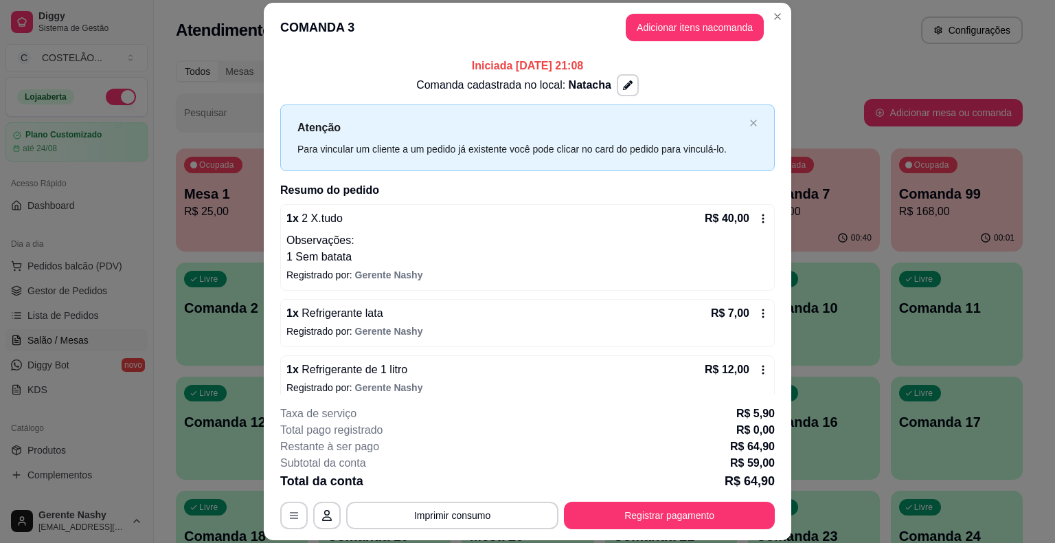
scroll to position [41, 0]
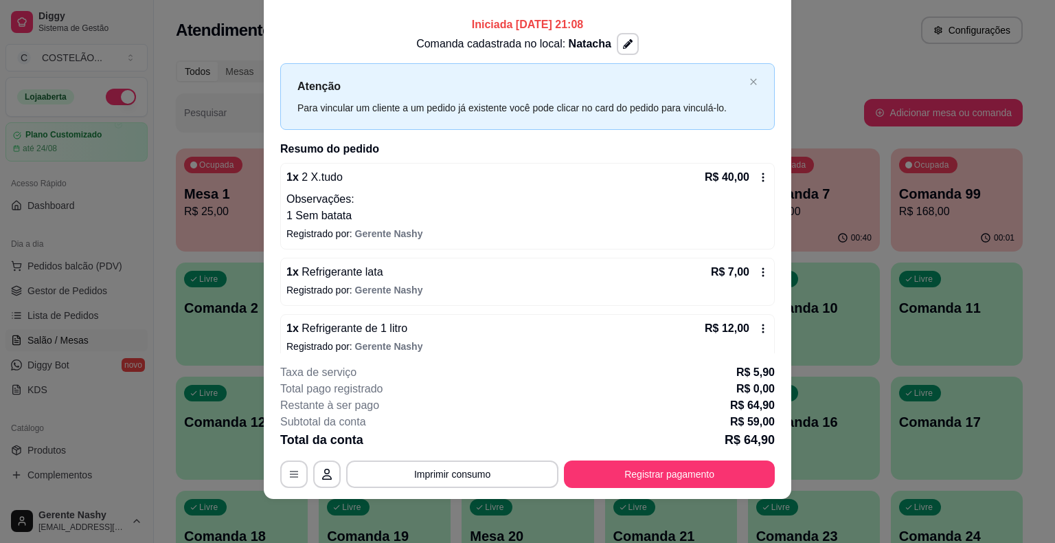
click at [870, 72] on div "Todos Mesas Comandas" at bounding box center [599, 71] width 847 height 22
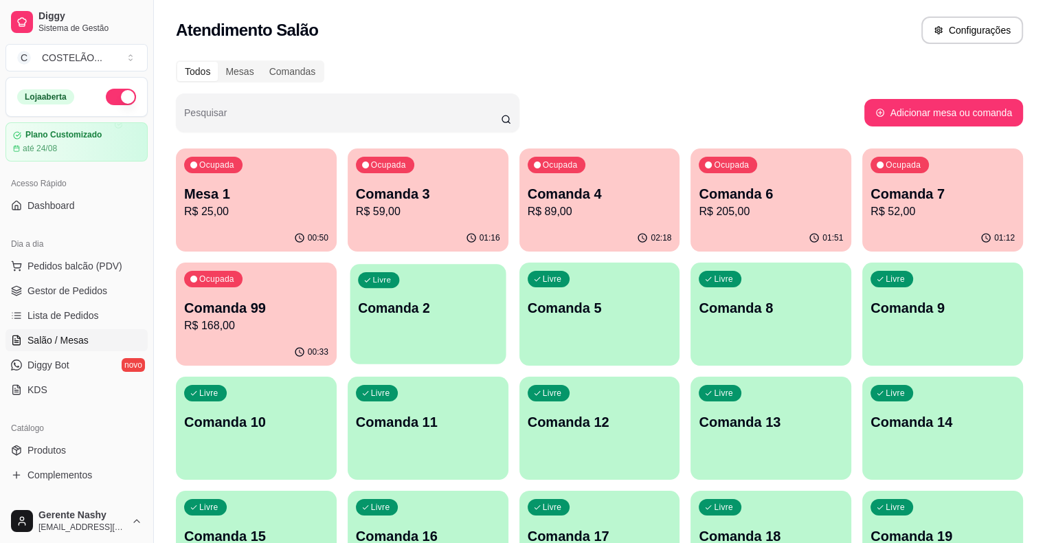
click at [350, 280] on div "Livre Comanda 2" at bounding box center [428, 306] width 156 height 84
click at [529, 309] on p "Comanda 5" at bounding box center [599, 308] width 140 height 19
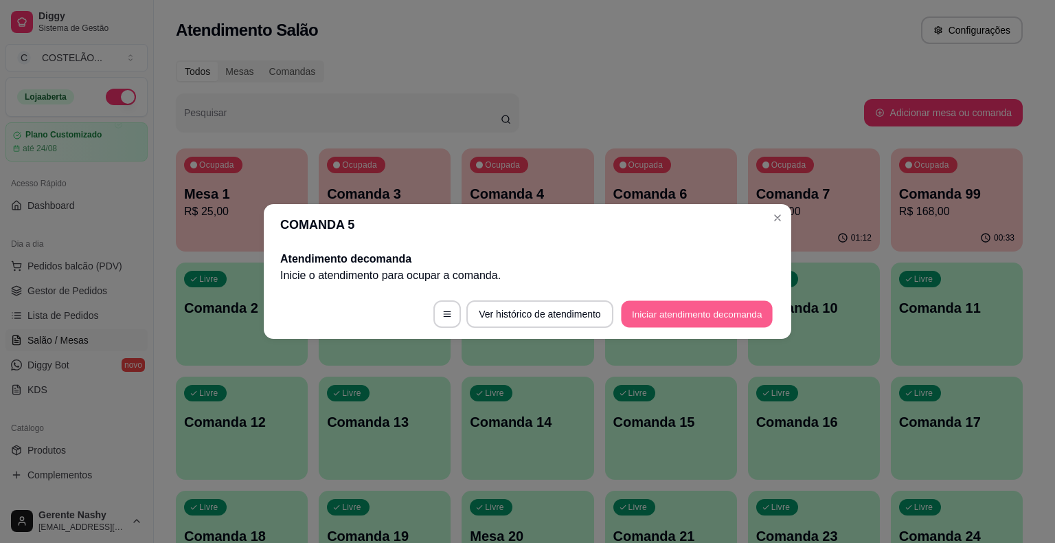
click at [666, 316] on button "Iniciar atendimento de comanda" at bounding box center [697, 314] width 152 height 27
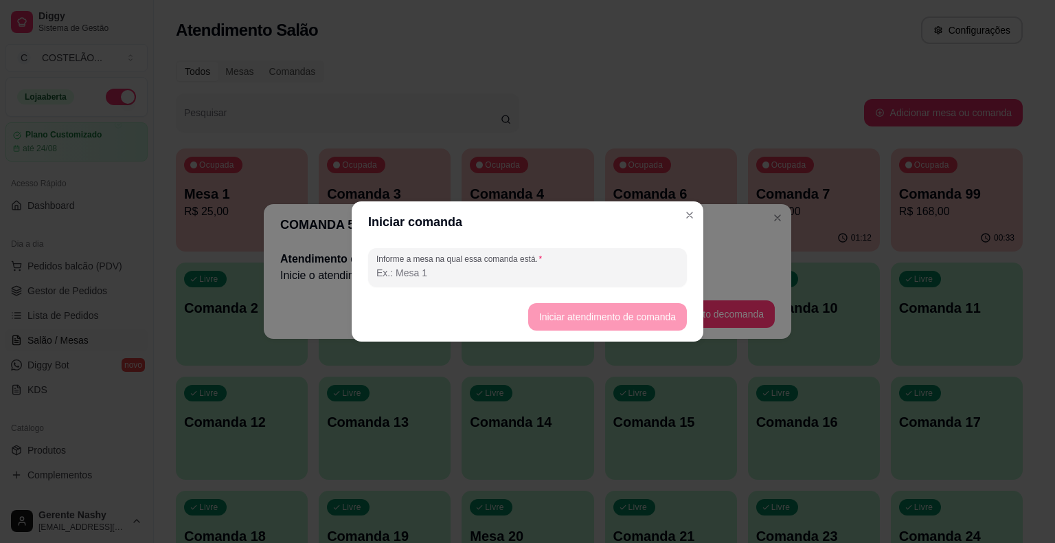
click at [600, 268] on input "Informe a mesa na qual essa comanda está." at bounding box center [527, 273] width 302 height 14
type input "N"
click at [604, 319] on button "Iniciar atendimento de comanda" at bounding box center [607, 317] width 154 height 27
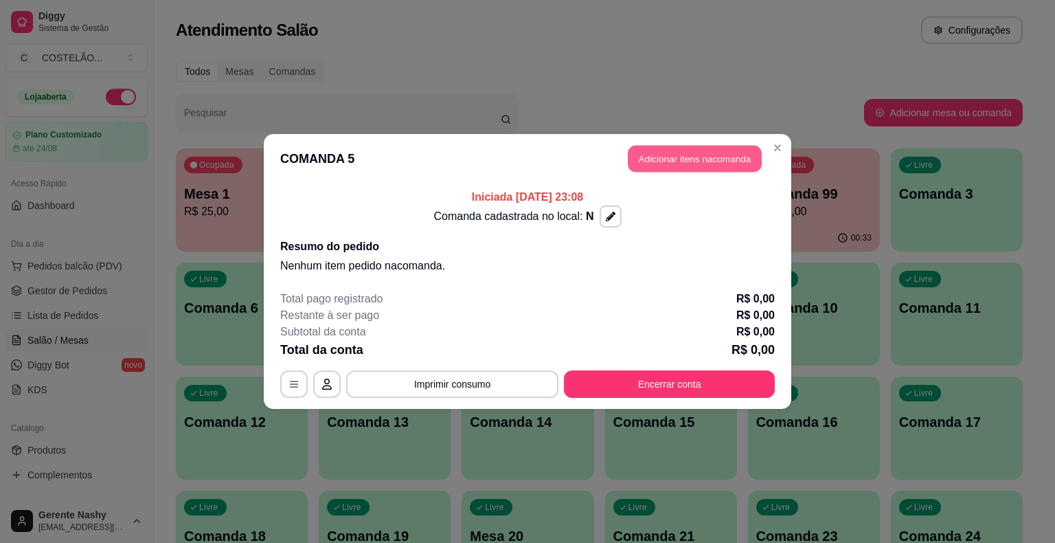
click at [686, 160] on button "Adicionar itens na comanda" at bounding box center [695, 159] width 134 height 27
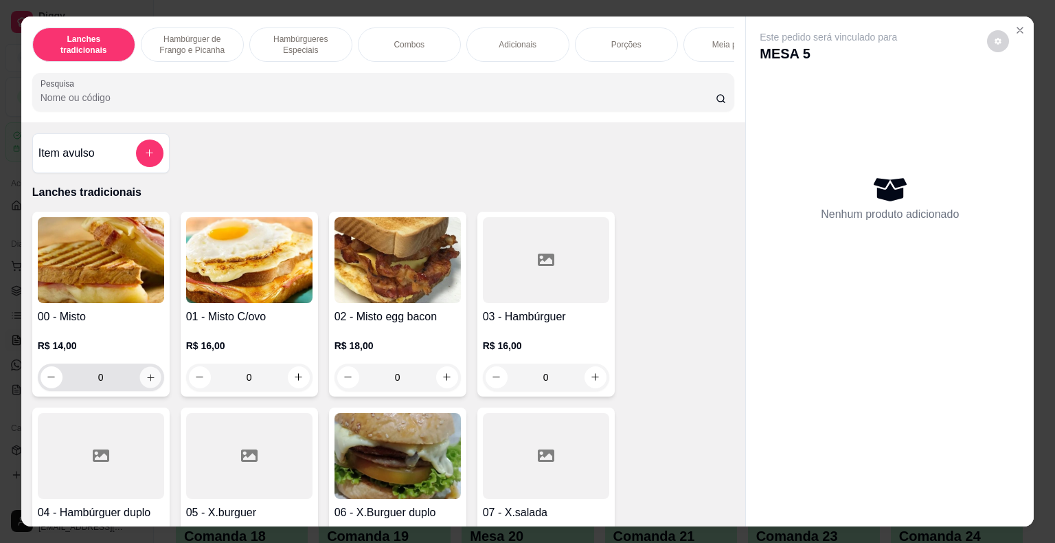
click at [145, 378] on icon "increase-product-quantity" at bounding box center [150, 377] width 10 height 10
type input "1"
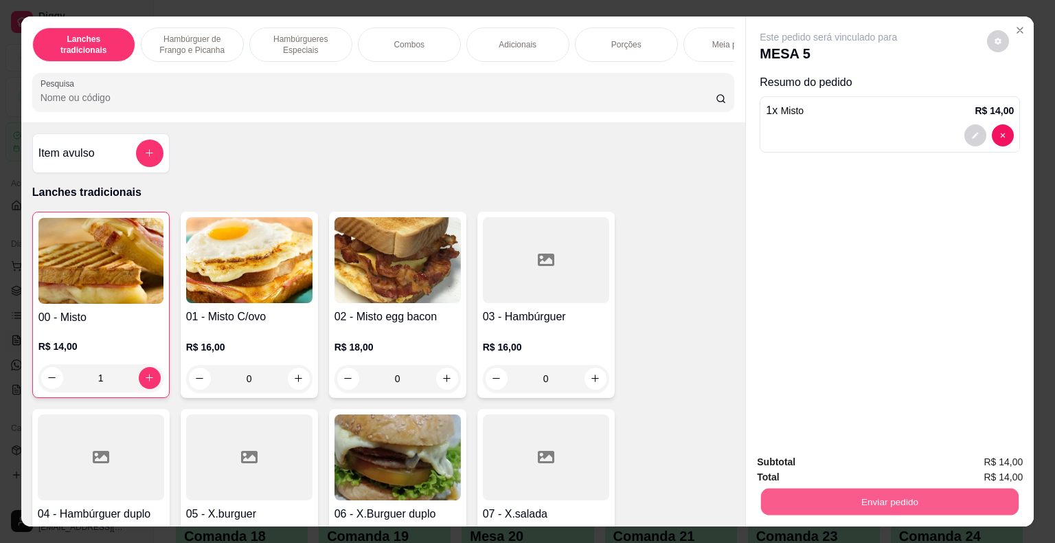
click at [897, 488] on button "Enviar pedido" at bounding box center [890, 501] width 258 height 27
click at [873, 455] on button "Não registrar e enviar pedido" at bounding box center [844, 462] width 139 height 25
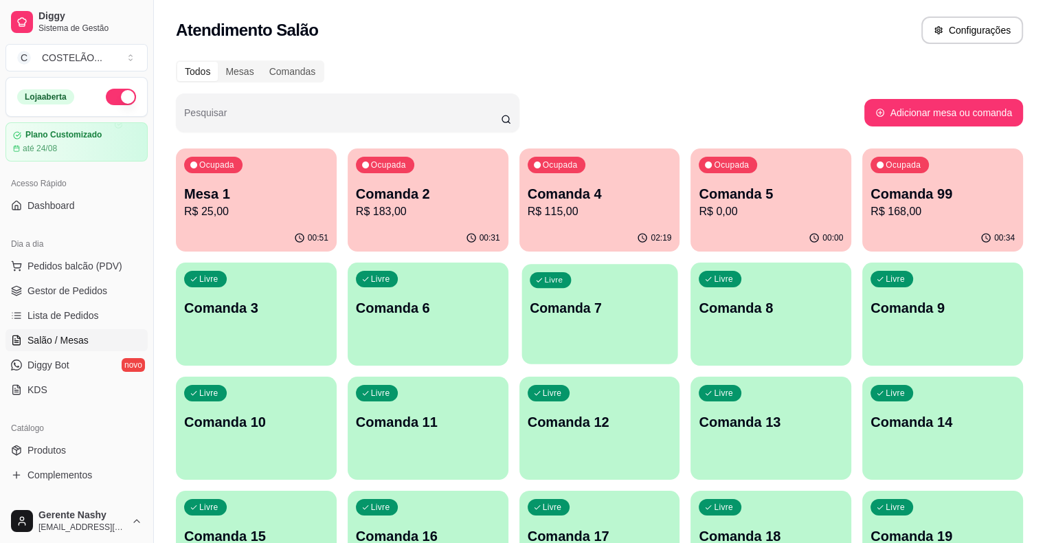
click at [529, 309] on p "Comanda 7" at bounding box center [599, 308] width 140 height 19
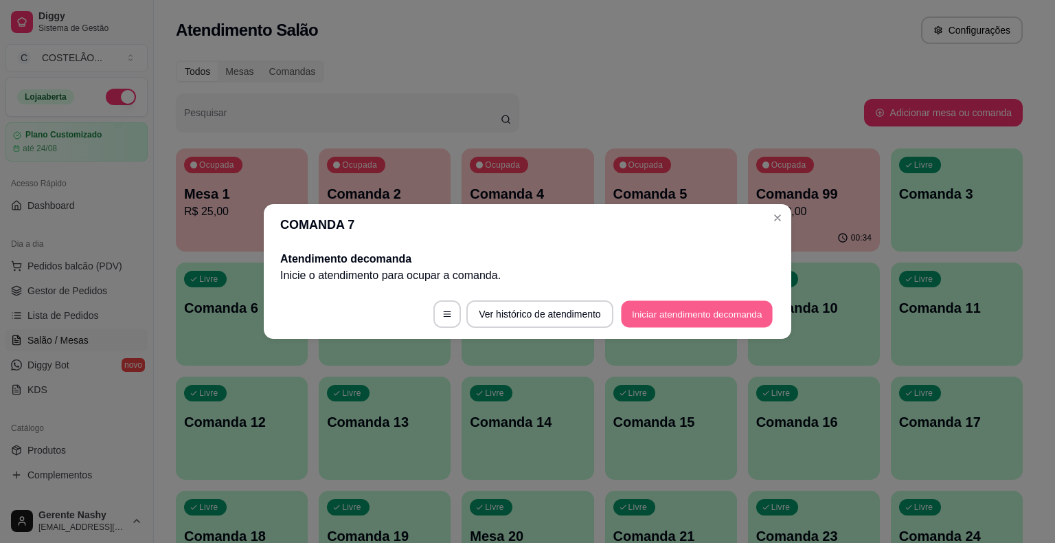
click at [676, 317] on button "Iniciar atendimento de comanda" at bounding box center [697, 314] width 152 height 27
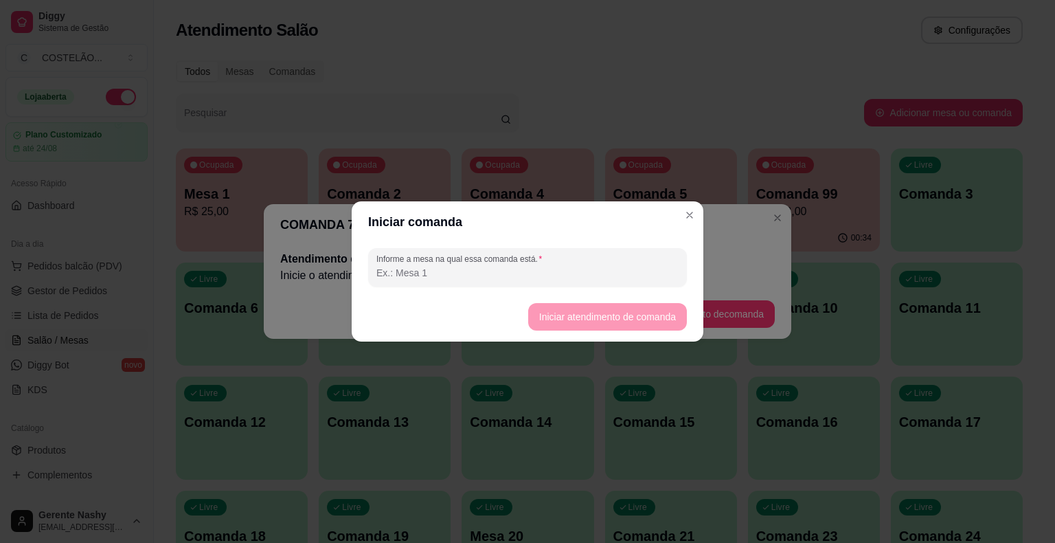
click at [610, 277] on input "Informe a mesa na qual essa comanda está." at bounding box center [527, 273] width 302 height 14
type input "N"
click at [603, 306] on button "Iniciar atendimento de comanda" at bounding box center [607, 317] width 154 height 27
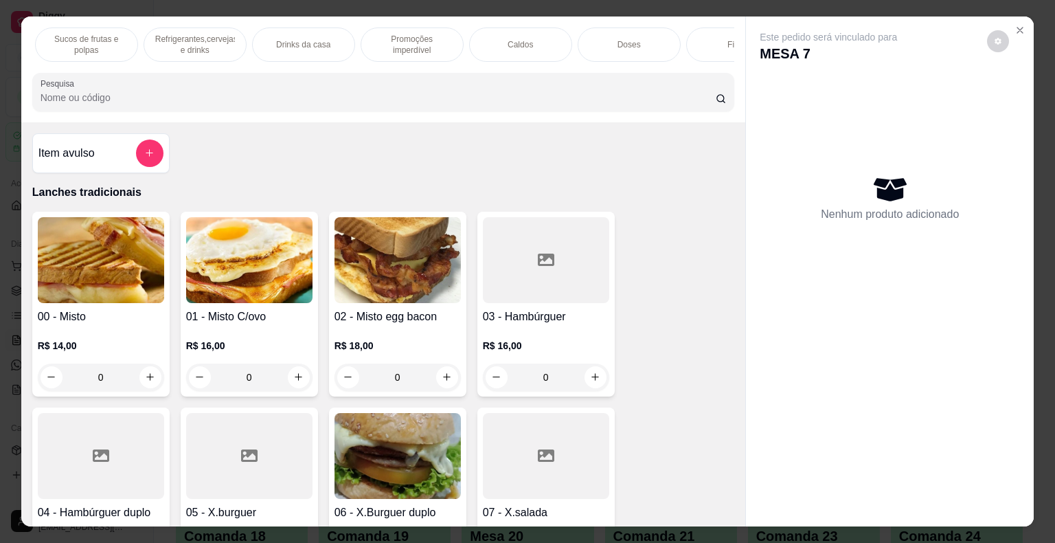
scroll to position [0, 1354]
click at [478, 44] on div "Caldos" at bounding box center [466, 44] width 103 height 34
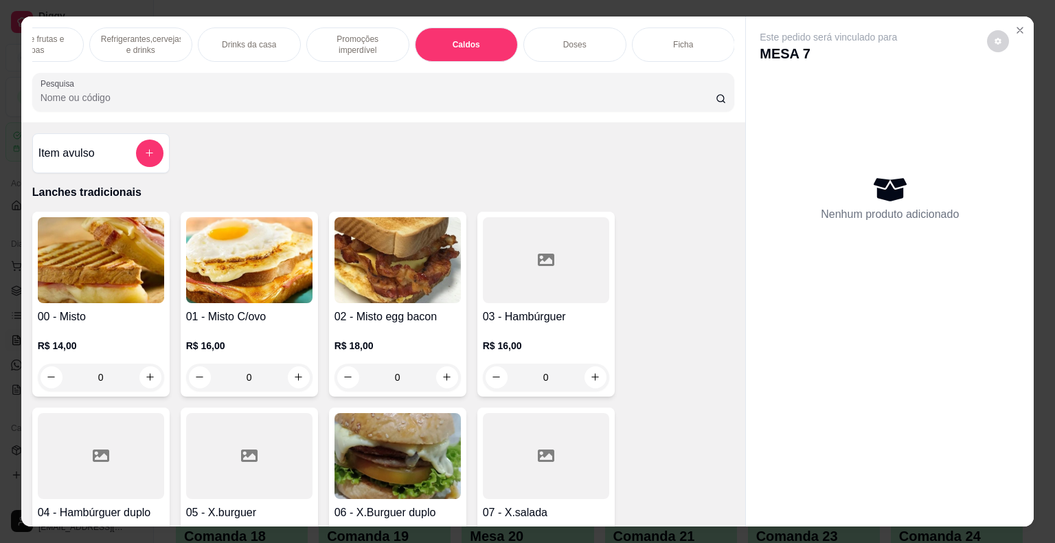
scroll to position [33, 0]
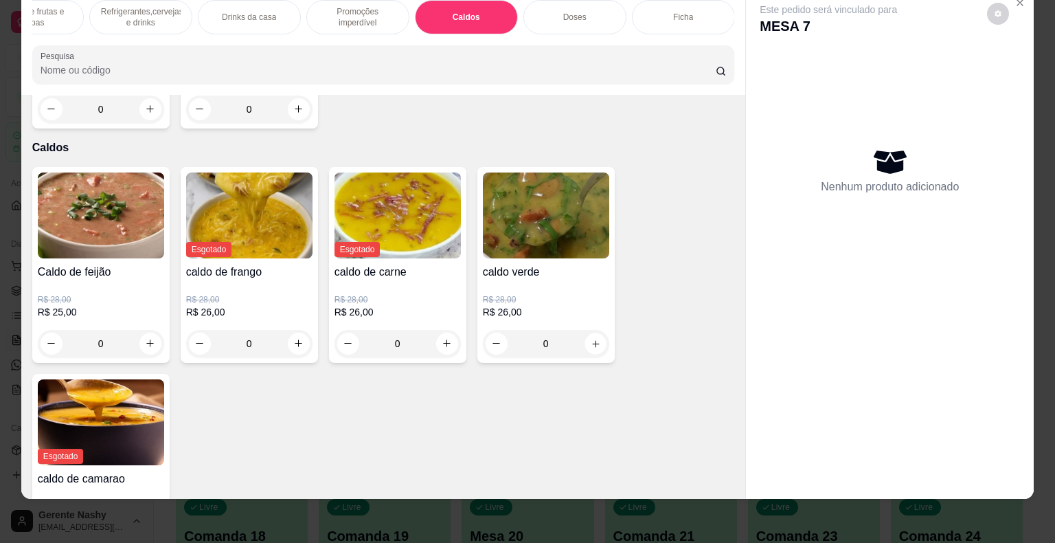
click at [596, 332] on button "increase-product-quantity" at bounding box center [594, 342] width 21 height 21
type input "1"
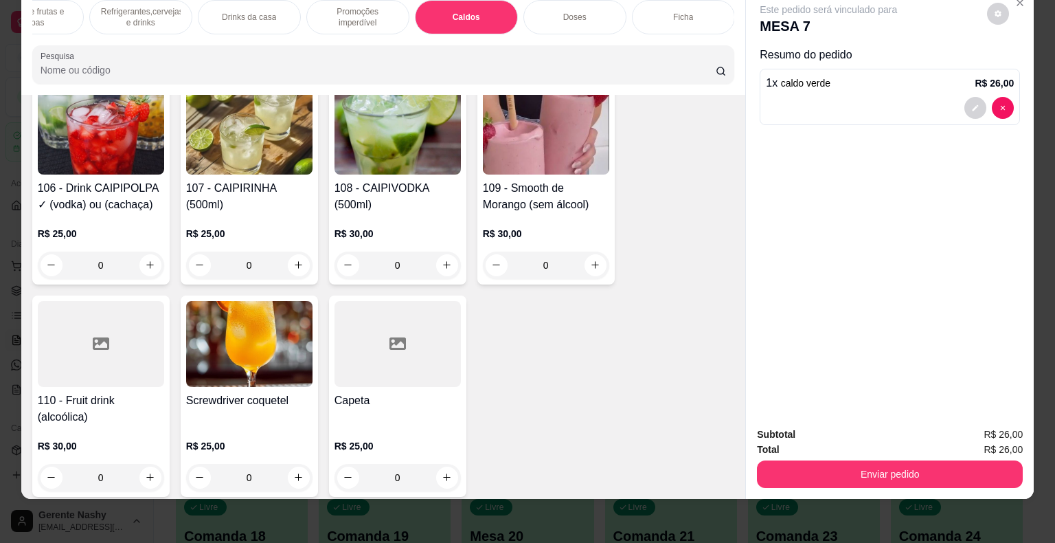
scroll to position [0, 0]
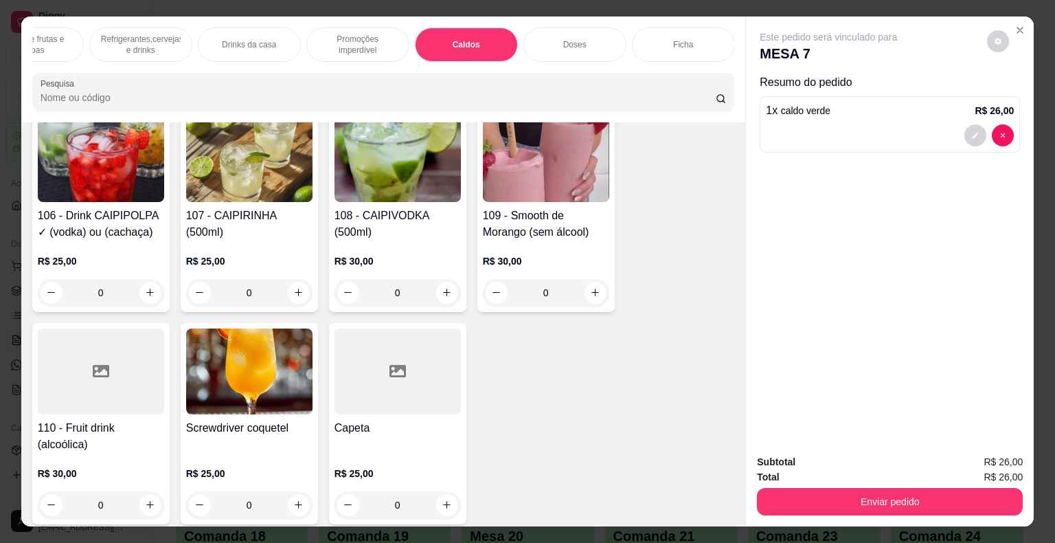
click at [159, 36] on p "Refrigerantes,cervejas e drinks" at bounding box center [141, 45] width 80 height 22
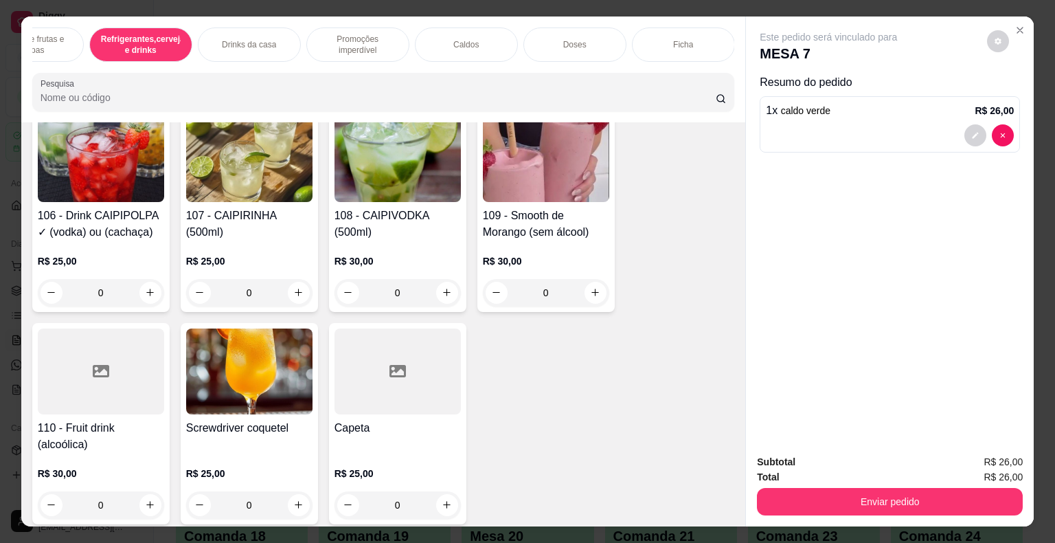
scroll to position [33, 0]
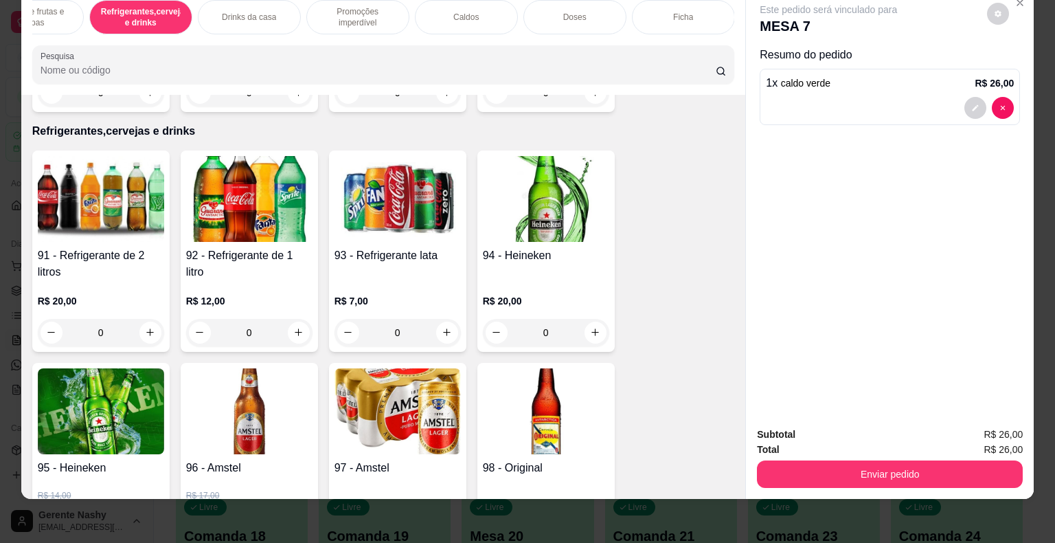
click at [295, 321] on button "increase-product-quantity" at bounding box center [299, 332] width 22 height 22
type input "1"
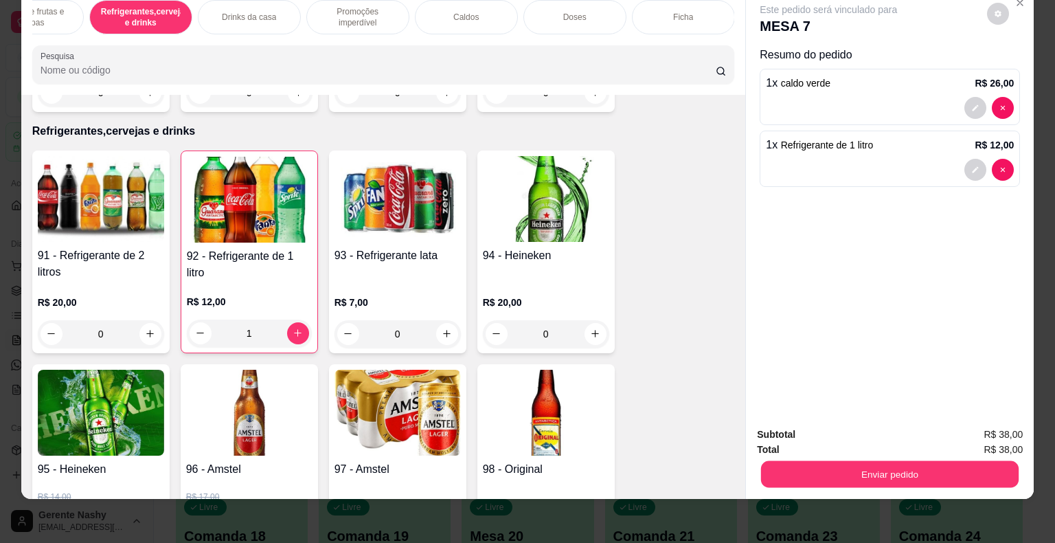
click at [858, 462] on button "Enviar pedido" at bounding box center [890, 474] width 258 height 27
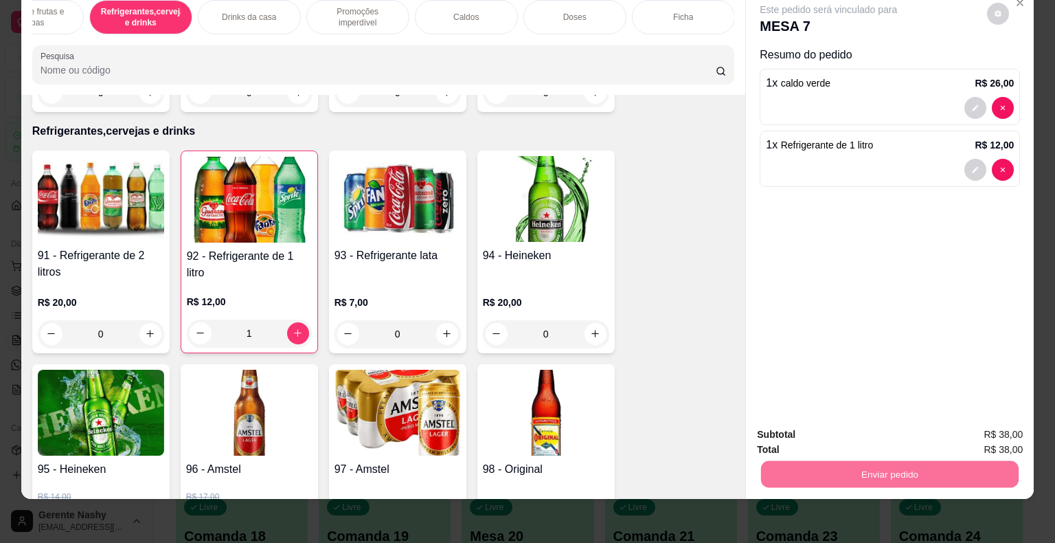
click at [876, 436] on button "Não registrar e enviar pedido" at bounding box center [844, 430] width 143 height 26
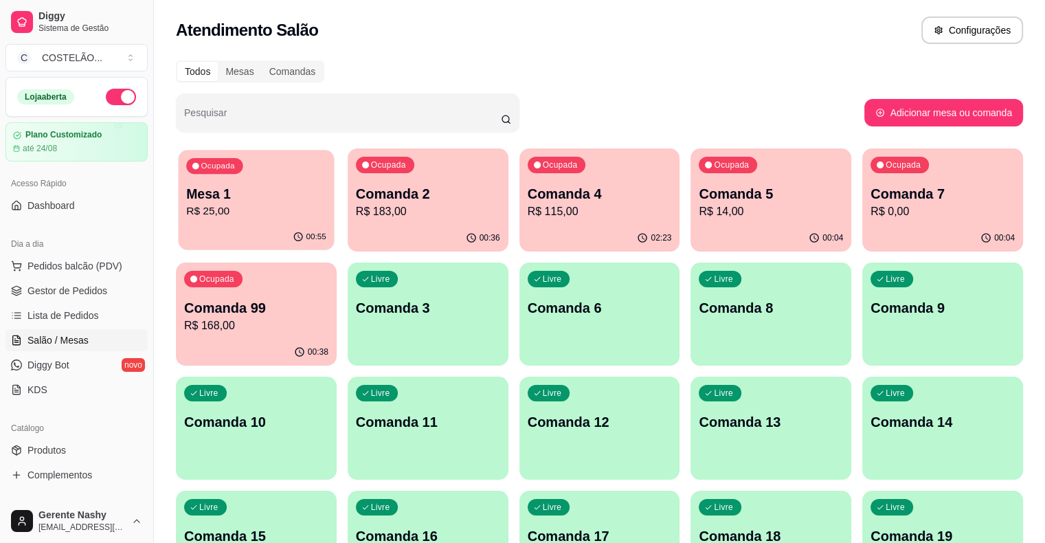
click at [279, 203] on p "R$ 25,00" at bounding box center [256, 211] width 140 height 16
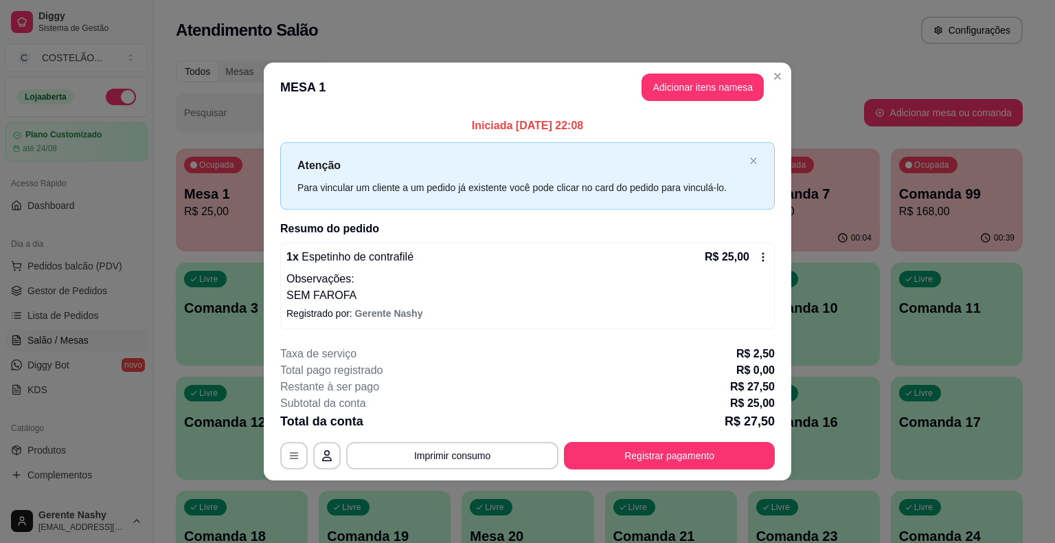
click at [766, 254] on icon at bounding box center [763, 256] width 11 height 11
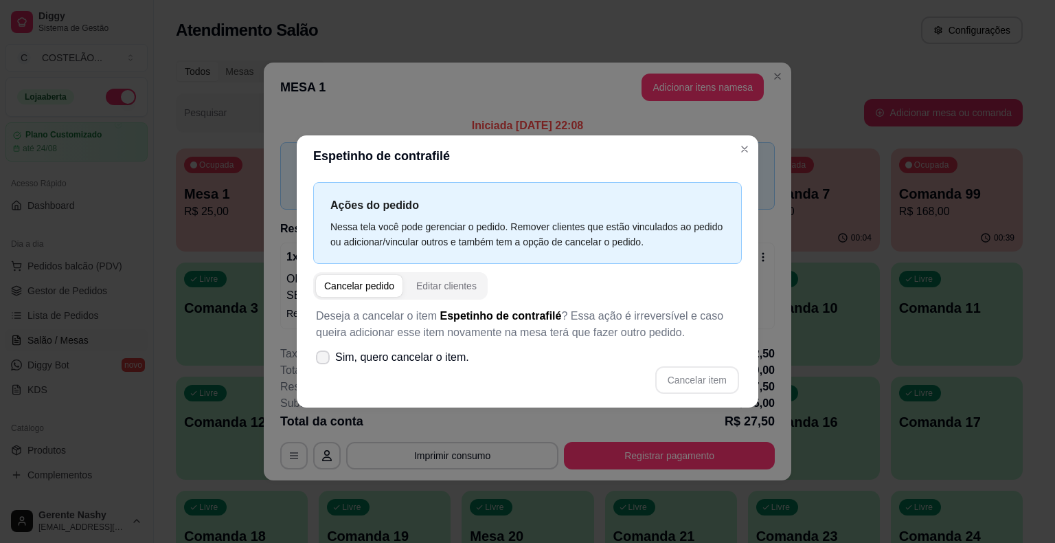
click at [321, 354] on icon at bounding box center [322, 357] width 11 height 8
click at [321, 360] on input "Sim, quero cancelar o item." at bounding box center [319, 364] width 9 height 9
checkbox input "true"
click at [695, 374] on button "Cancelar item" at bounding box center [697, 380] width 82 height 27
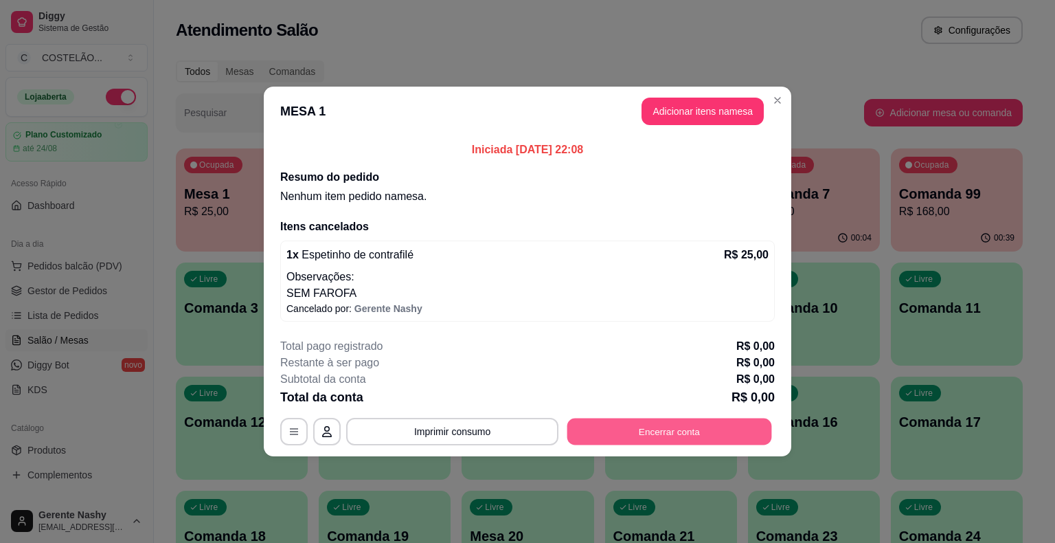
click at [676, 427] on button "Encerrar conta" at bounding box center [669, 431] width 205 height 27
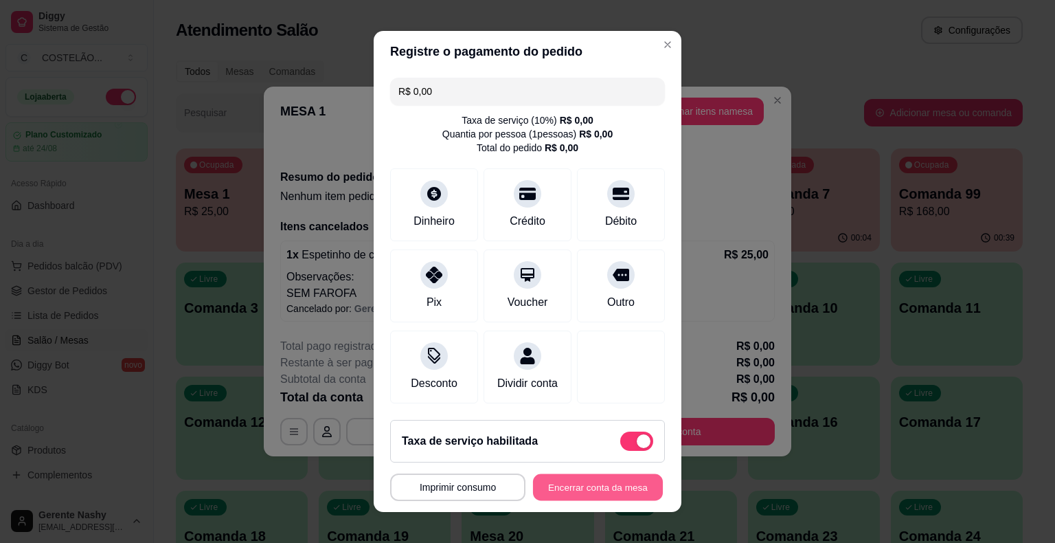
click at [560, 482] on button "Encerrar conta da mesa" at bounding box center [598, 487] width 130 height 27
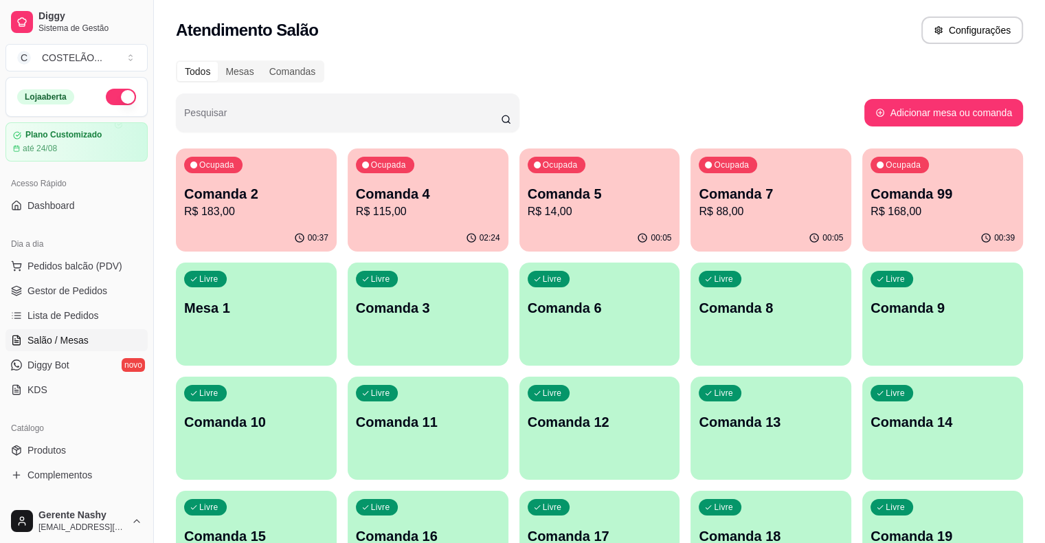
click at [527, 195] on p "Comanda 5" at bounding box center [599, 193] width 144 height 19
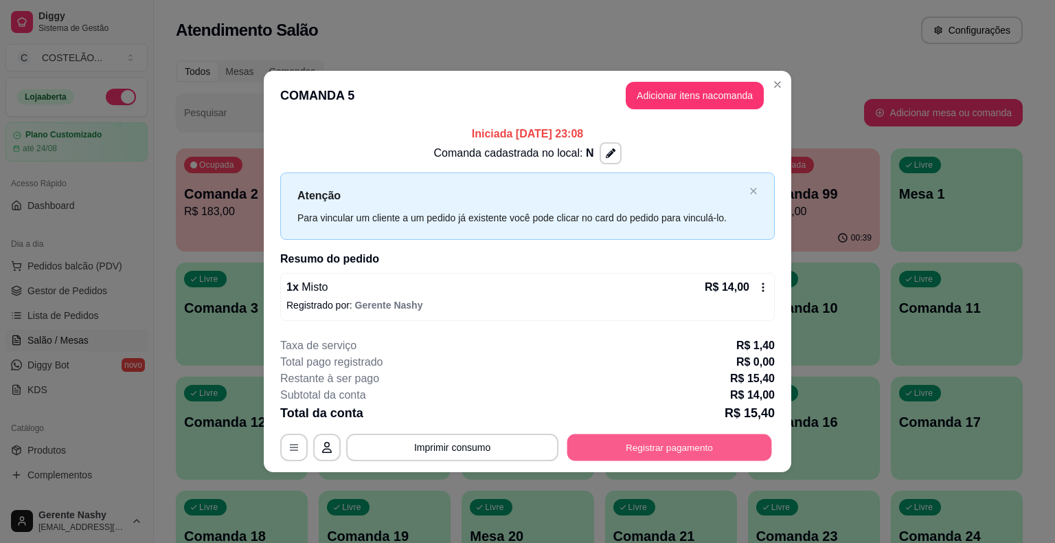
click at [631, 433] on button "Registrar pagamento" at bounding box center [669, 446] width 205 height 27
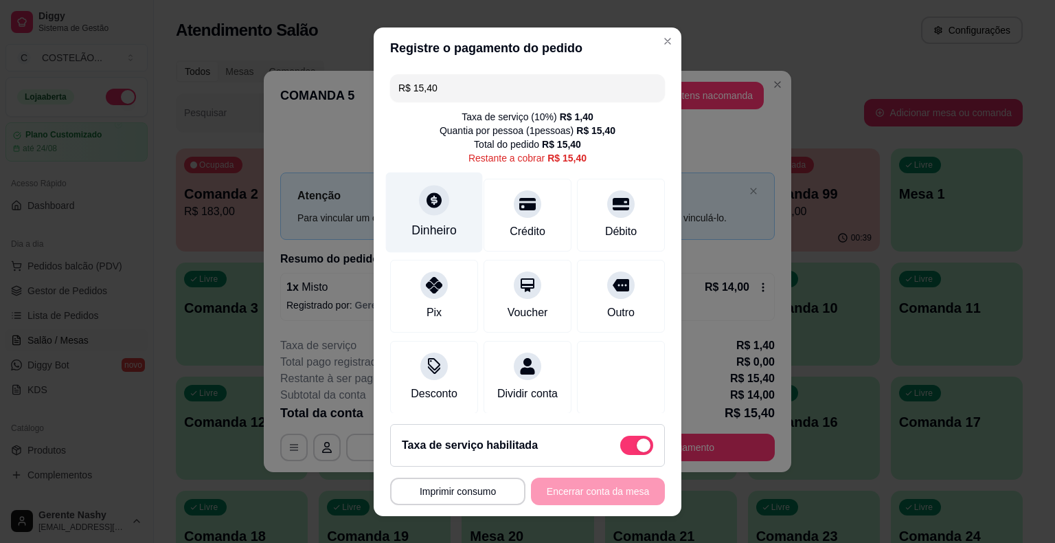
click at [428, 202] on icon at bounding box center [434, 200] width 18 height 18
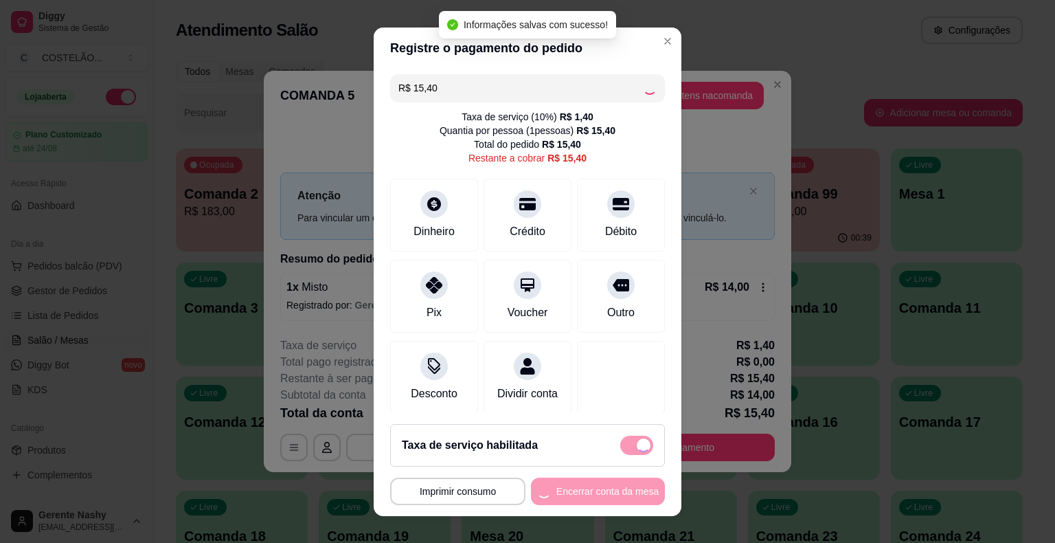
type input "R$ 0,00"
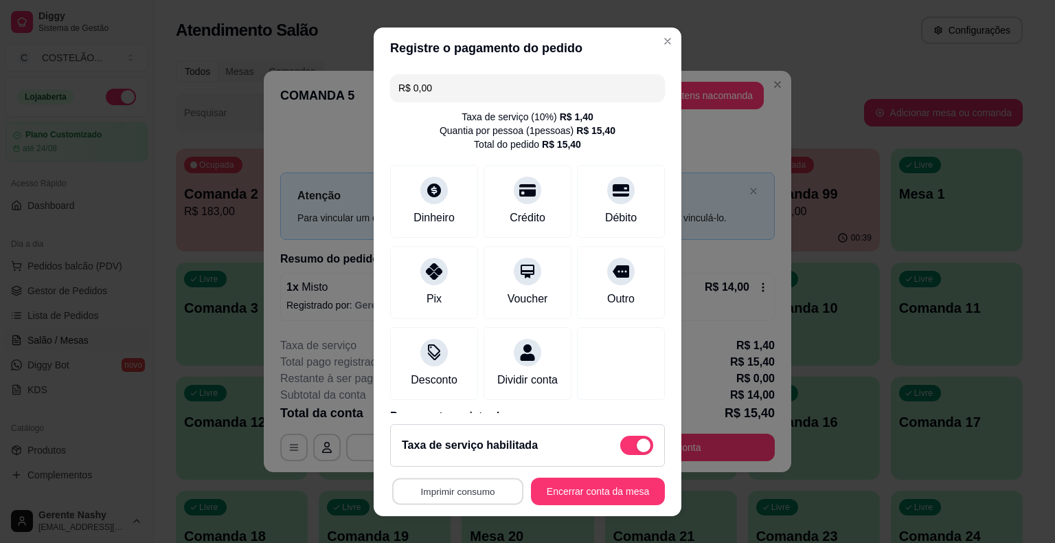
click at [472, 493] on button "Imprimir consumo" at bounding box center [457, 490] width 131 height 27
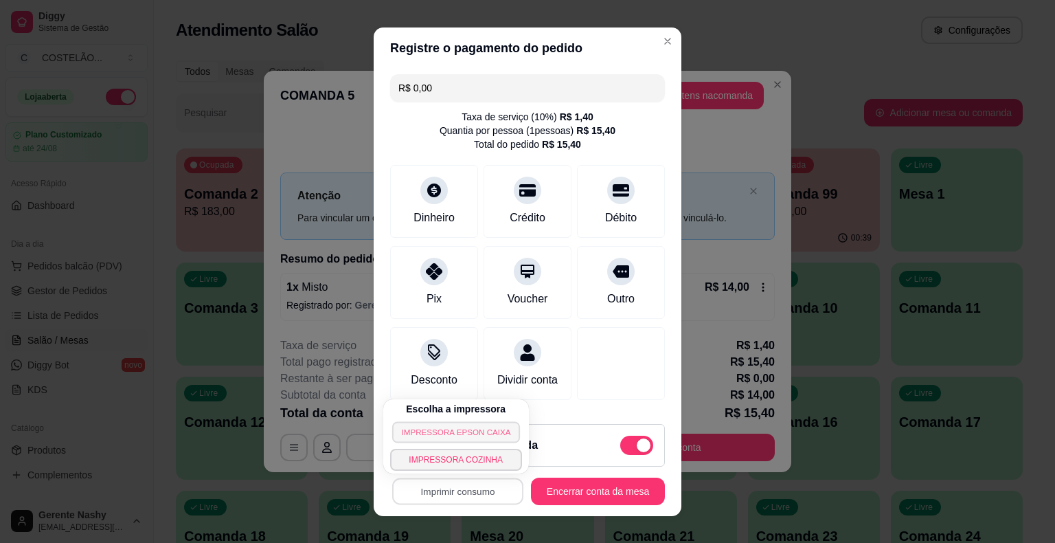
click at [466, 431] on button "IMPRESSORA EPSON CAIXA" at bounding box center [456, 431] width 128 height 21
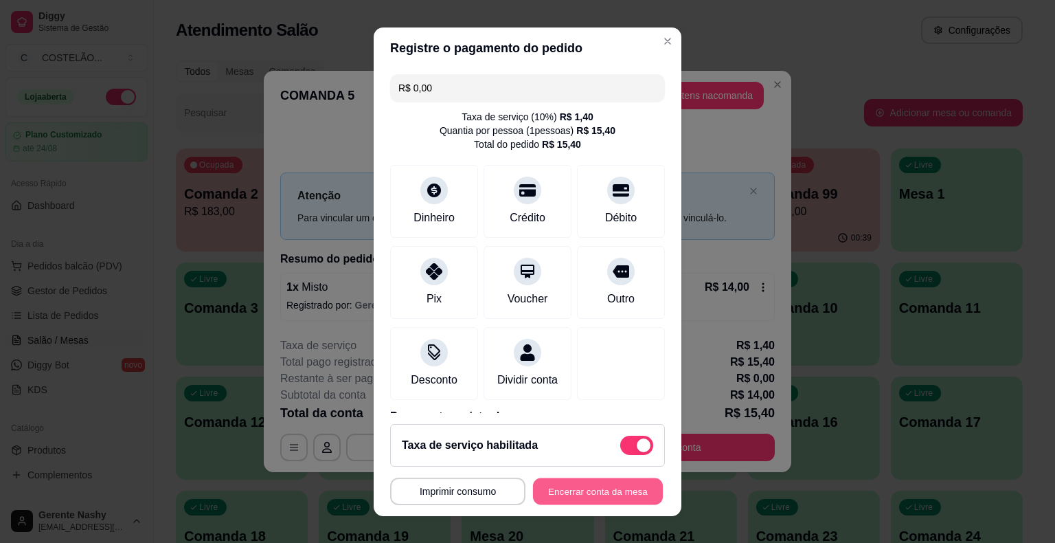
click at [562, 490] on button "Encerrar conta da mesa" at bounding box center [598, 490] width 130 height 27
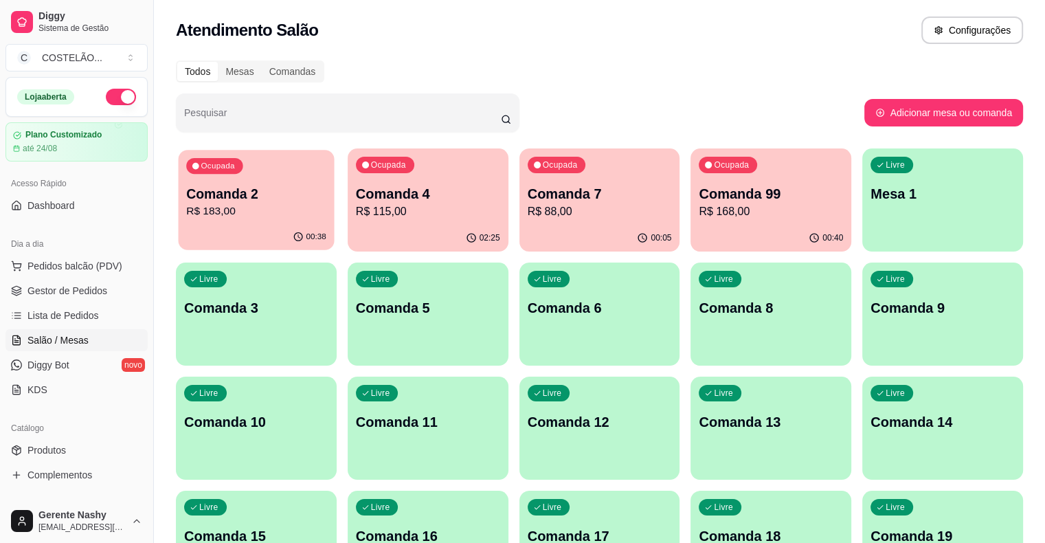
click at [272, 215] on p "R$ 183,00" at bounding box center [256, 211] width 140 height 16
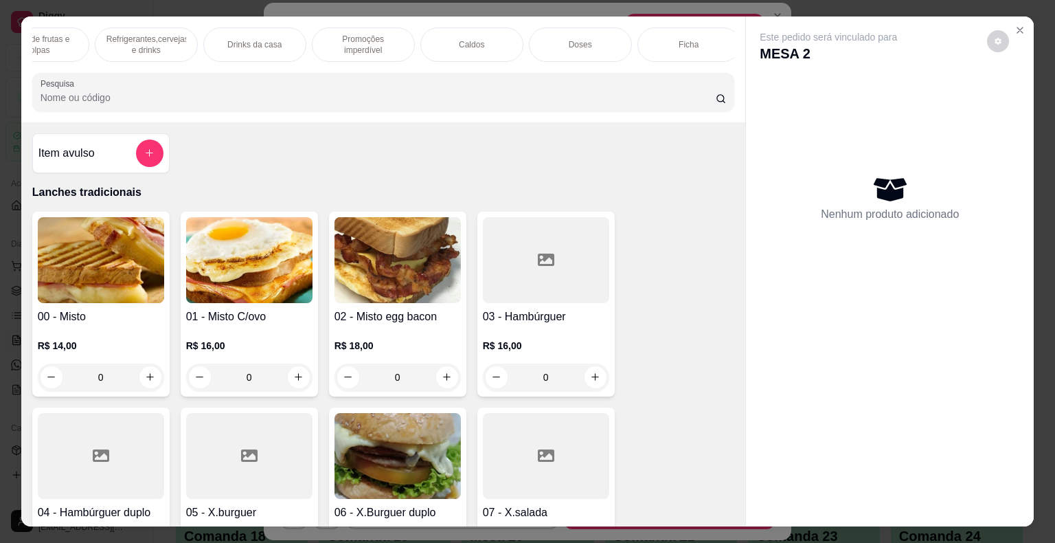
scroll to position [0, 1354]
click at [135, 47] on p "Refrigerantes,cervejas e drinks" at bounding box center [141, 45] width 80 height 22
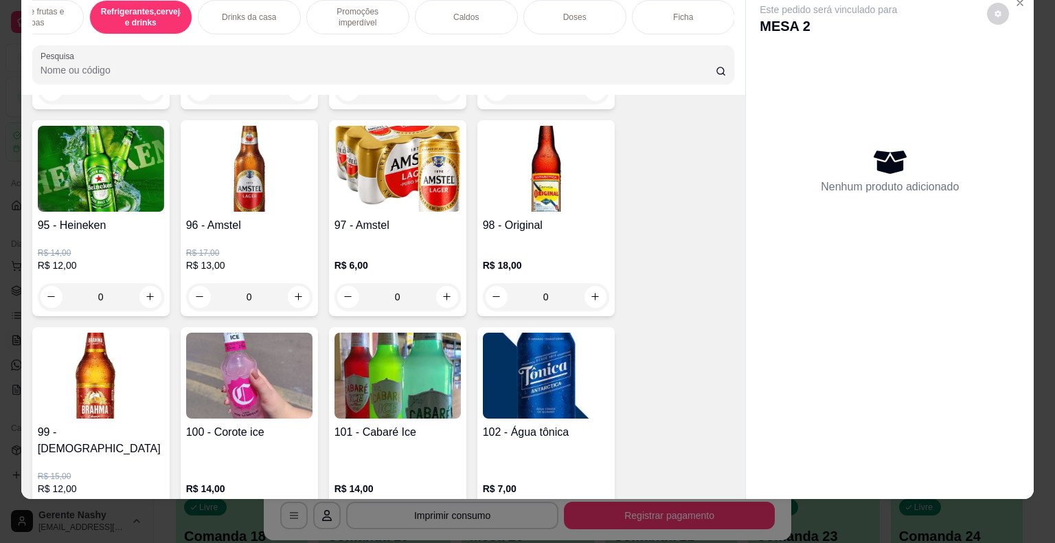
scroll to position [8901, 0]
click at [293, 286] on button "increase-product-quantity" at bounding box center [299, 297] width 22 height 22
click at [293, 292] on icon "increase-product-quantity" at bounding box center [298, 297] width 10 height 10
type input "1"
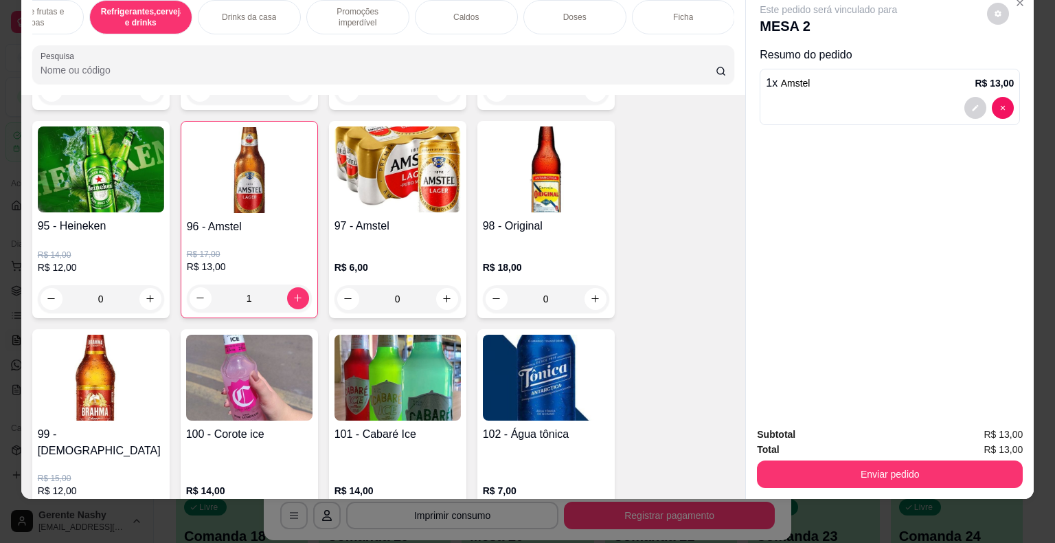
click at [877, 460] on button "Enviar pedido" at bounding box center [890, 473] width 266 height 27
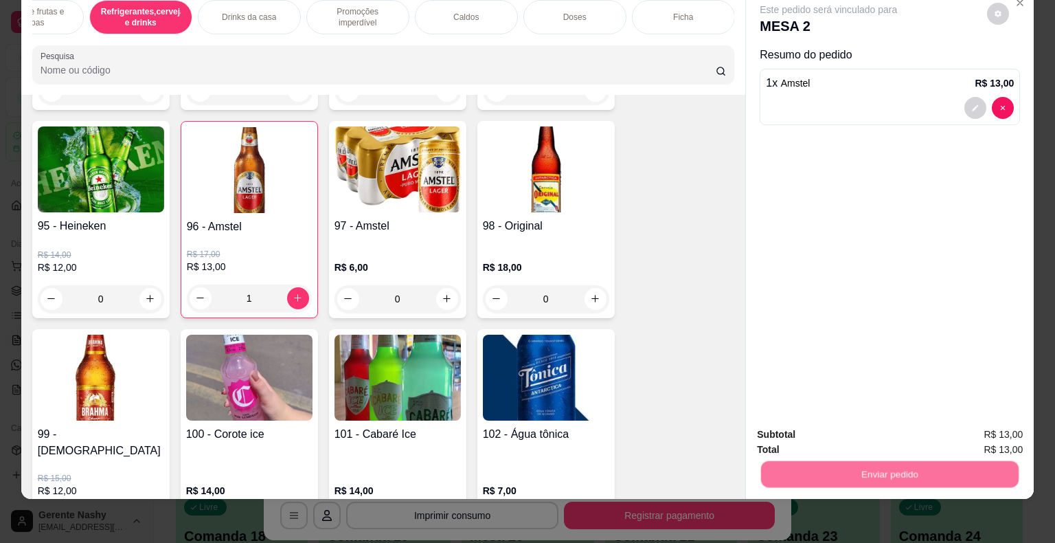
click at [852, 431] on button "Não registrar e enviar pedido" at bounding box center [844, 430] width 143 height 26
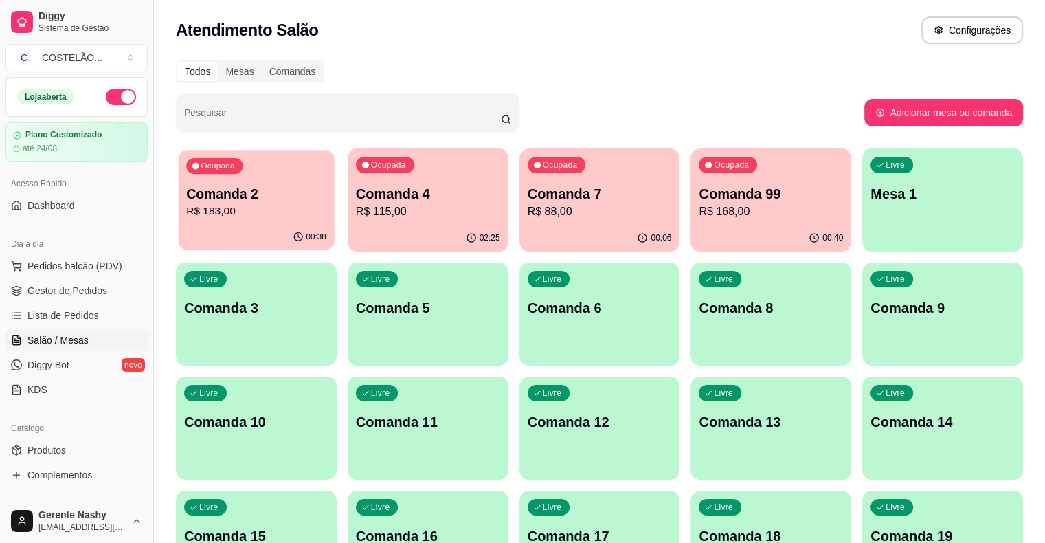
click at [282, 207] on p "R$ 183,00" at bounding box center [256, 211] width 140 height 16
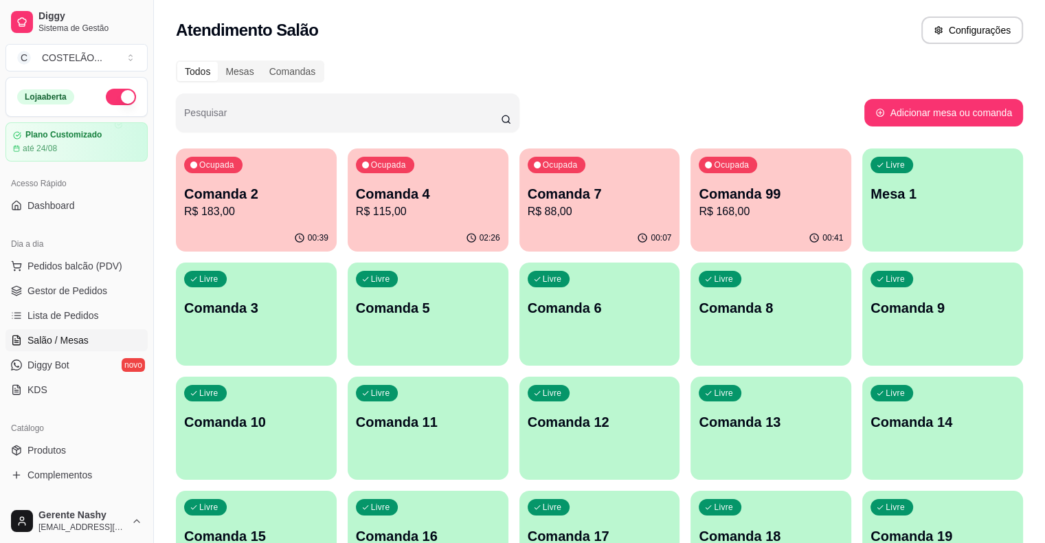
click at [415, 186] on p "Comanda 4" at bounding box center [428, 193] width 144 height 19
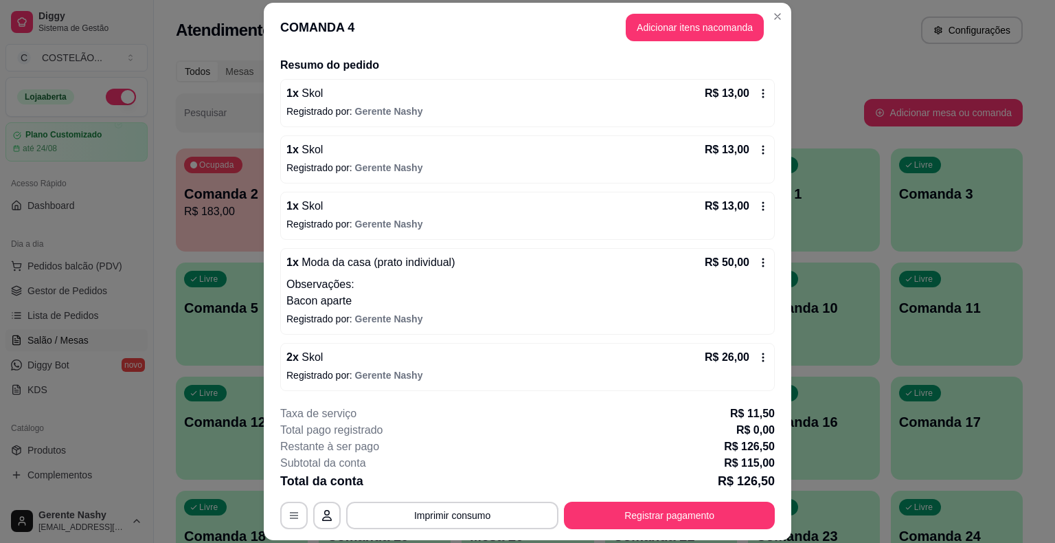
scroll to position [41, 0]
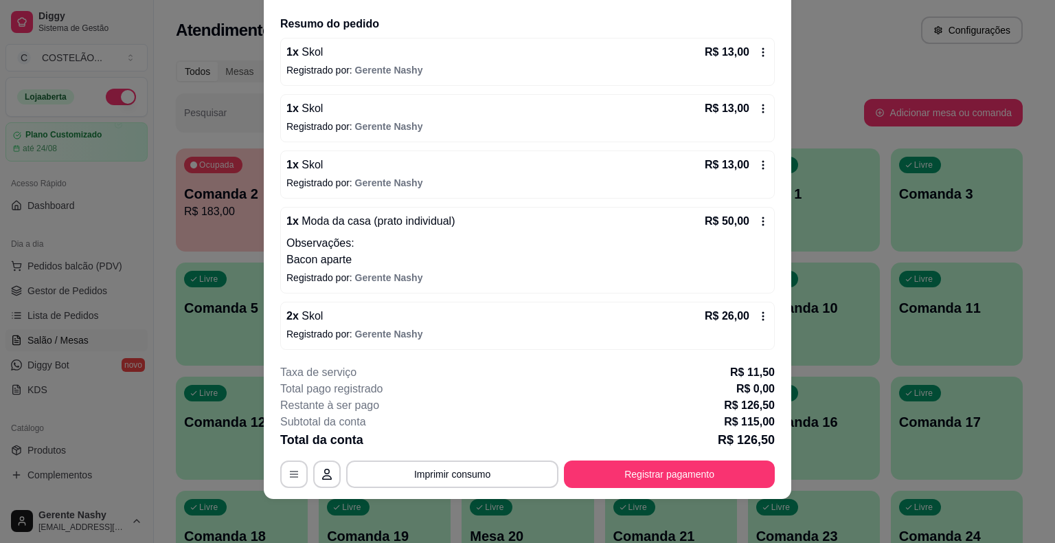
click at [495, 477] on button "Imprimir consumo" at bounding box center [452, 473] width 212 height 27
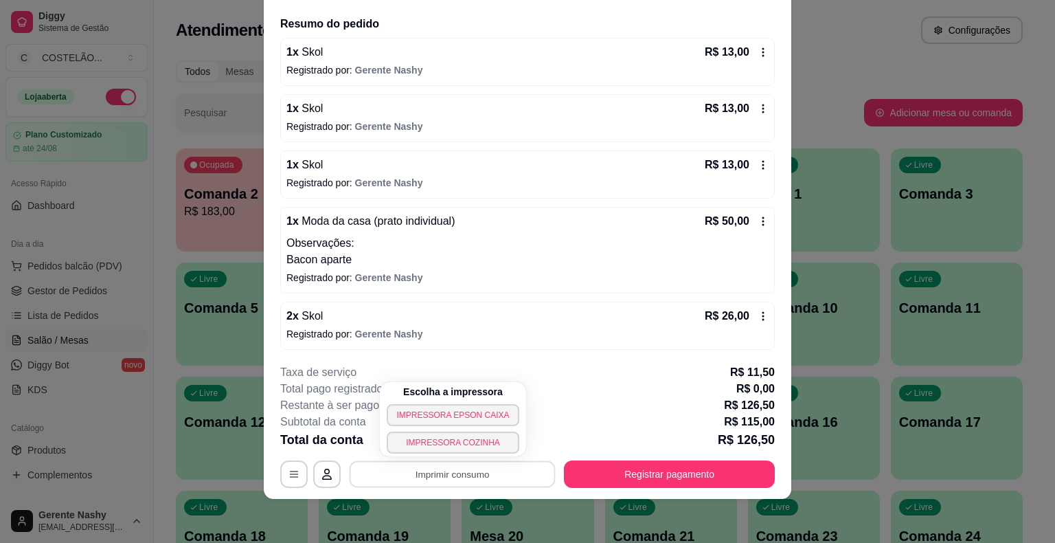
click at [483, 413] on button "IMPRESSORA EPSON CAIXA" at bounding box center [453, 415] width 132 height 22
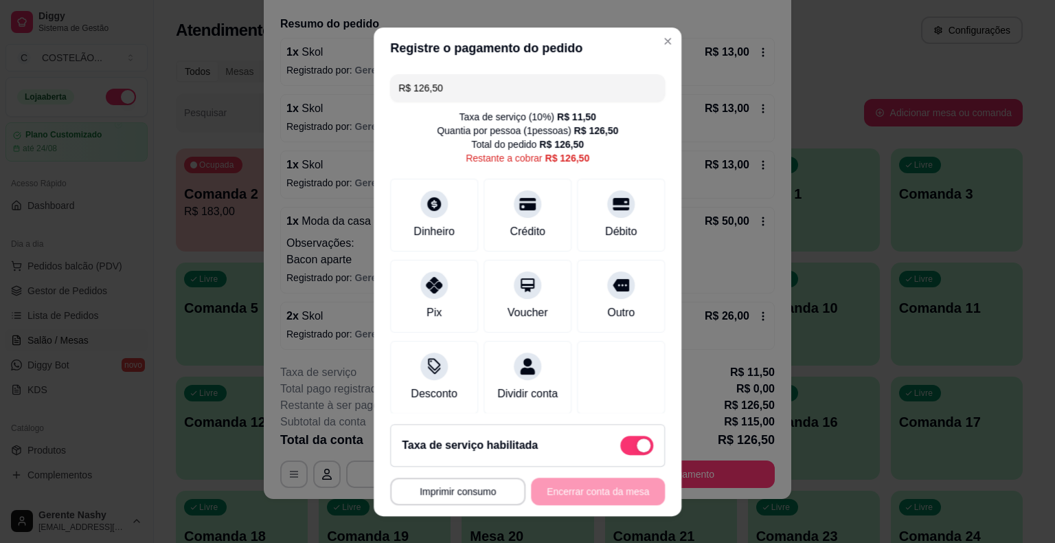
type input "R$ 0,00"
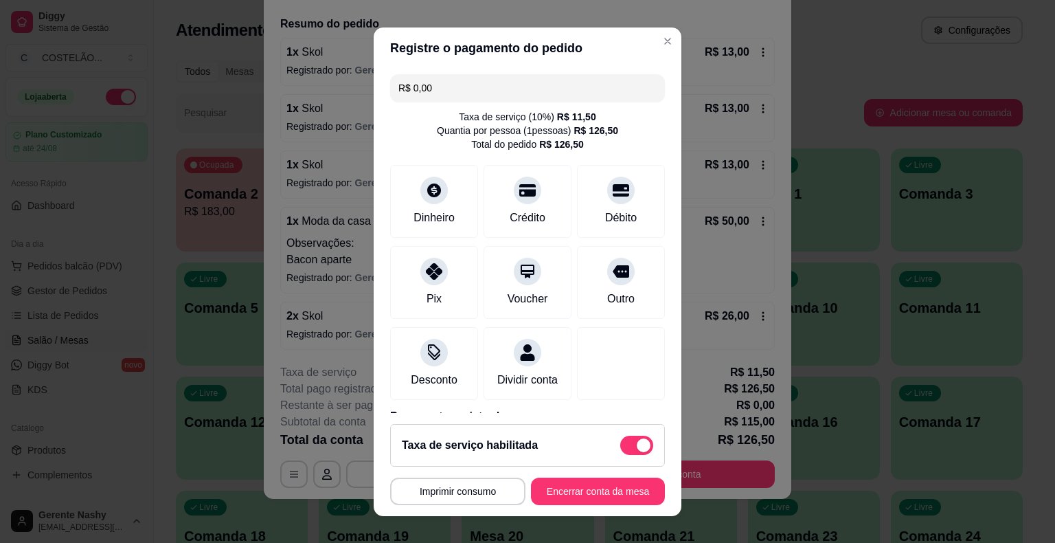
scroll to position [78, 0]
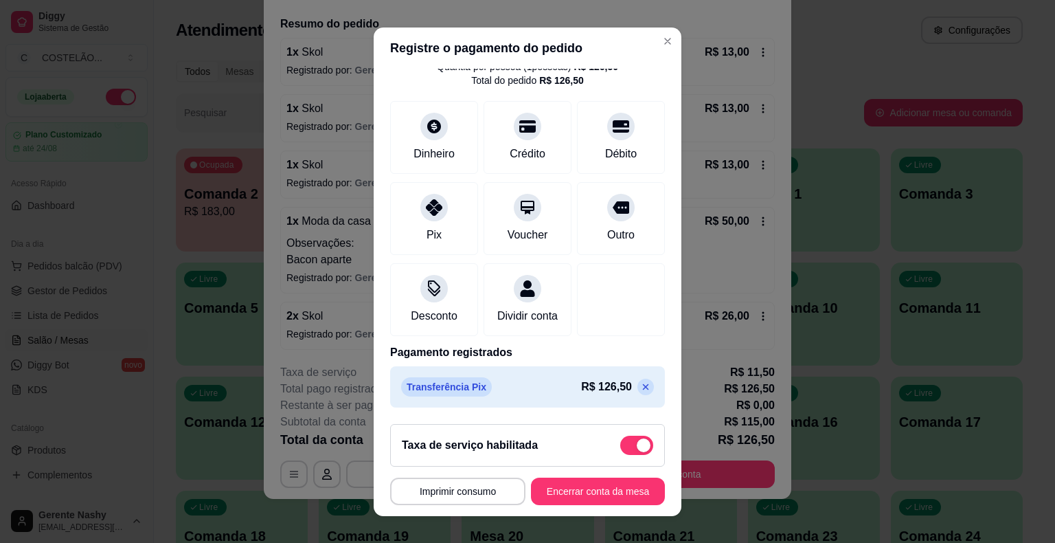
click at [588, 503] on button "Encerrar conta da mesa" at bounding box center [598, 490] width 134 height 27
click at [561, 488] on button "Encerrar conta da mesa" at bounding box center [598, 490] width 130 height 27
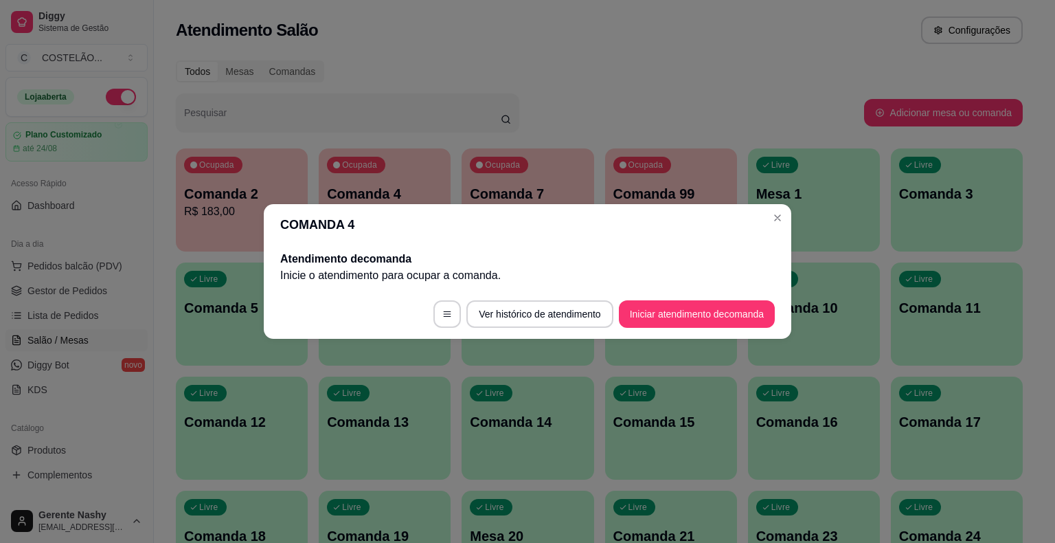
scroll to position [0, 0]
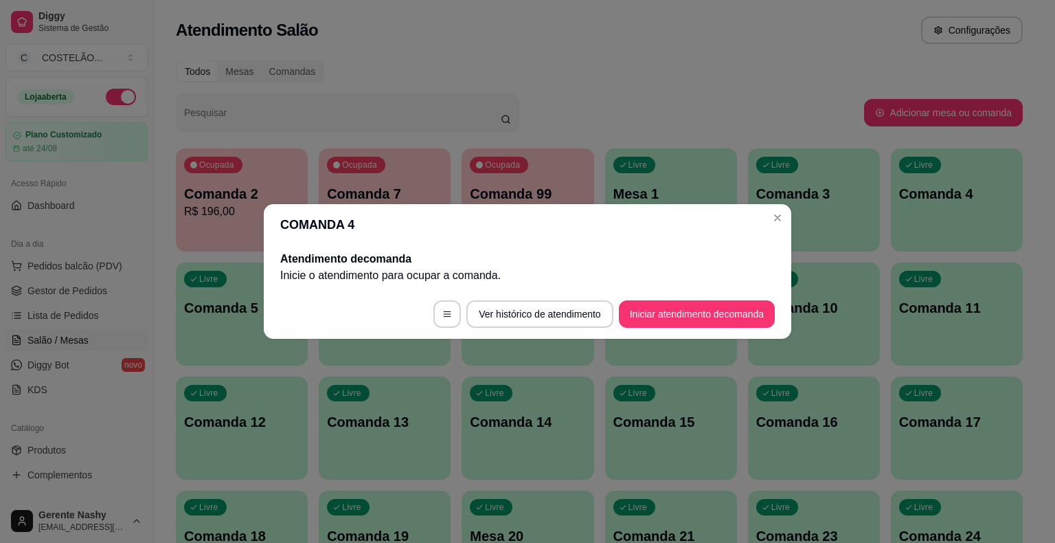
click at [779, 226] on div "Livre Comanda 3" at bounding box center [814, 191] width 132 height 87
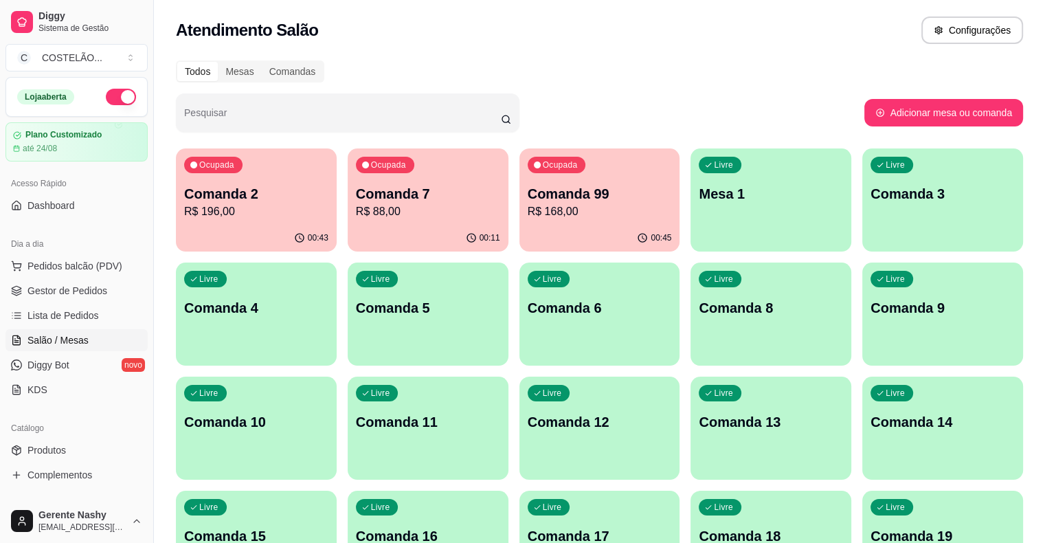
click at [267, 197] on p "Comanda 2" at bounding box center [256, 193] width 144 height 19
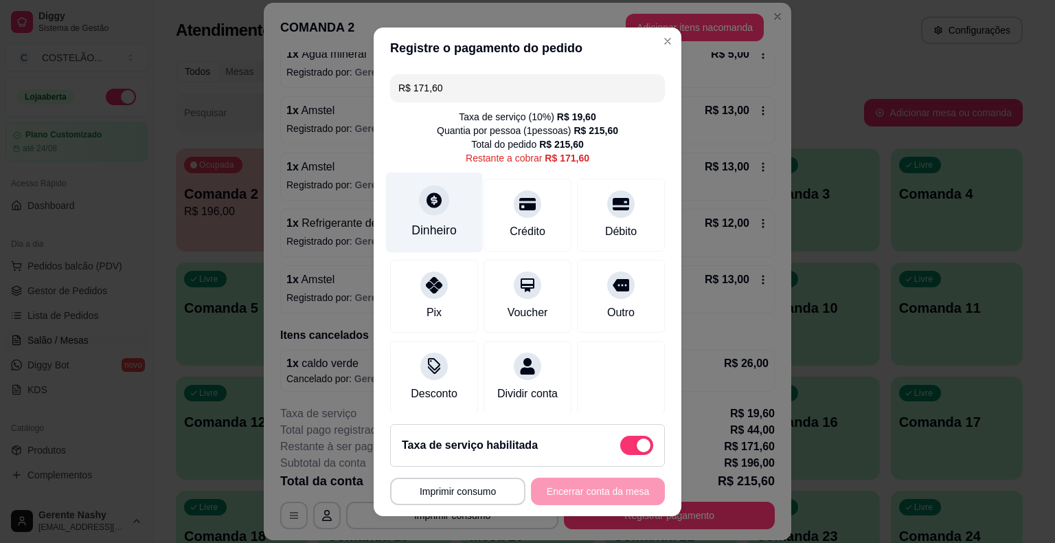
click at [429, 223] on div "Dinheiro" at bounding box center [433, 230] width 45 height 18
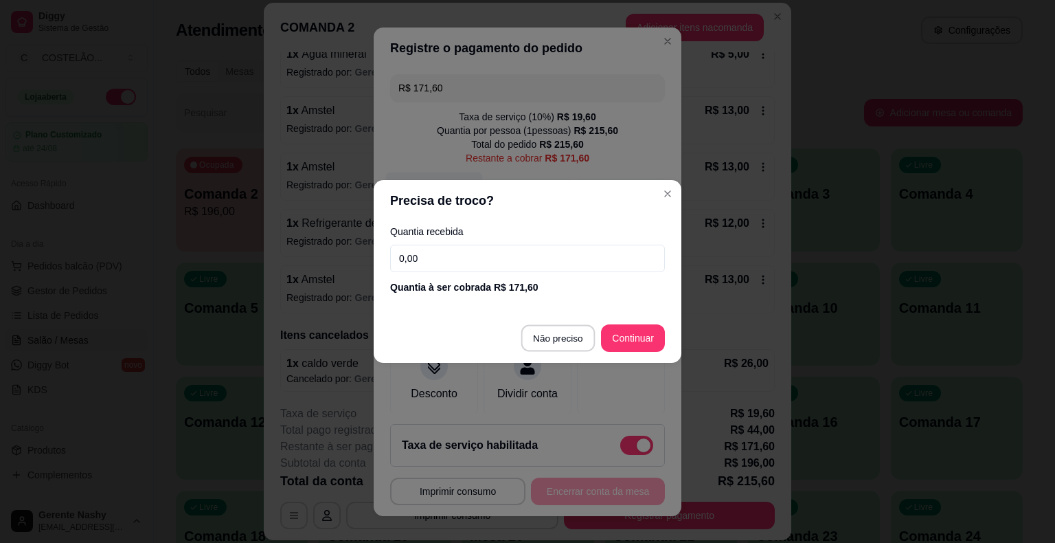
click at [577, 343] on div at bounding box center [621, 377] width 88 height 73
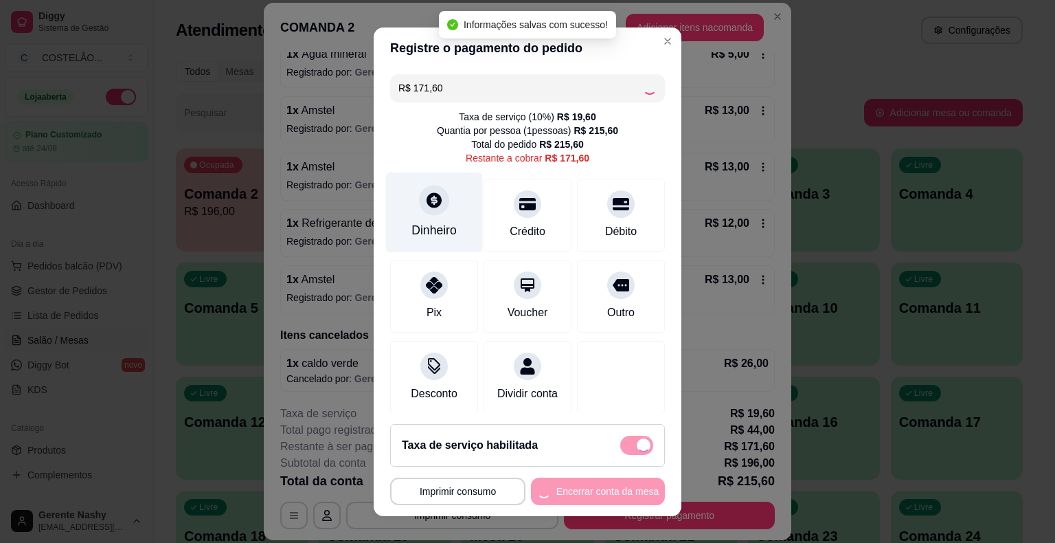
type input "R$ 0,00"
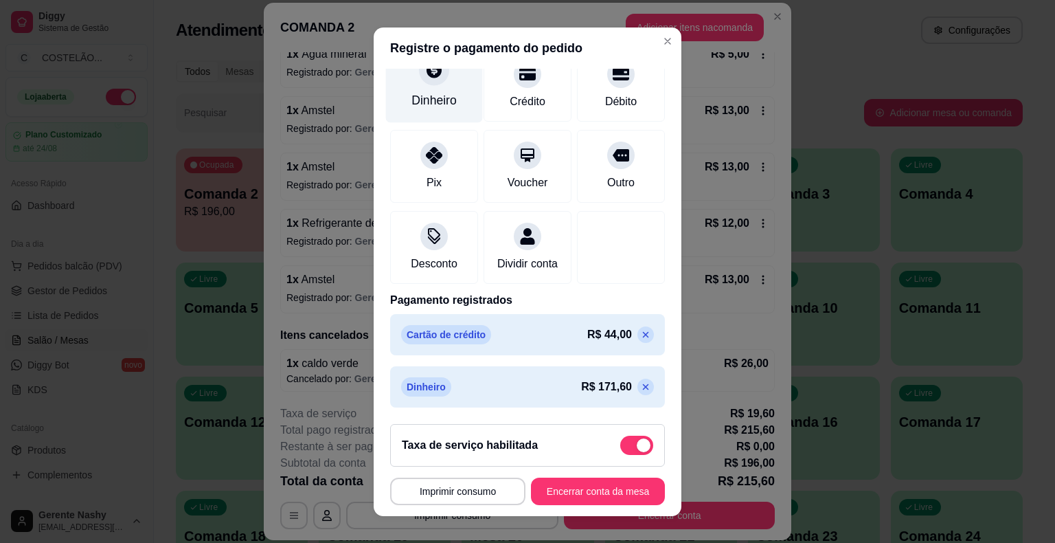
scroll to position [130, 0]
click at [582, 497] on button "Encerrar conta da mesa" at bounding box center [598, 490] width 134 height 27
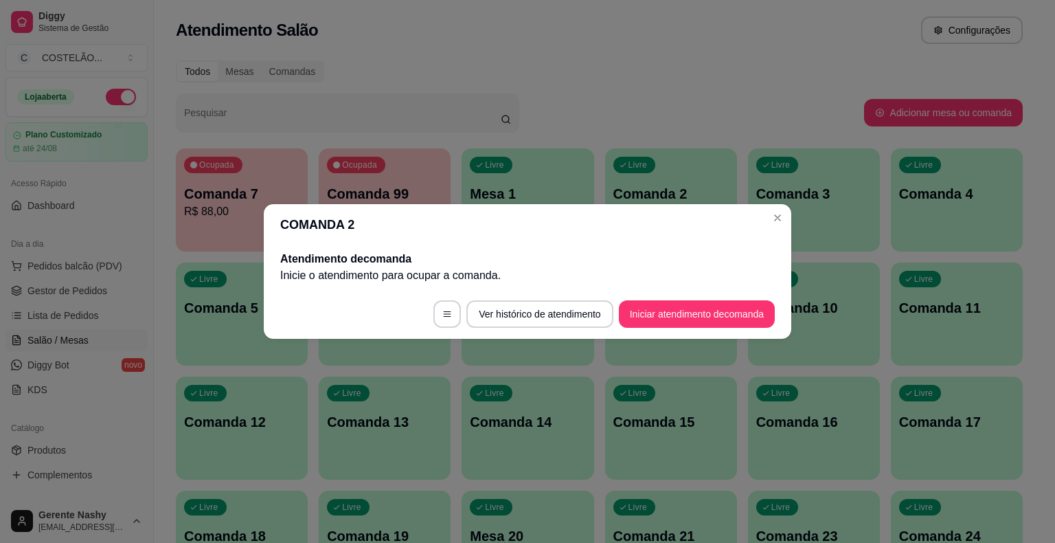
click at [772, 238] on header "COMANDA 2" at bounding box center [527, 224] width 527 height 41
click at [773, 221] on div "Livre Comanda 3" at bounding box center [814, 191] width 132 height 87
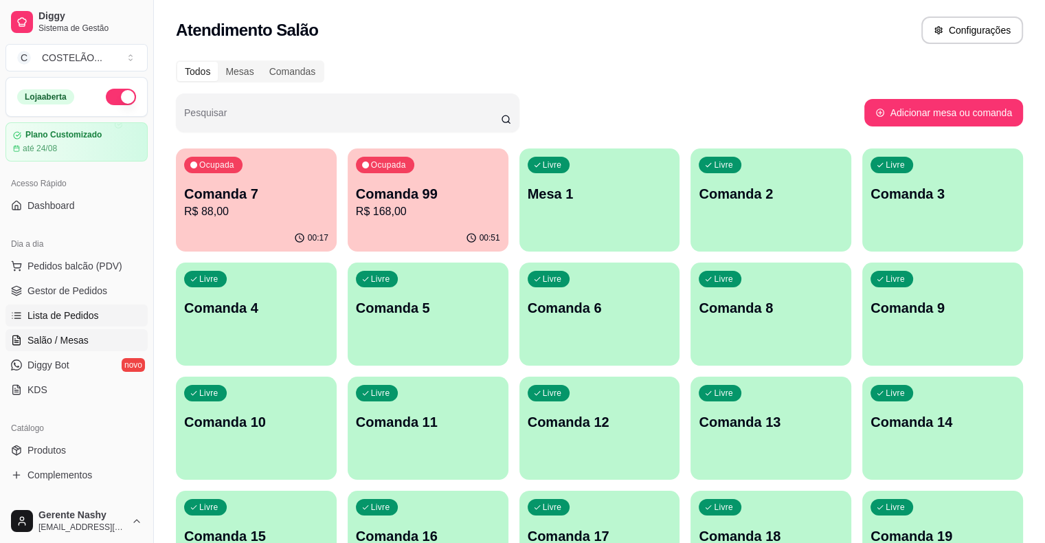
click at [71, 314] on span "Lista de Pedidos" at bounding box center [62, 315] width 71 height 14
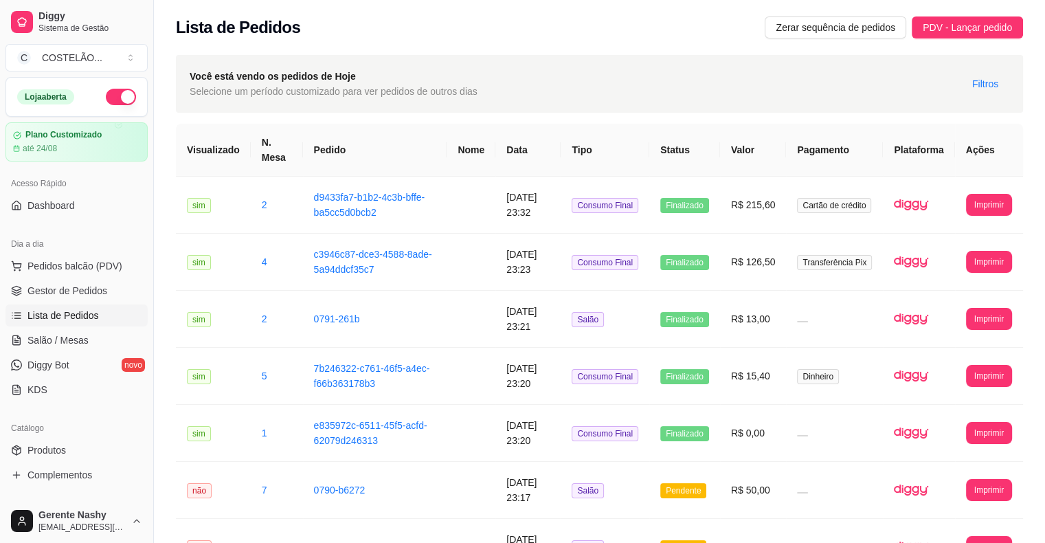
click at [977, 209] on button "Imprimir" at bounding box center [989, 205] width 46 height 22
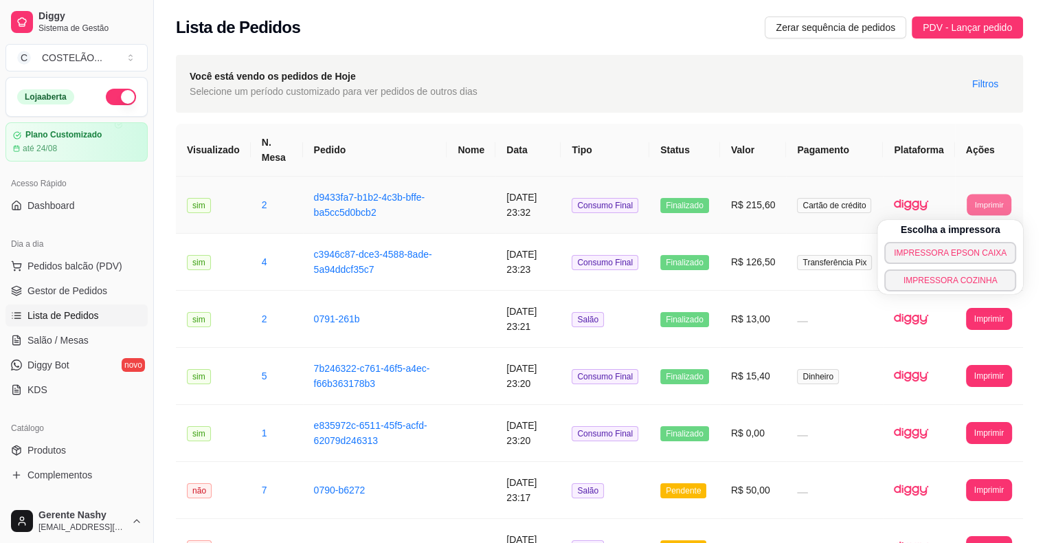
click at [915, 248] on button "IMPRESSORA EPSON CAIXA" at bounding box center [950, 253] width 132 height 22
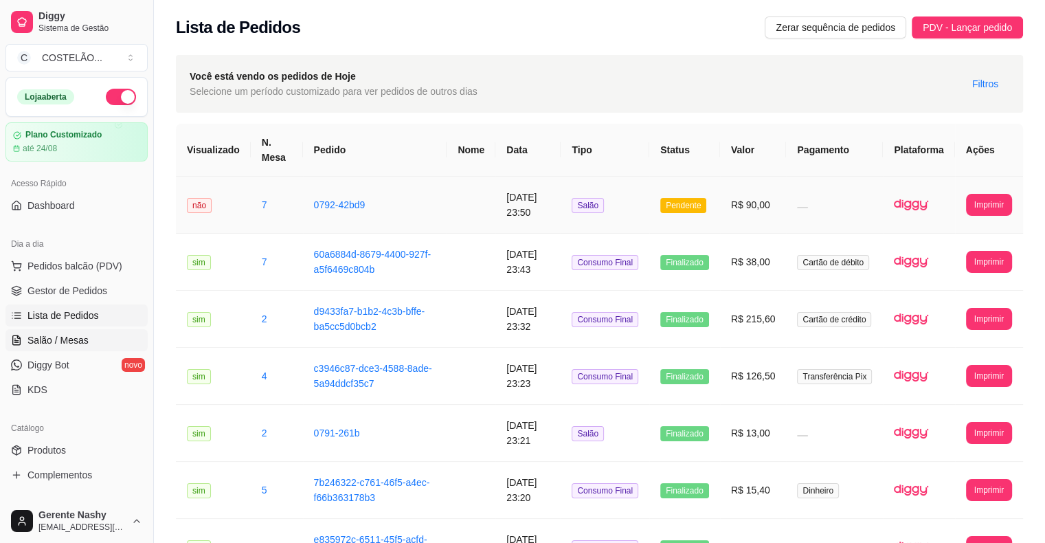
click at [73, 341] on span "Salão / Mesas" at bounding box center [57, 340] width 61 height 14
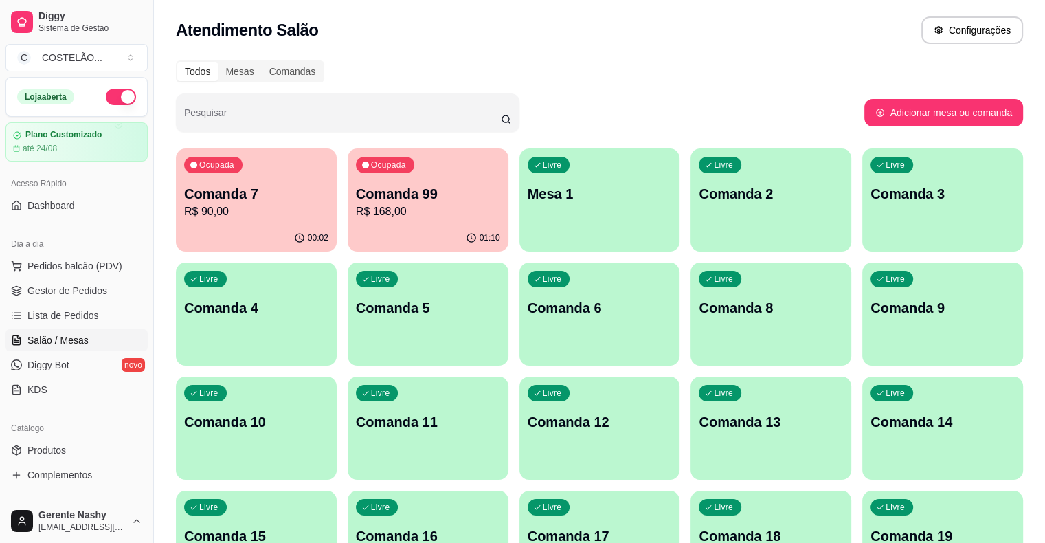
click at [250, 207] on p "R$ 90,00" at bounding box center [256, 211] width 144 height 16
click at [258, 216] on p "R$ 90,00" at bounding box center [256, 211] width 140 height 16
click at [376, 201] on p "Comanda 99" at bounding box center [428, 194] width 140 height 19
click at [555, 196] on p "Mesa 1" at bounding box center [599, 194] width 140 height 19
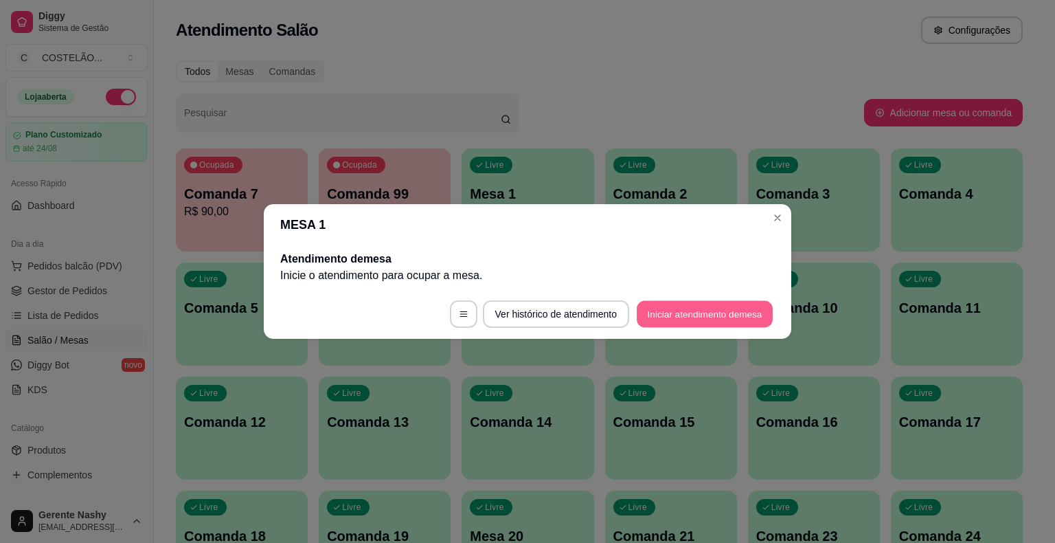
click at [699, 315] on button "Iniciar atendimento de mesa" at bounding box center [705, 314] width 136 height 27
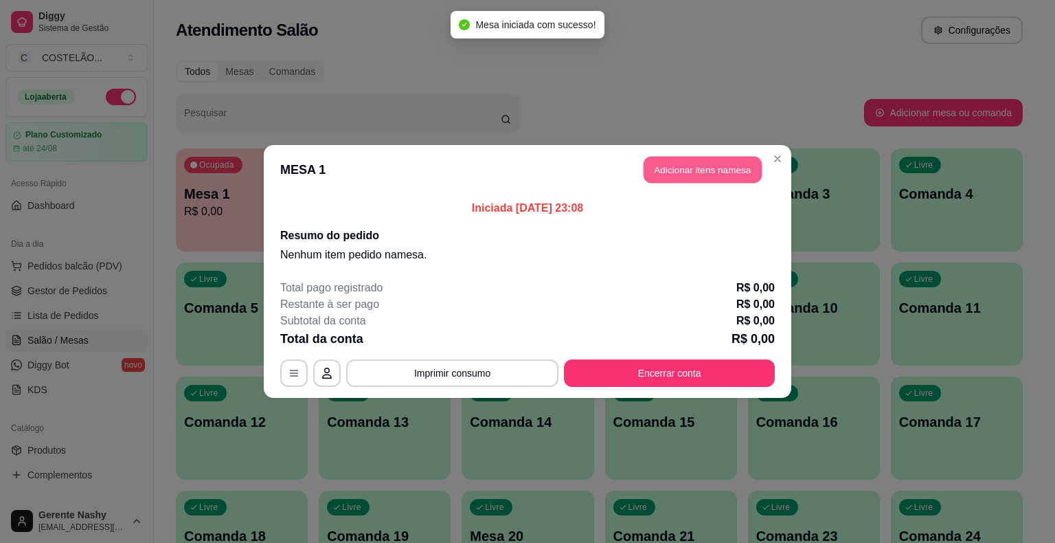
click at [688, 163] on button "Adicionar itens na mesa" at bounding box center [703, 170] width 118 height 27
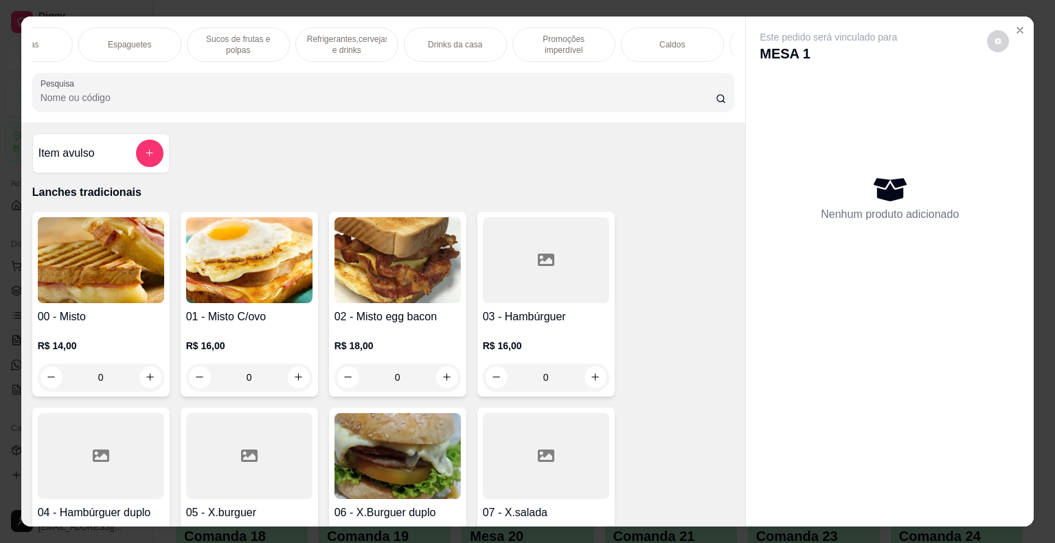
scroll to position [0, 1354]
click at [484, 41] on div "Caldos" at bounding box center [466, 44] width 103 height 34
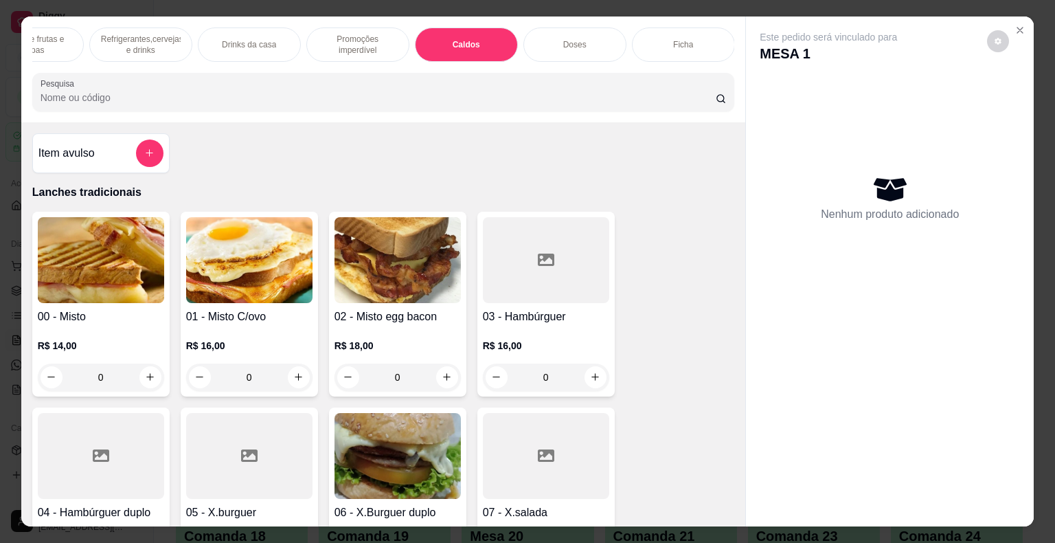
scroll to position [33, 0]
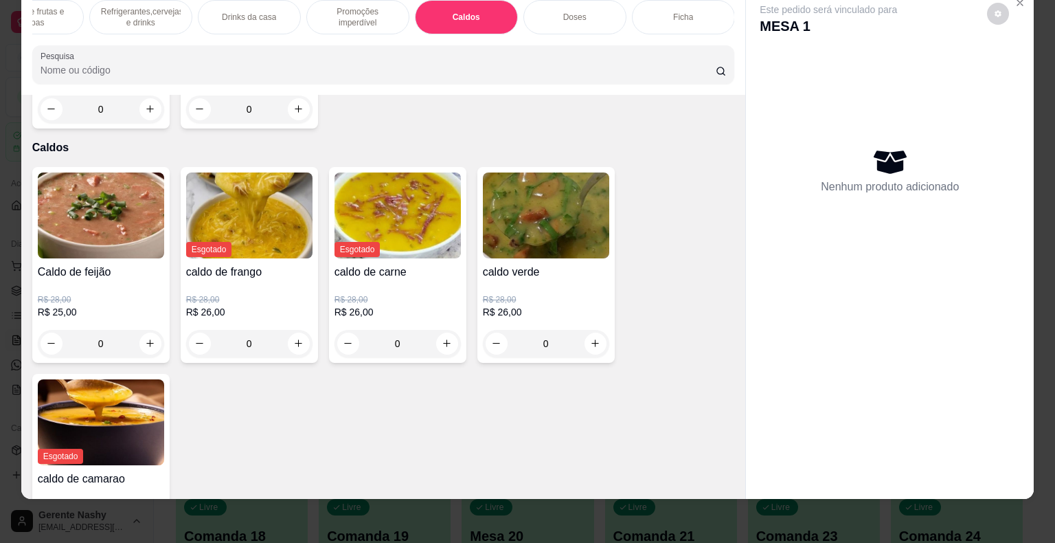
click at [593, 338] on icon "increase-product-quantity" at bounding box center [595, 343] width 10 height 10
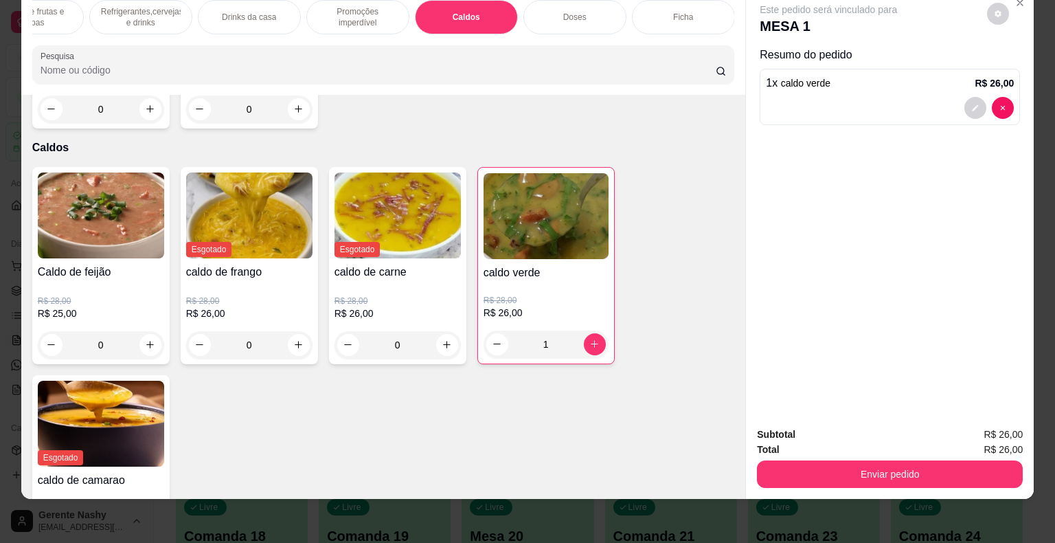
type input "1"
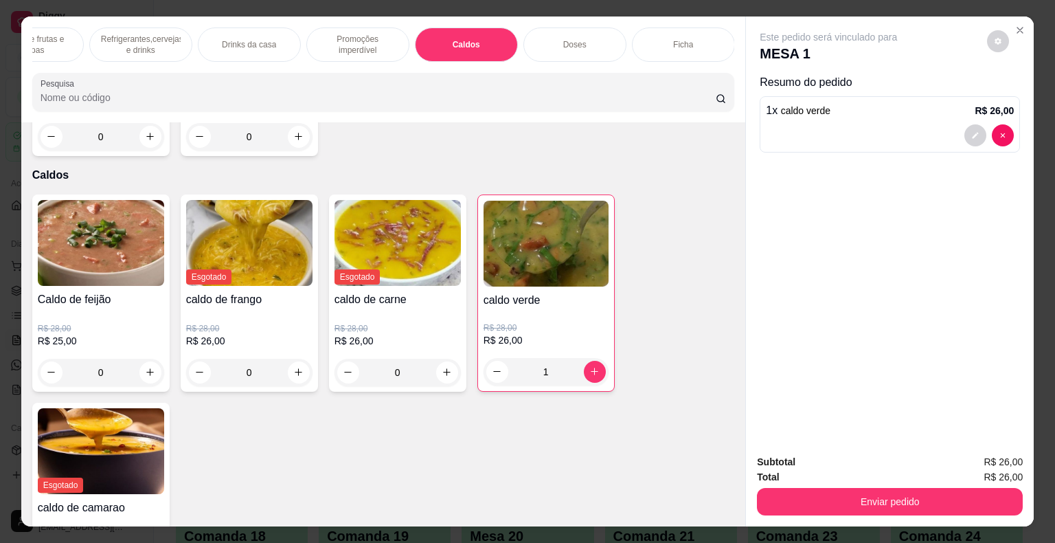
click at [150, 38] on p "Refrigerantes,cervejas e drinks" at bounding box center [141, 45] width 80 height 22
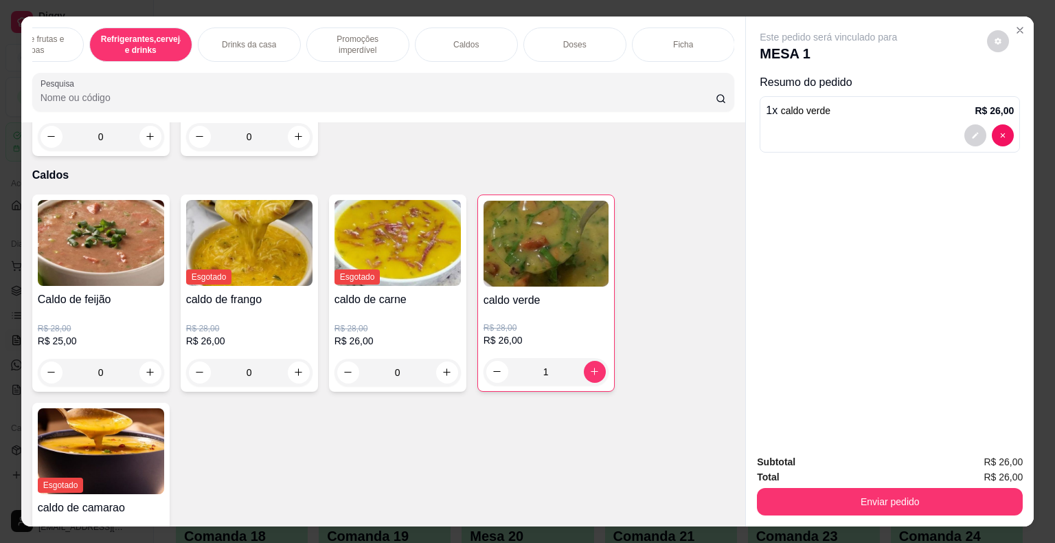
scroll to position [33, 0]
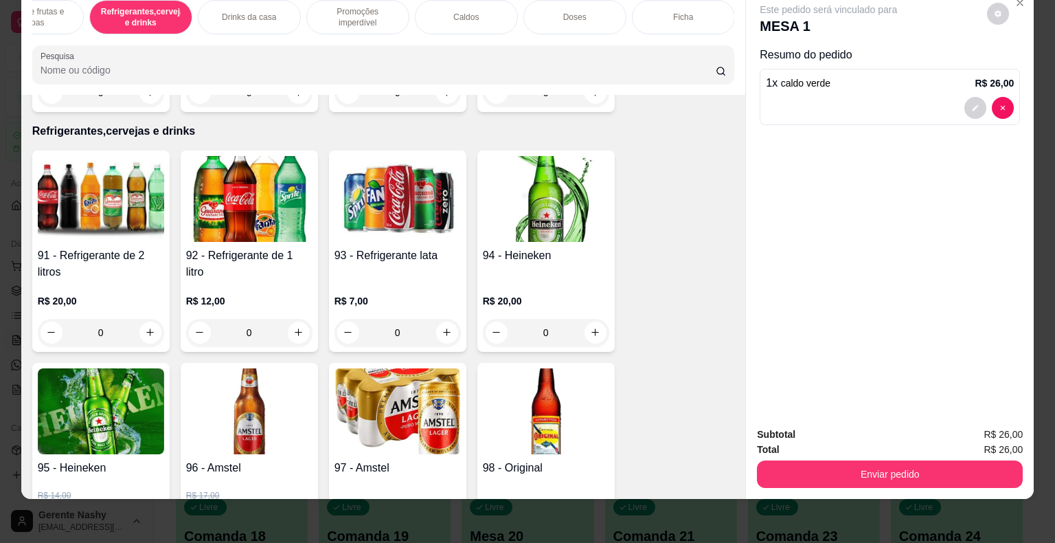
click at [297, 327] on icon "increase-product-quantity" at bounding box center [298, 332] width 10 height 10
type input "1"
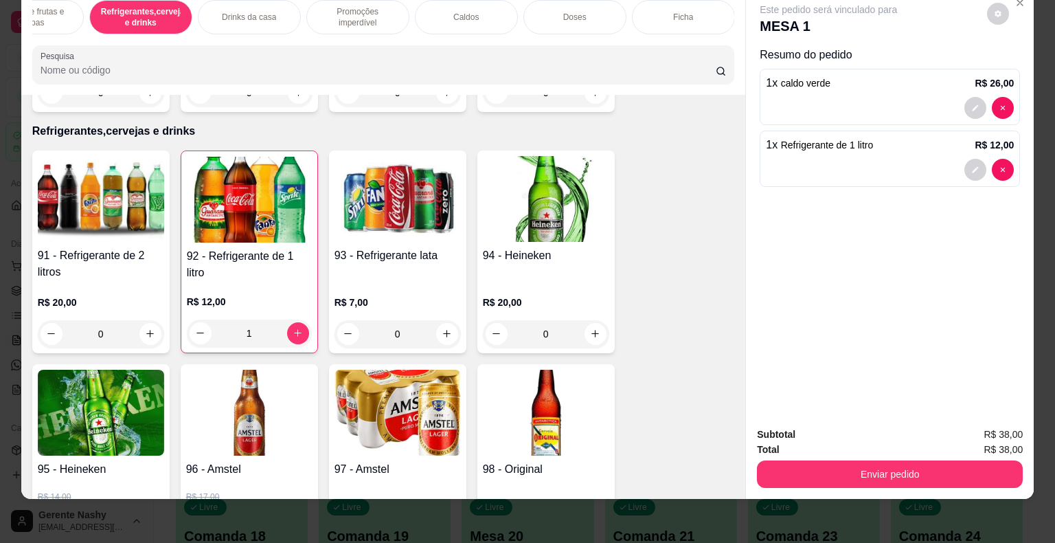
click at [842, 467] on button "Enviar pedido" at bounding box center [890, 473] width 266 height 27
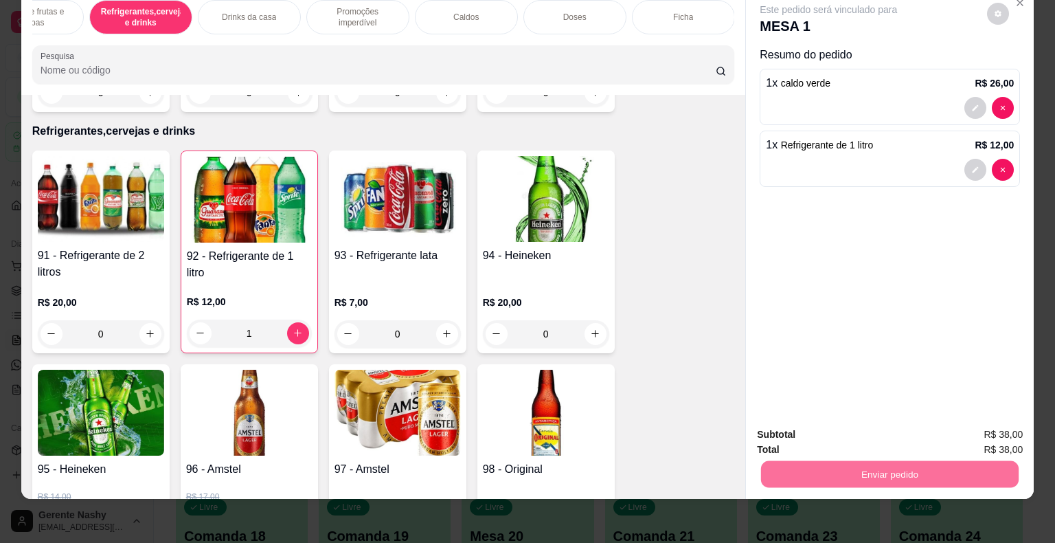
click at [840, 433] on button "Não registrar e enviar pedido" at bounding box center [844, 430] width 143 height 26
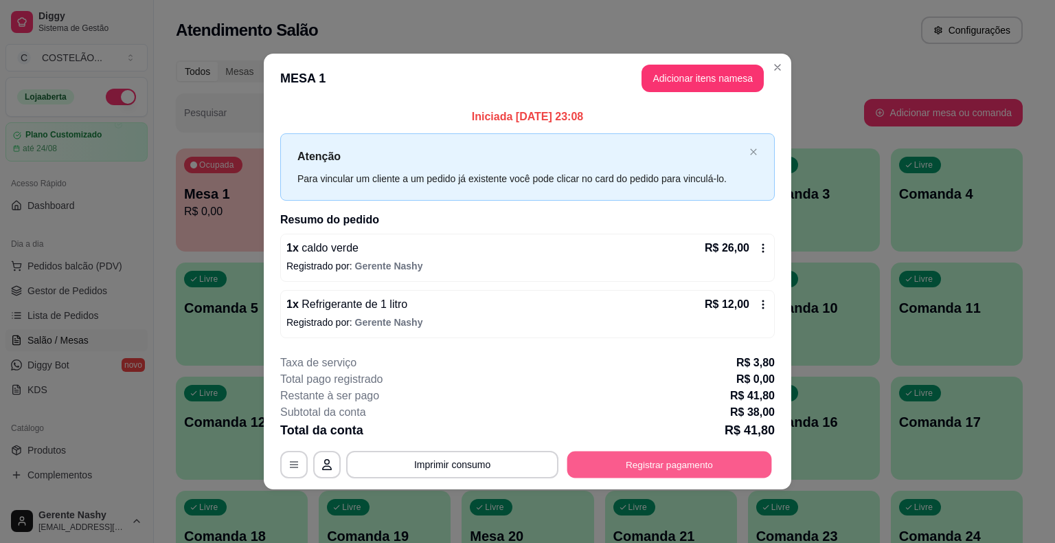
click at [695, 465] on button "Registrar pagamento" at bounding box center [669, 464] width 205 height 27
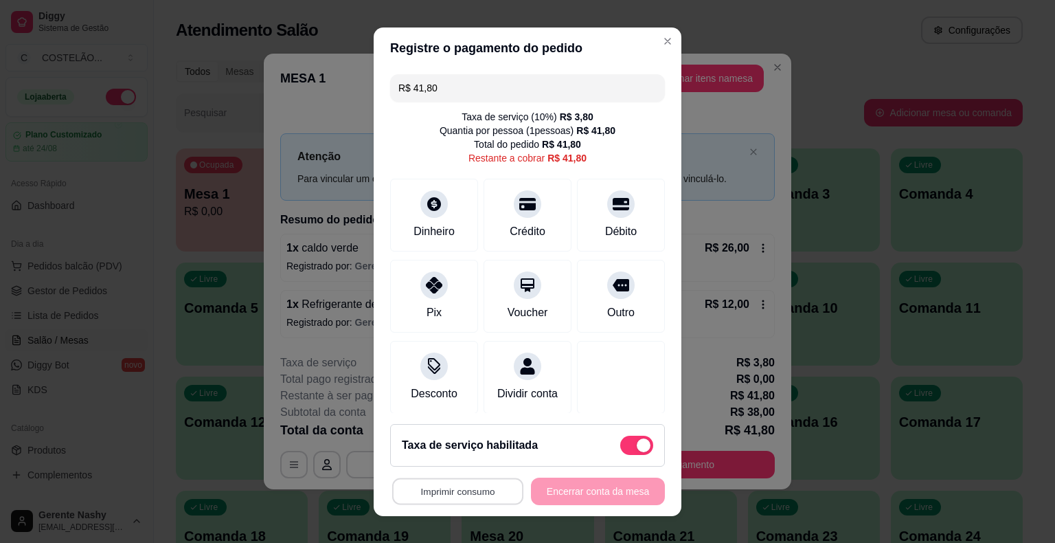
click at [459, 490] on button "Imprimir consumo" at bounding box center [457, 490] width 131 height 27
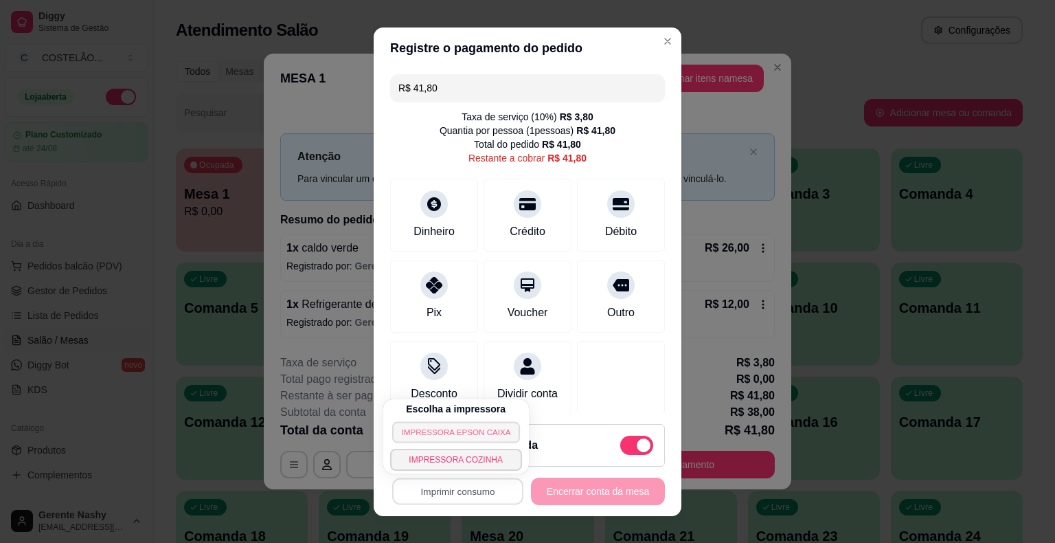
click at [462, 433] on button "IMPRESSORA EPSON CAIXA" at bounding box center [456, 431] width 128 height 21
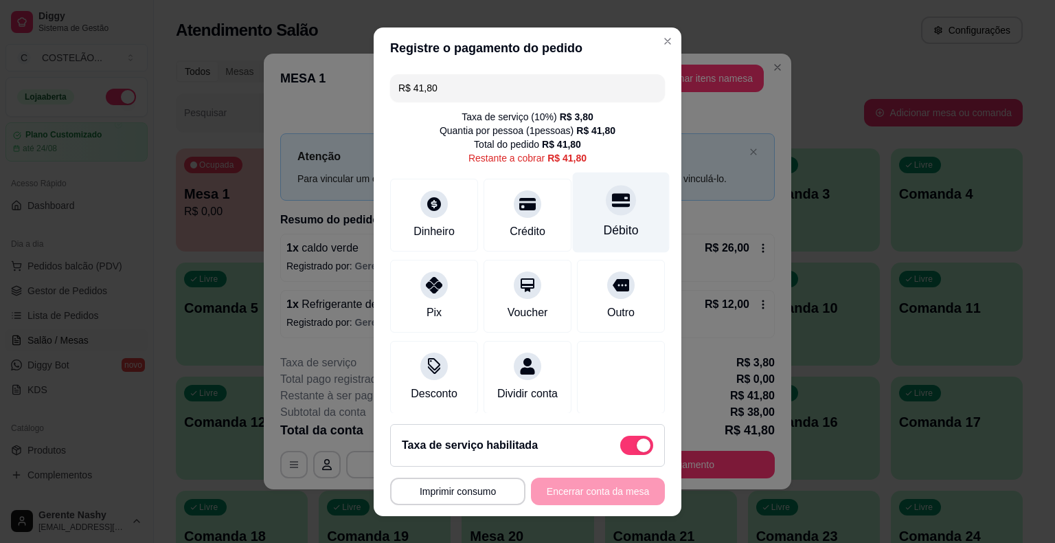
click at [610, 219] on div "Débito" at bounding box center [621, 212] width 97 height 80
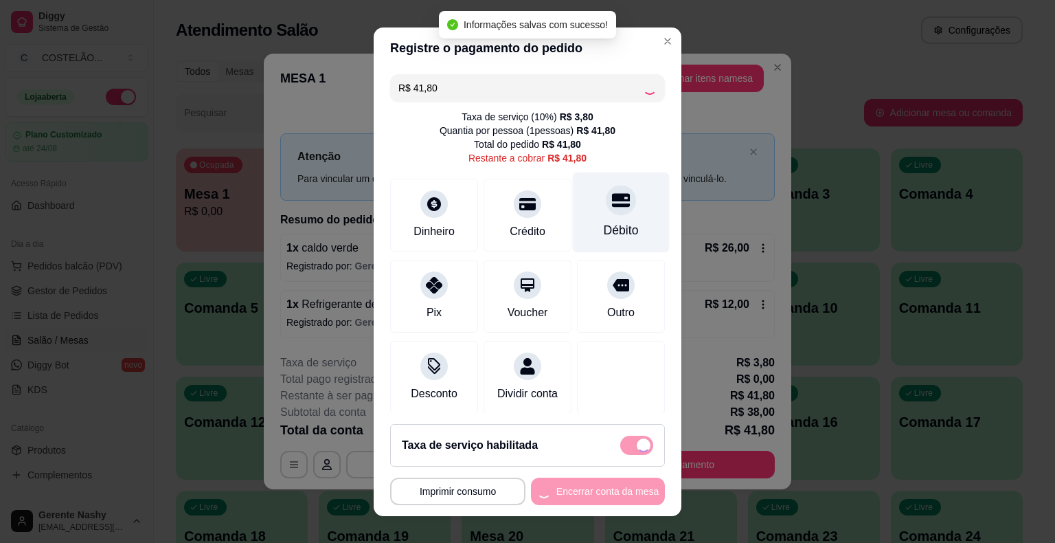
type input "R$ 0,00"
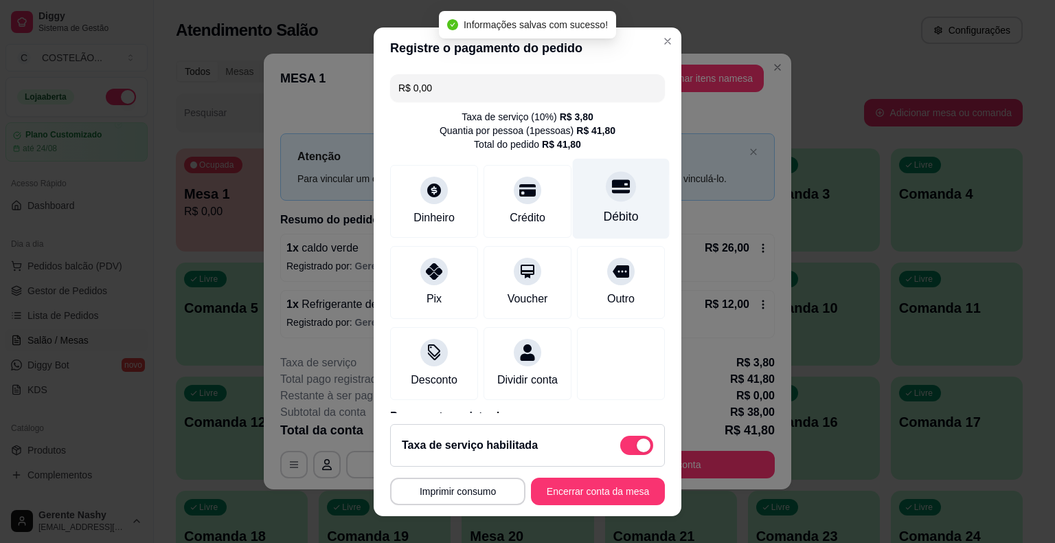
click at [485, 494] on button "Imprimir consumo" at bounding box center [457, 490] width 135 height 27
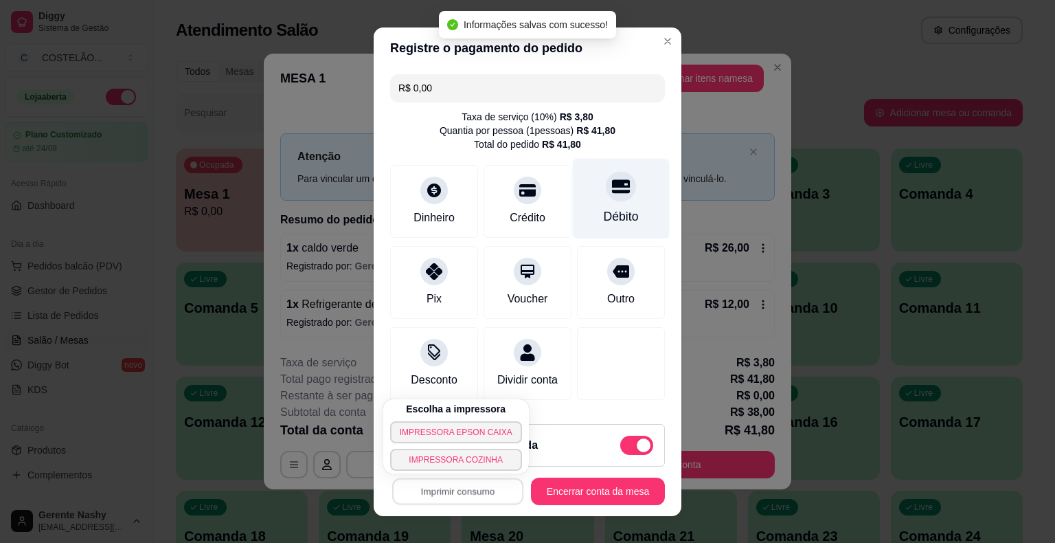
click at [497, 434] on button "IMPRESSORA EPSON CAIXA" at bounding box center [456, 432] width 132 height 22
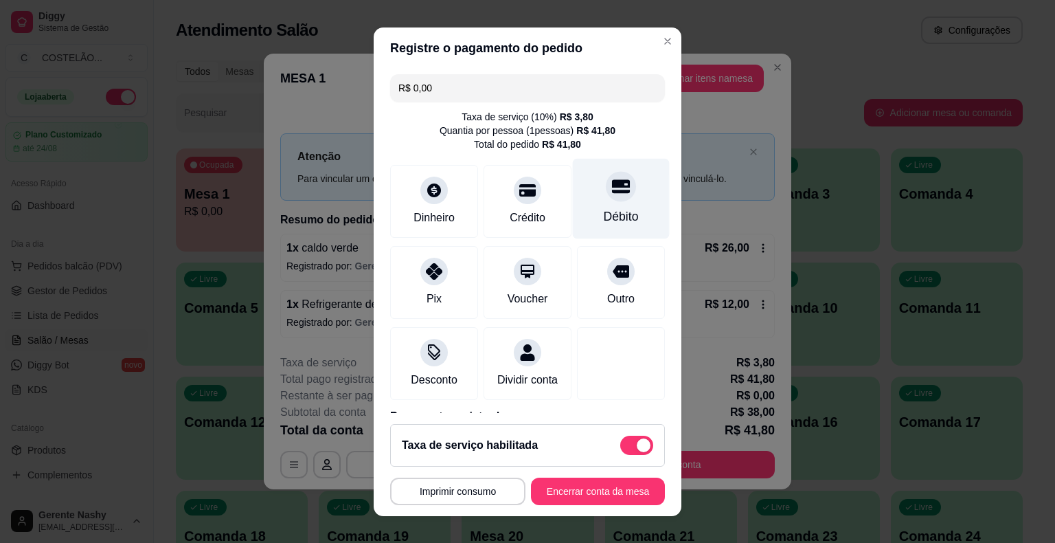
click at [819, 99] on div "**********" at bounding box center [527, 271] width 1055 height 543
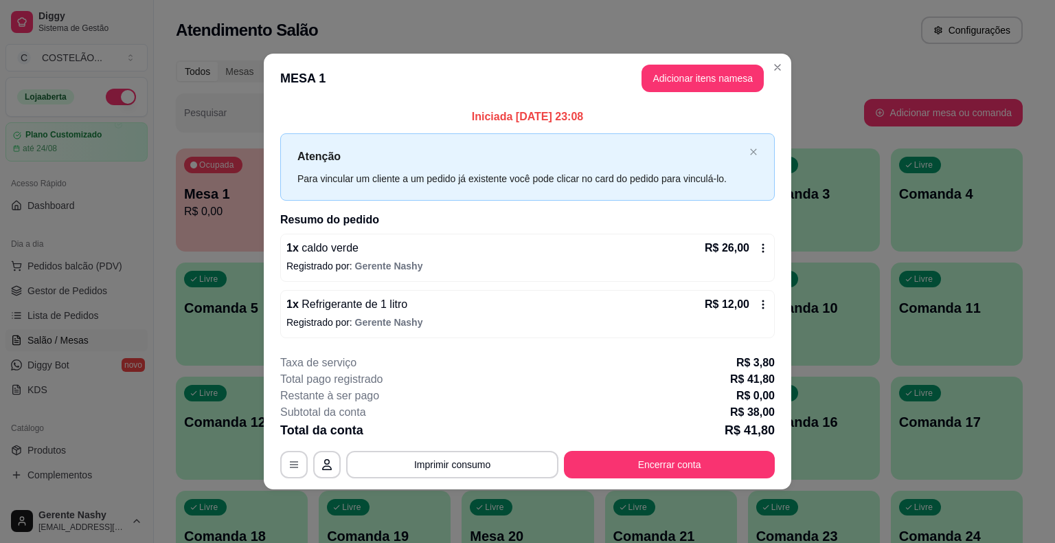
click at [782, 58] on button "Close" at bounding box center [777, 67] width 22 height 22
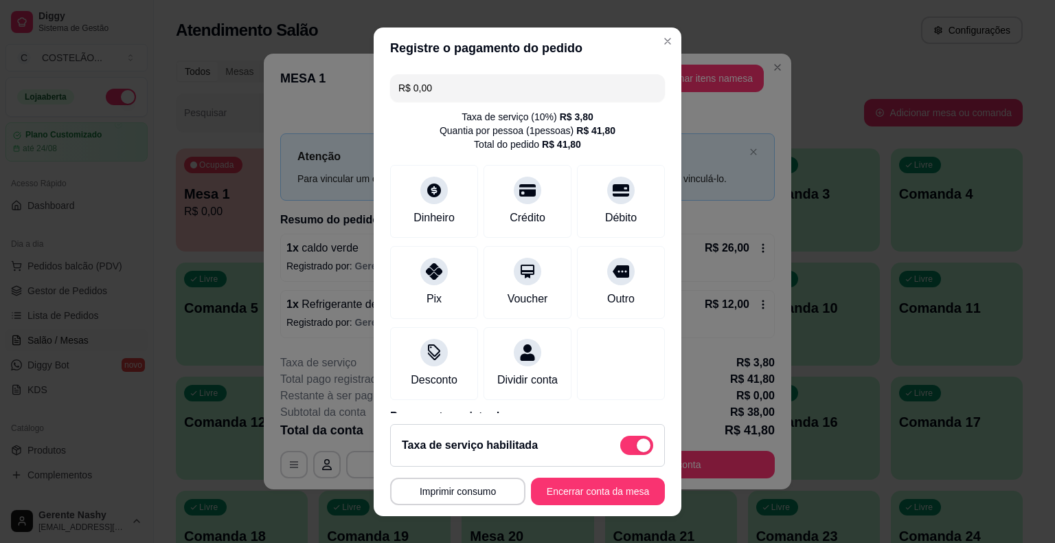
scroll to position [78, 0]
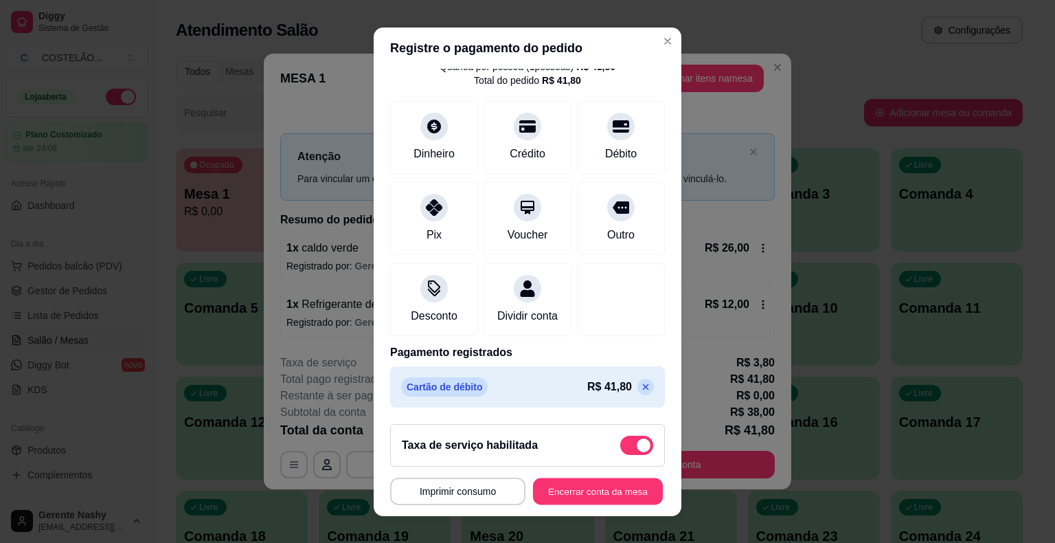
click at [590, 499] on button "Encerrar conta da mesa" at bounding box center [598, 490] width 130 height 27
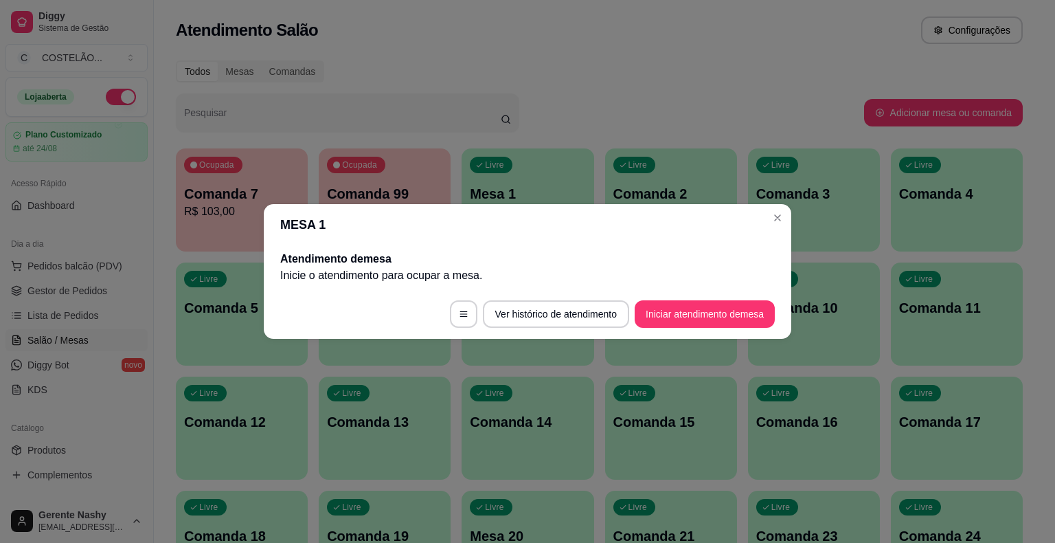
click at [772, 225] on button "Close" at bounding box center [777, 218] width 22 height 22
click at [231, 190] on p "Comanda 7" at bounding box center [241, 193] width 115 height 19
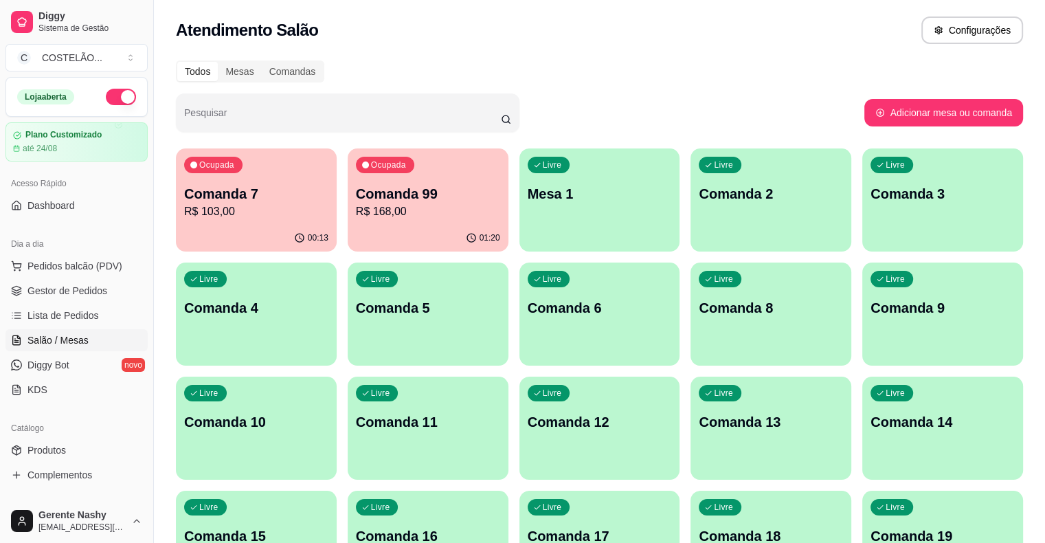
click at [270, 218] on p "R$ 103,00" at bounding box center [256, 211] width 144 height 16
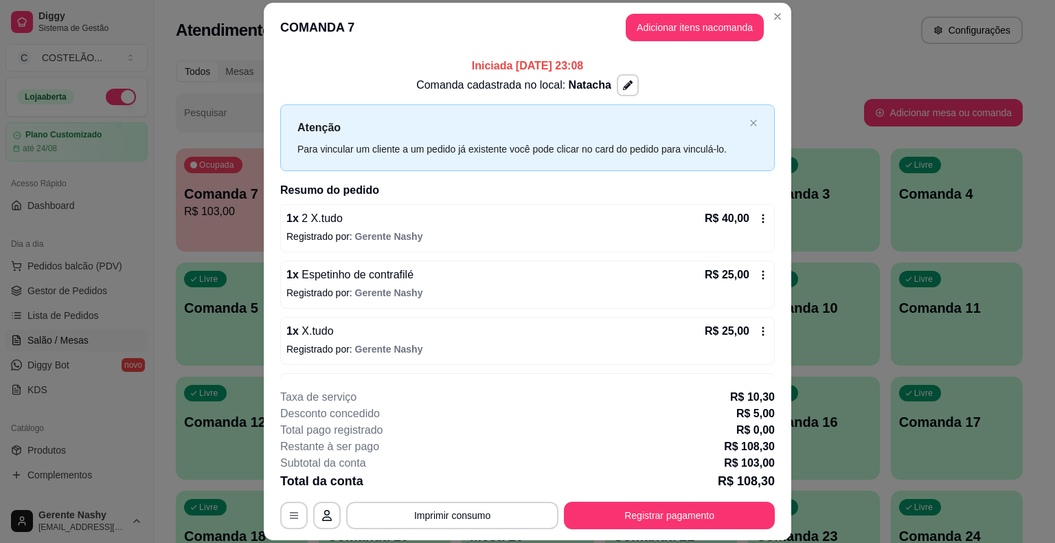
scroll to position [47, 0]
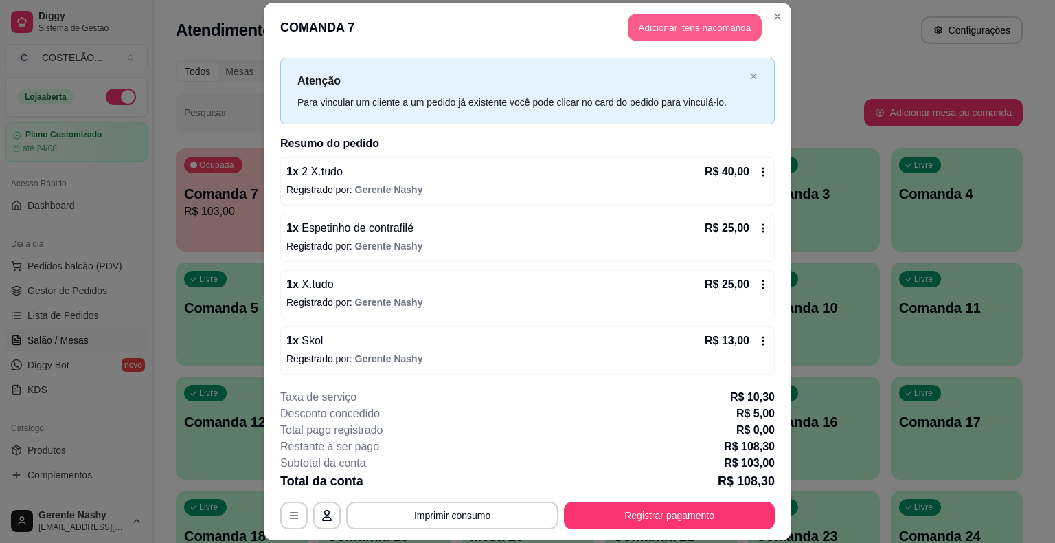
click at [711, 19] on button "Adicionar itens na comanda" at bounding box center [695, 27] width 134 height 27
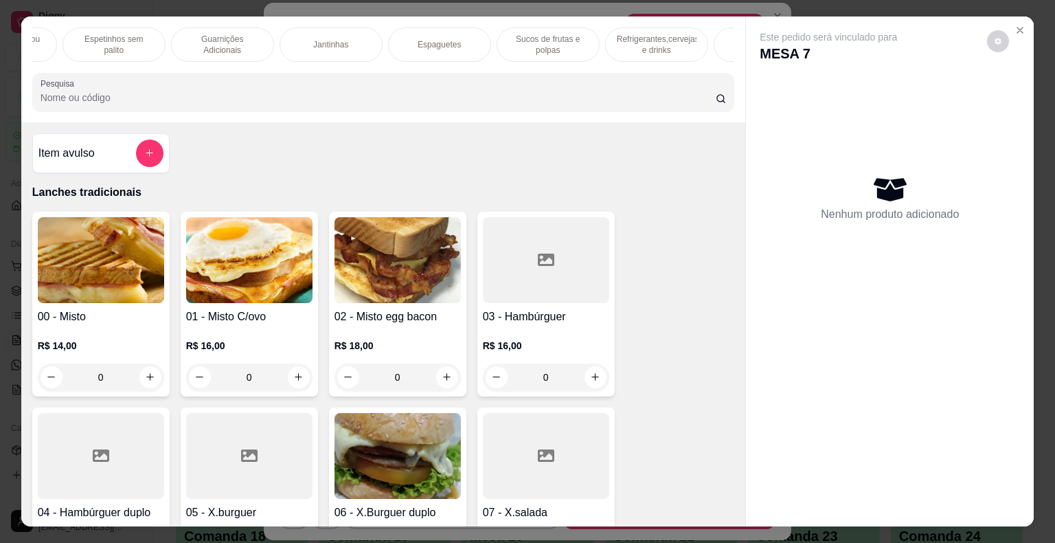
scroll to position [0, 852]
click at [670, 34] on p "Refrigerantes,cervejas e drinks" at bounding box center [643, 45] width 80 height 22
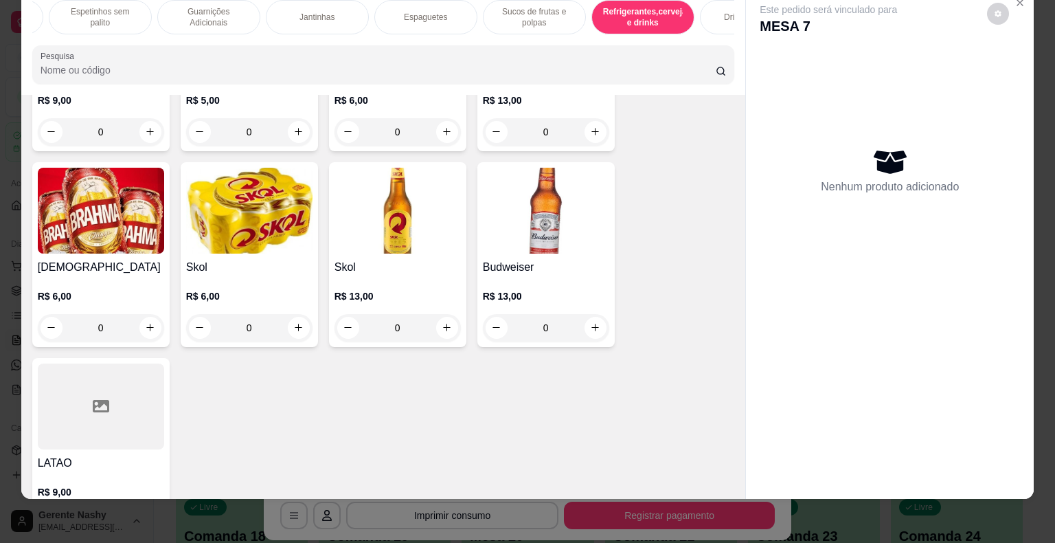
scroll to position [9505, 0]
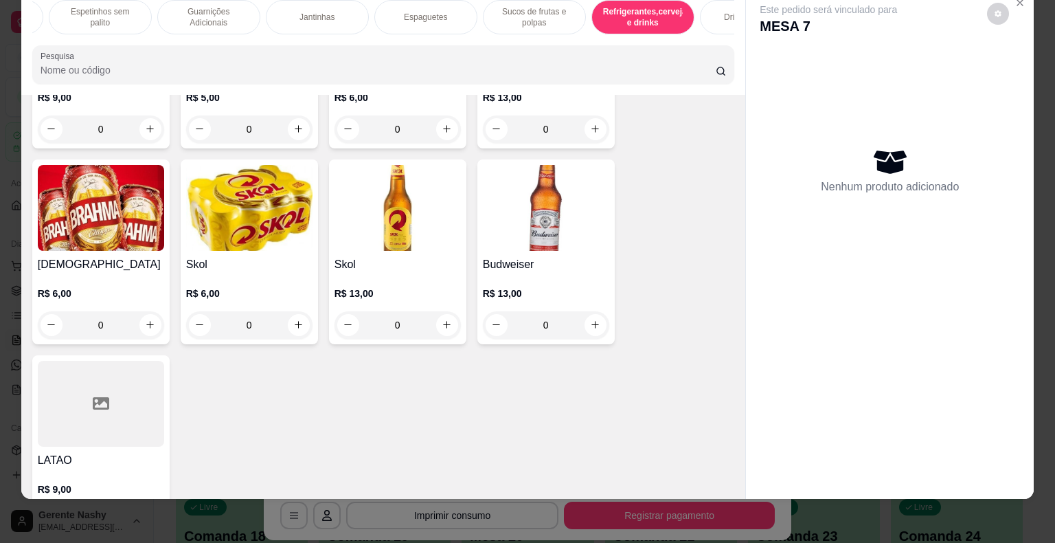
click at [443, 321] on icon "increase-product-quantity" at bounding box center [447, 325] width 8 height 8
type input "1"
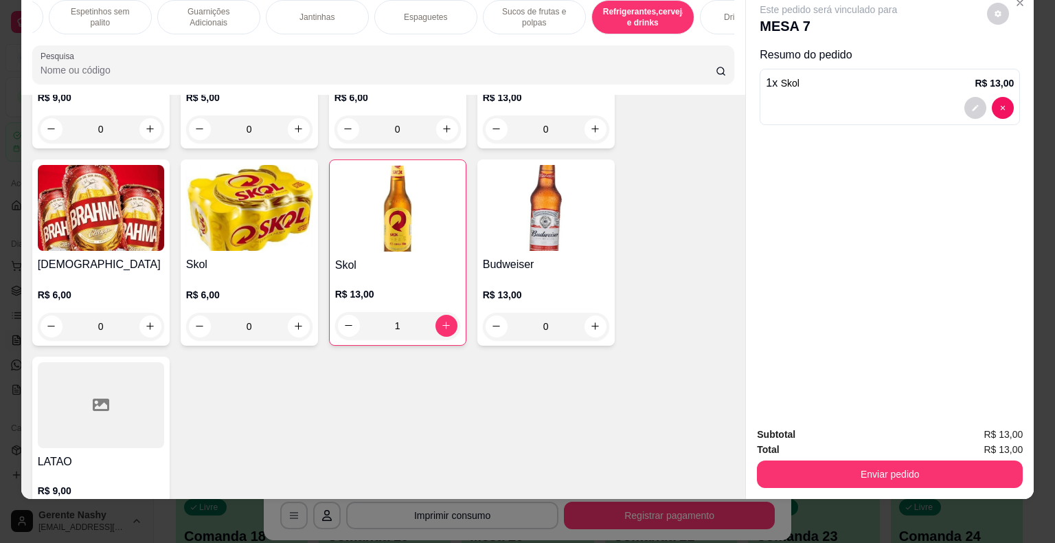
click at [863, 463] on button "Enviar pedido" at bounding box center [890, 473] width 266 height 27
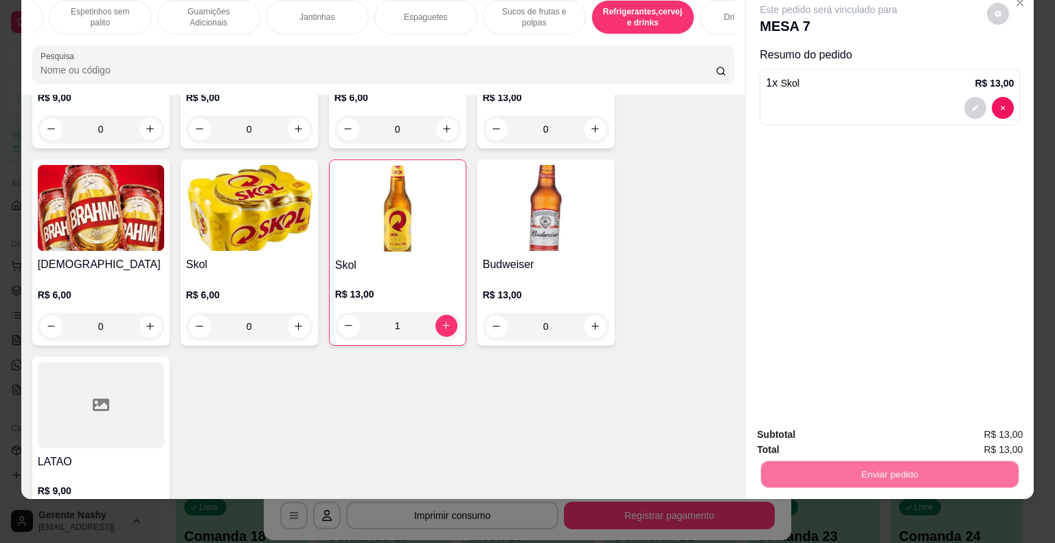
click at [832, 426] on button "Não registrar e enviar pedido" at bounding box center [844, 430] width 143 height 26
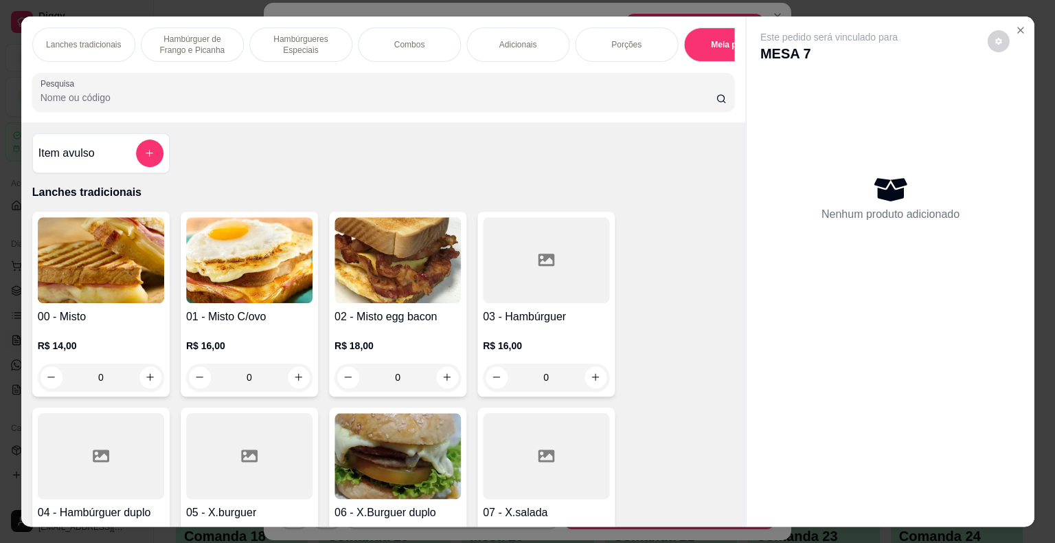
click at [714, 27] on div "Meia porção" at bounding box center [734, 44] width 103 height 34
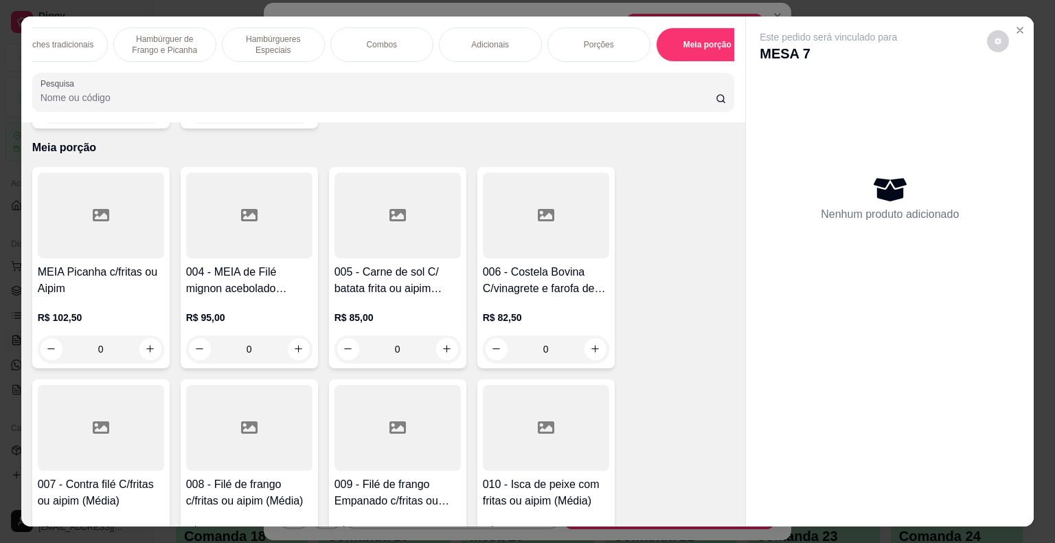
scroll to position [0, 55]
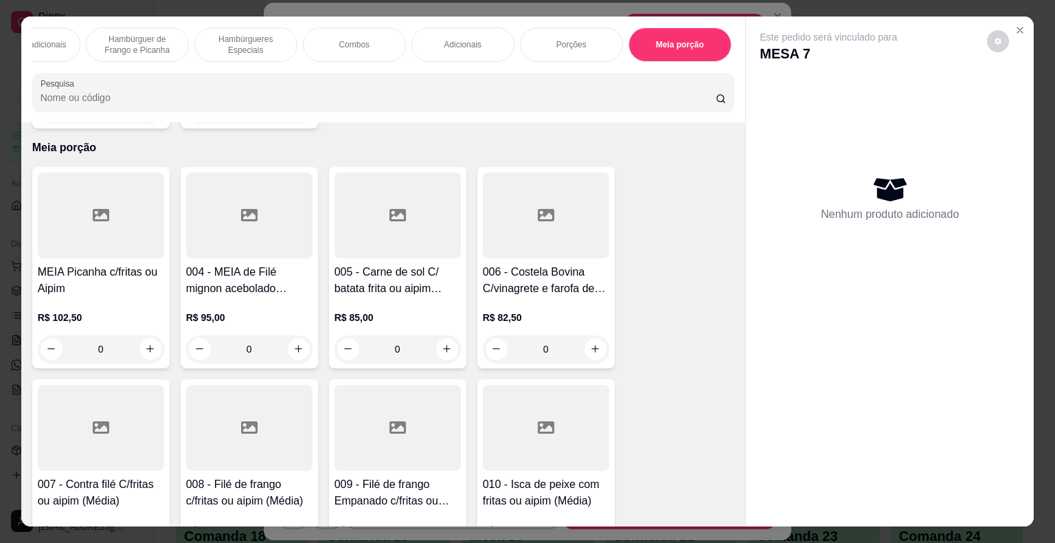
click at [732, 65] on div "Lanches tradicionais Hambúrguer de Frango e Picanha Hambúrgueres Especiais Comb…" at bounding box center [383, 69] width 725 height 106
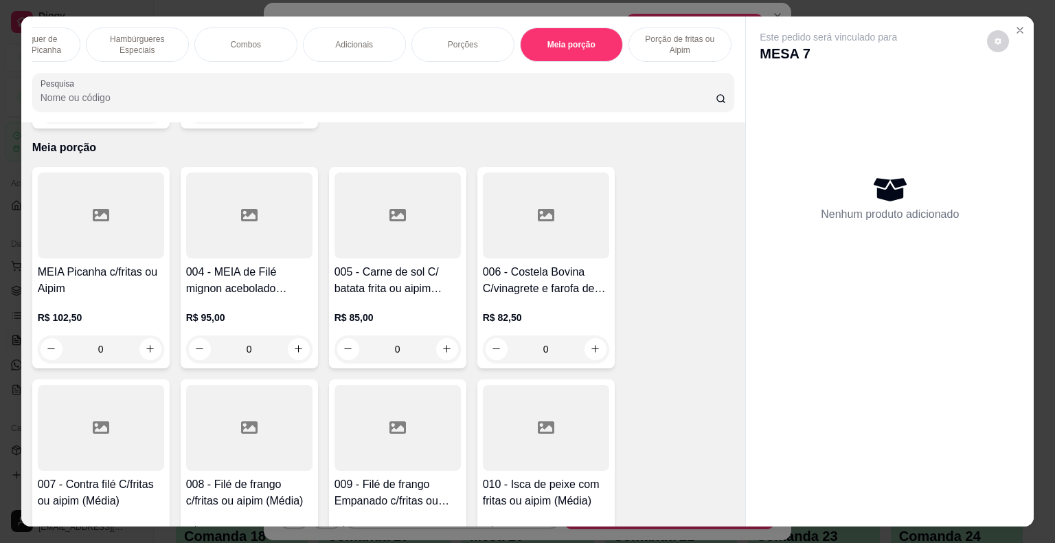
scroll to position [0, 165]
click at [733, 66] on div "Lanches tradicionais Hambúrguer de Frango e Picanha Hambúrgueres Especiais Comb…" at bounding box center [383, 69] width 725 height 106
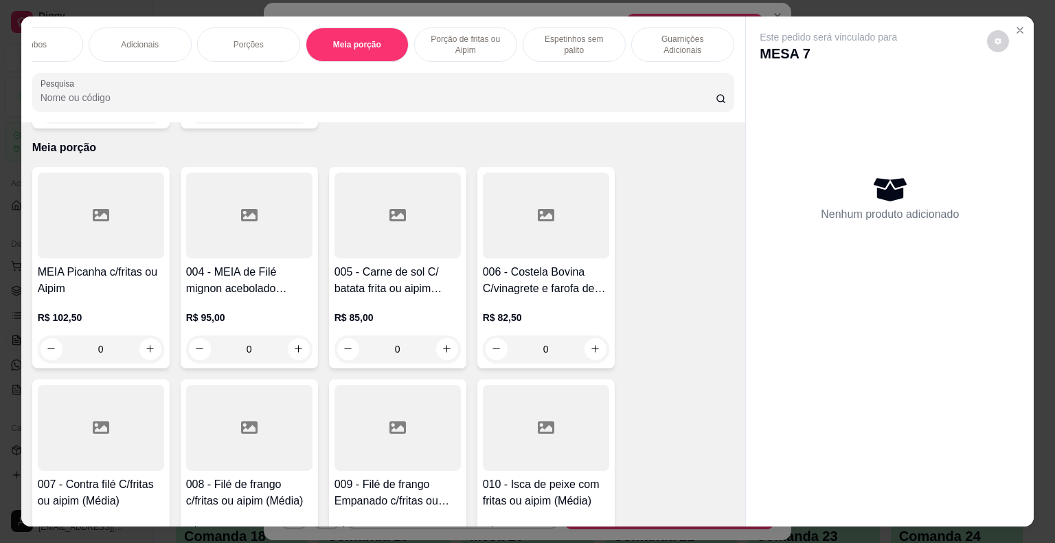
click at [729, 54] on div "Lanches tradicionais Hambúrguer de Frango e Picanha Hambúrgueres Especiais Comb…" at bounding box center [383, 44] width 703 height 34
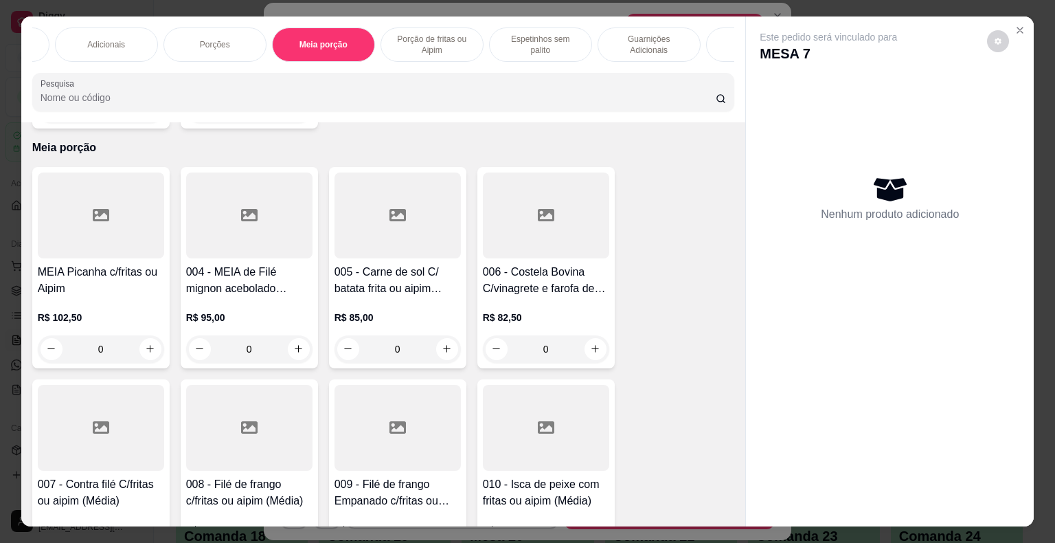
scroll to position [0, 440]
click at [727, 55] on div "Jantinhas" at bounding box center [737, 44] width 103 height 34
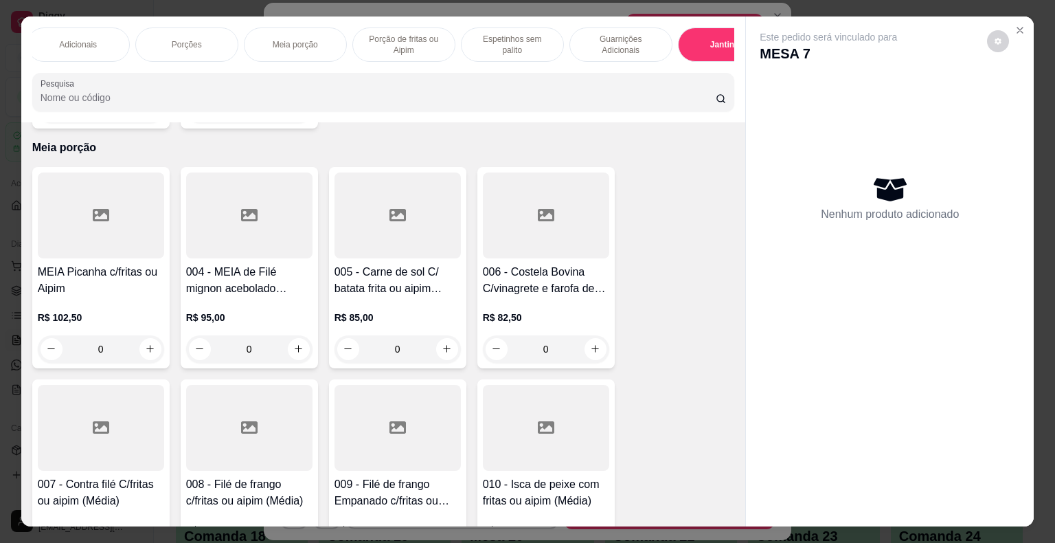
scroll to position [33, 0]
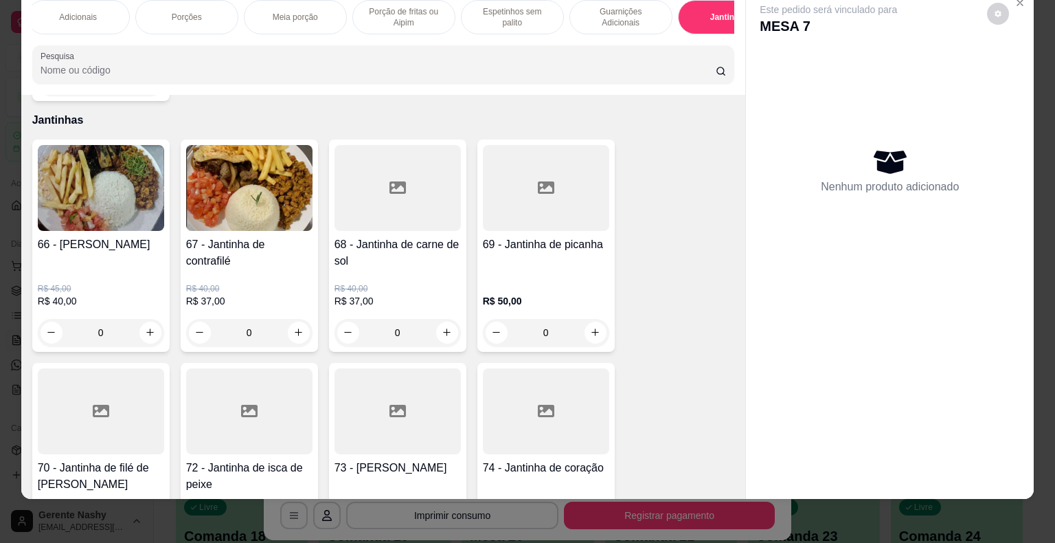
click at [719, 58] on div at bounding box center [384, 64] width 686 height 27
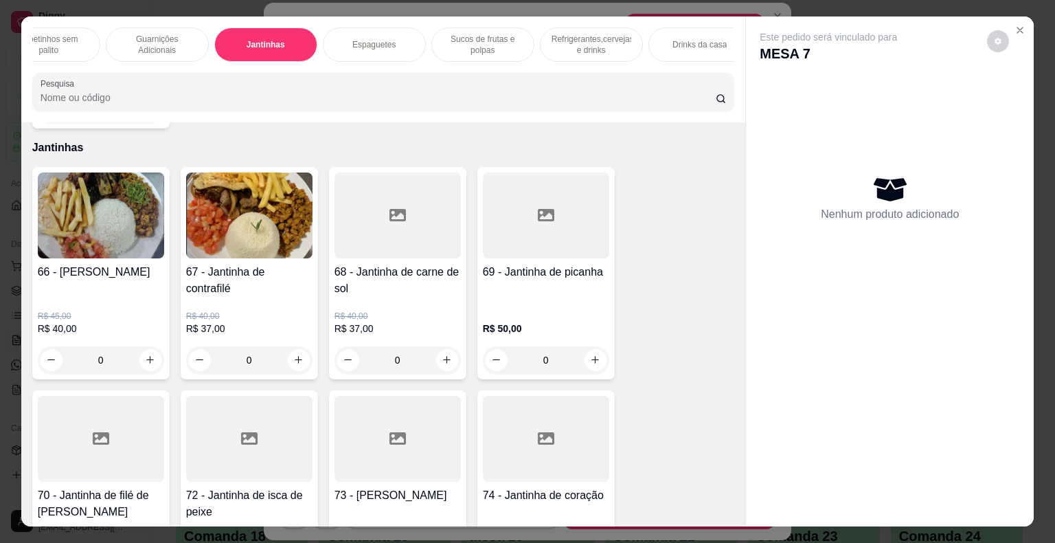
scroll to position [0, 904]
click at [596, 37] on p "Refrigerantes,cervejas e drinks" at bounding box center [591, 45] width 80 height 22
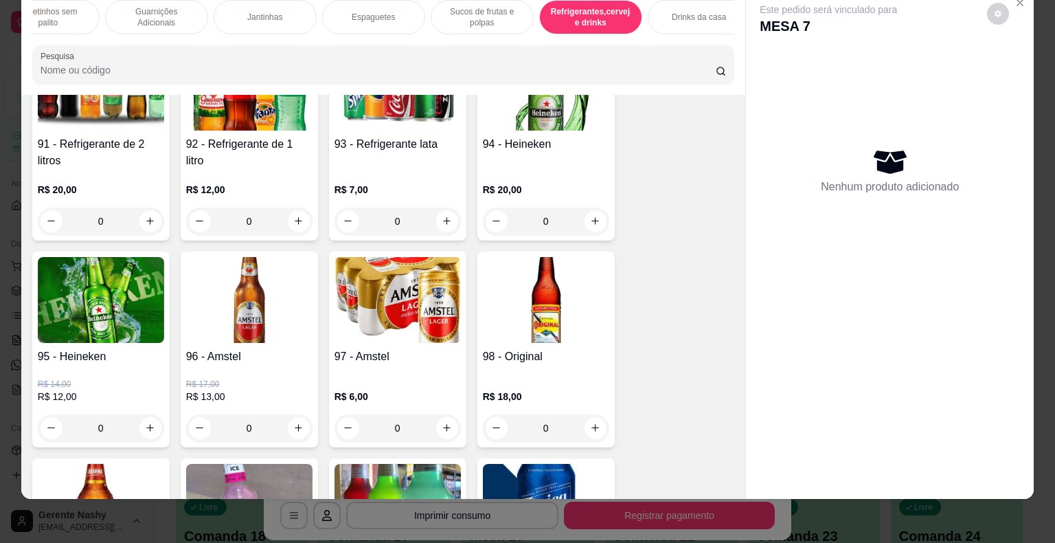
scroll to position [8772, 0]
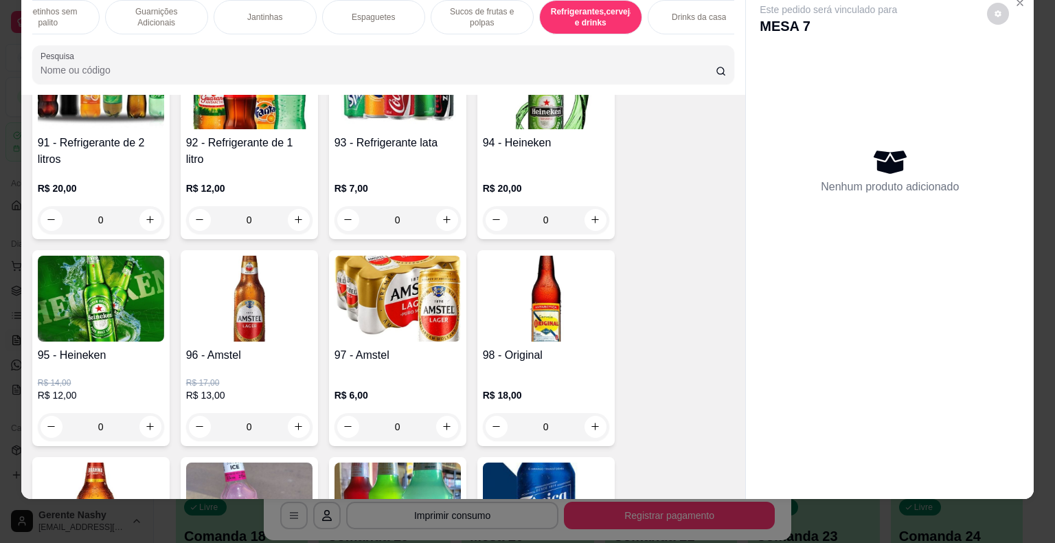
click at [301, 209] on button "increase-product-quantity" at bounding box center [299, 220] width 22 height 22
type input "1"
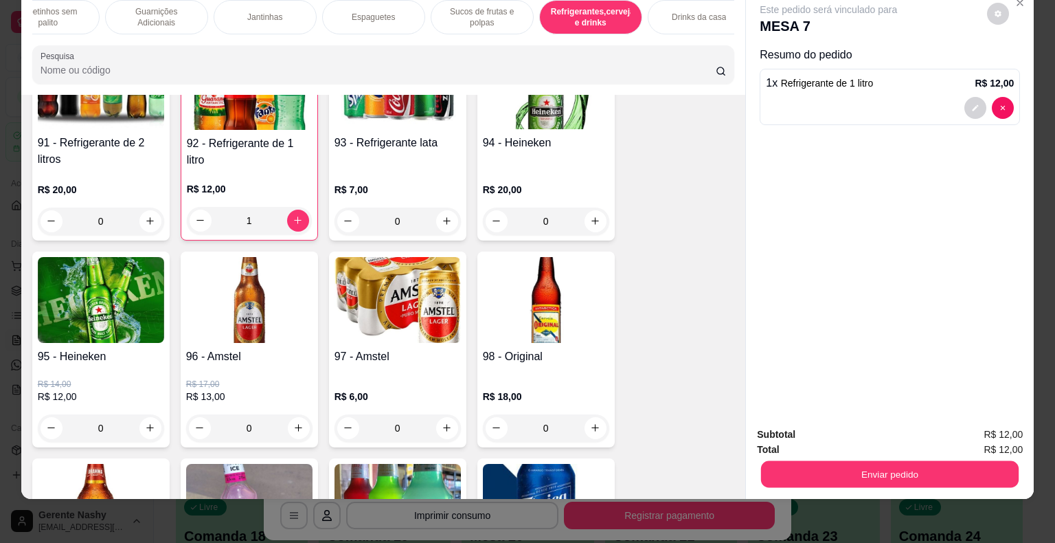
click at [847, 461] on button "Enviar pedido" at bounding box center [890, 474] width 258 height 27
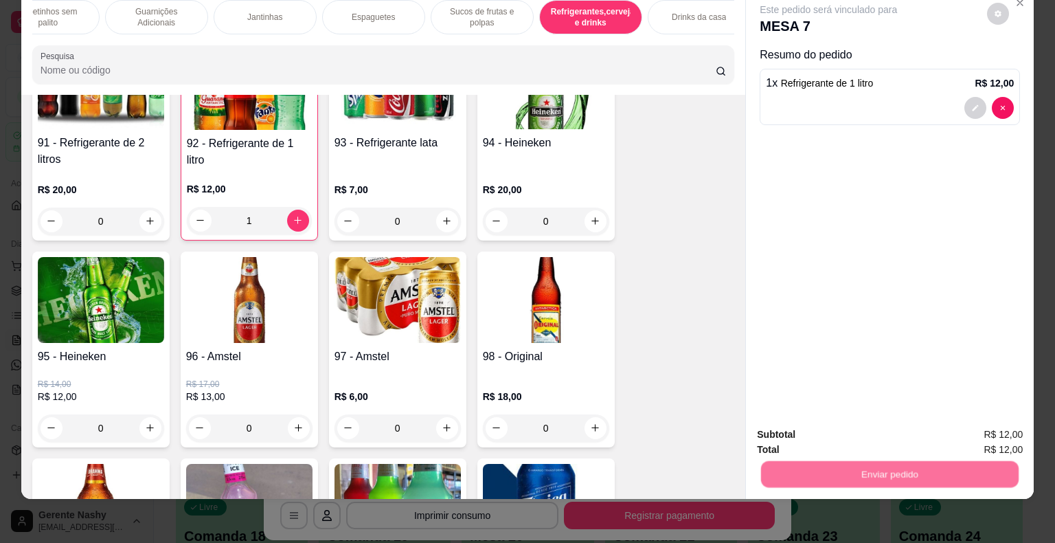
click at [855, 420] on button "Não registrar e enviar pedido" at bounding box center [844, 430] width 143 height 26
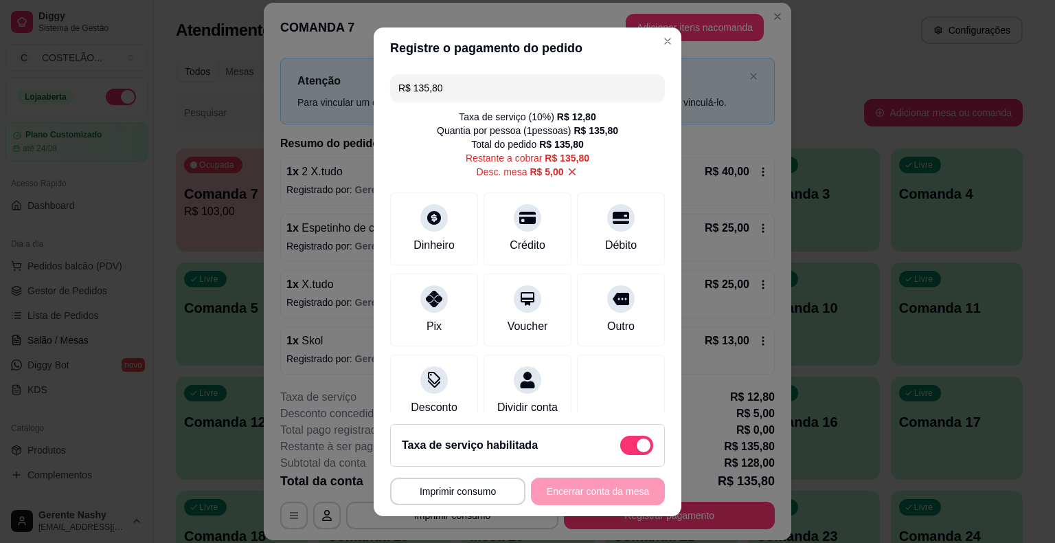
scroll to position [34, 0]
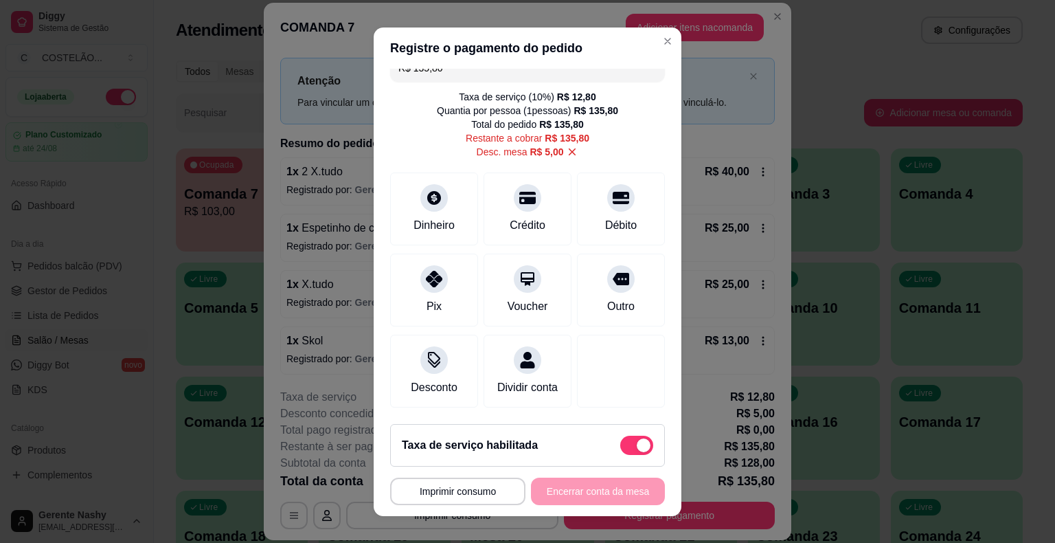
click at [457, 500] on button "Imprimir consumo" at bounding box center [457, 490] width 135 height 27
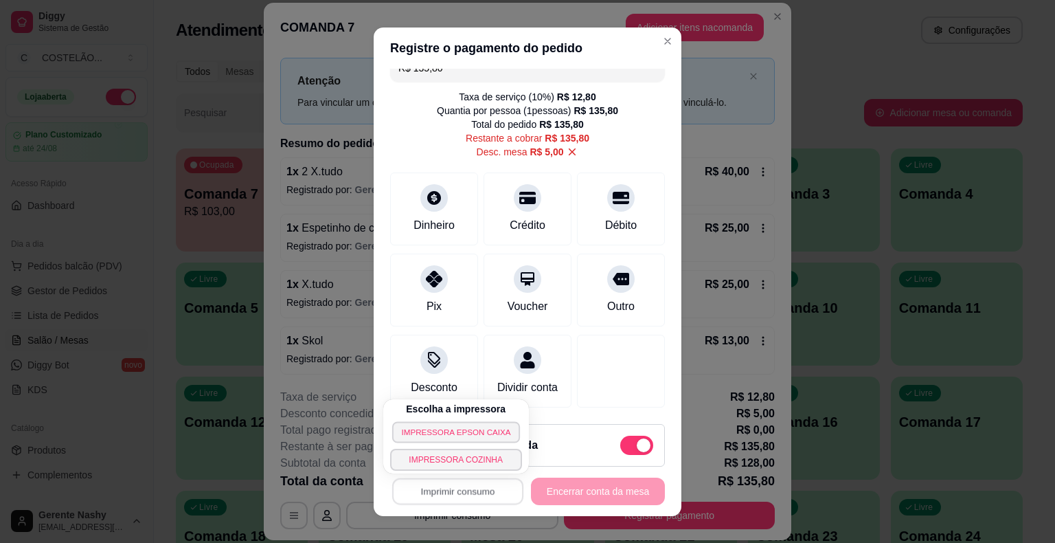
click at [455, 435] on button "IMPRESSORA EPSON CAIXA" at bounding box center [456, 431] width 128 height 21
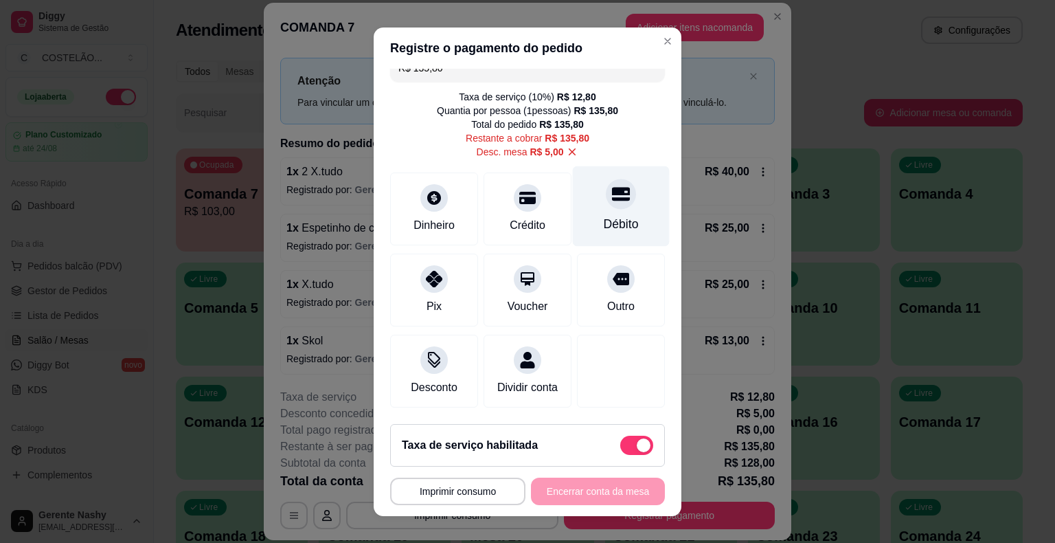
click at [604, 215] on div "Débito" at bounding box center [621, 224] width 35 height 18
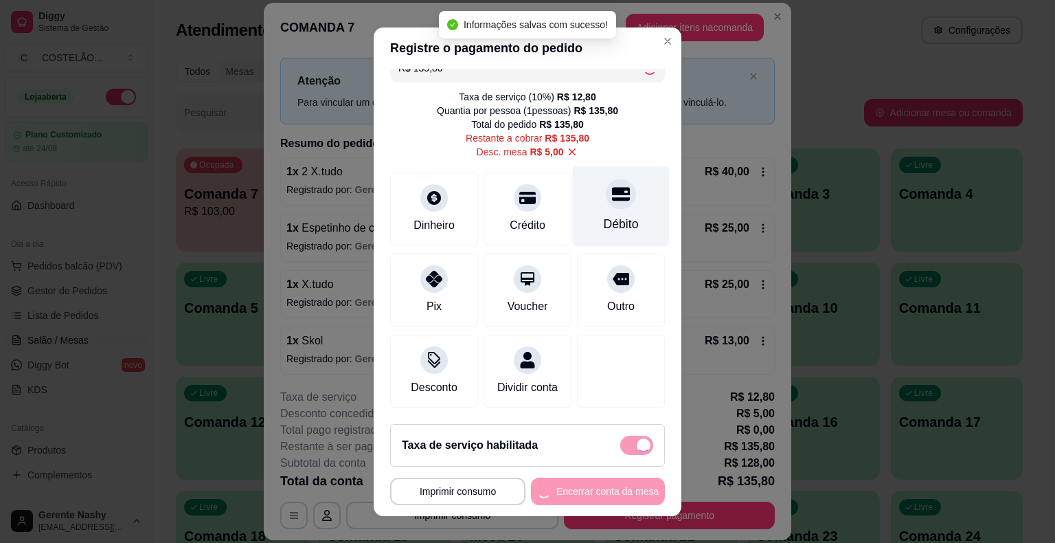
type input "R$ 0,00"
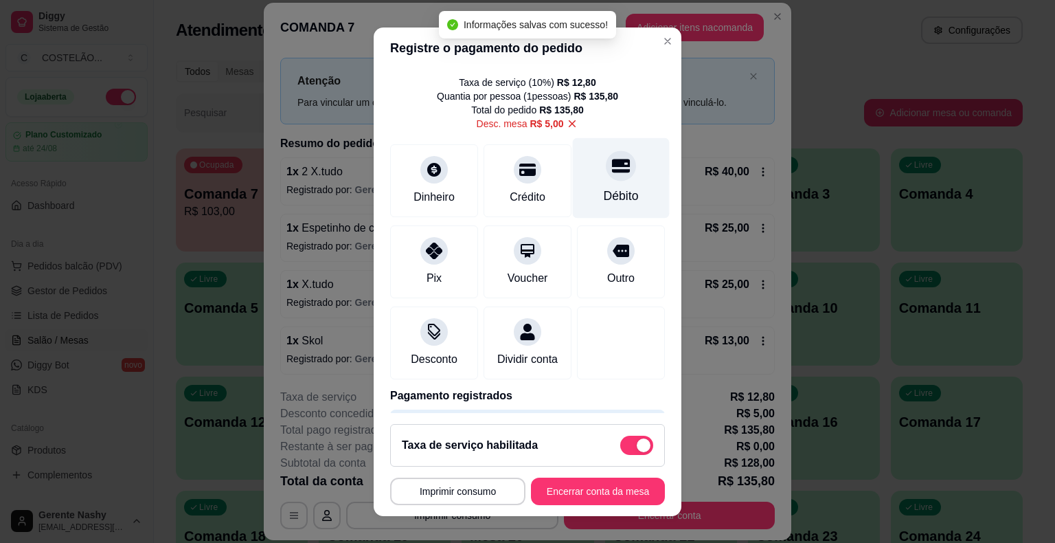
click at [459, 497] on button "Imprimir consumo" at bounding box center [457, 490] width 135 height 27
click at [470, 495] on button "Imprimir consumo" at bounding box center [457, 490] width 131 height 27
click at [481, 501] on button "Imprimir consumo" at bounding box center [457, 490] width 135 height 27
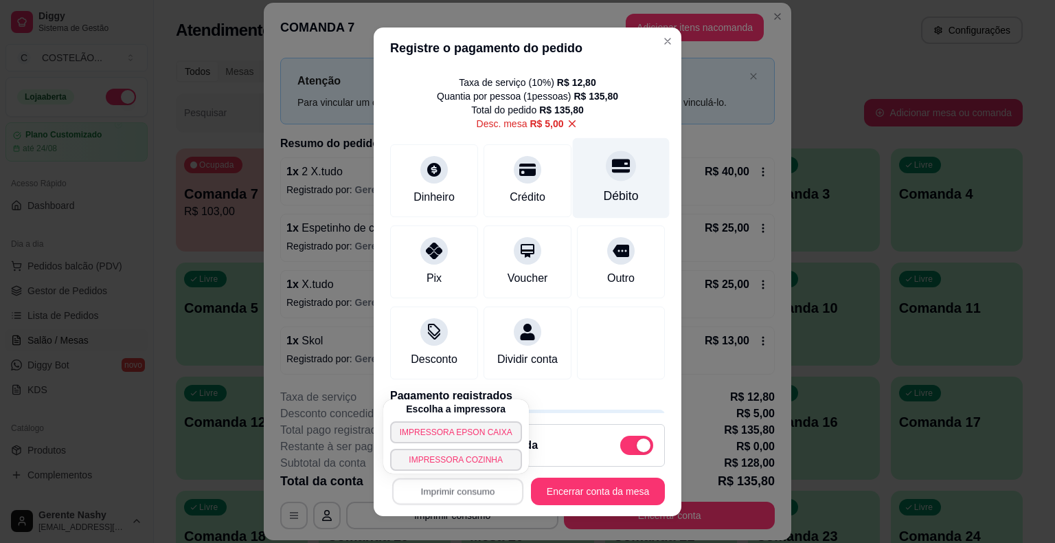
click at [459, 437] on button "IMPRESSORA EPSON CAIXA" at bounding box center [456, 432] width 132 height 22
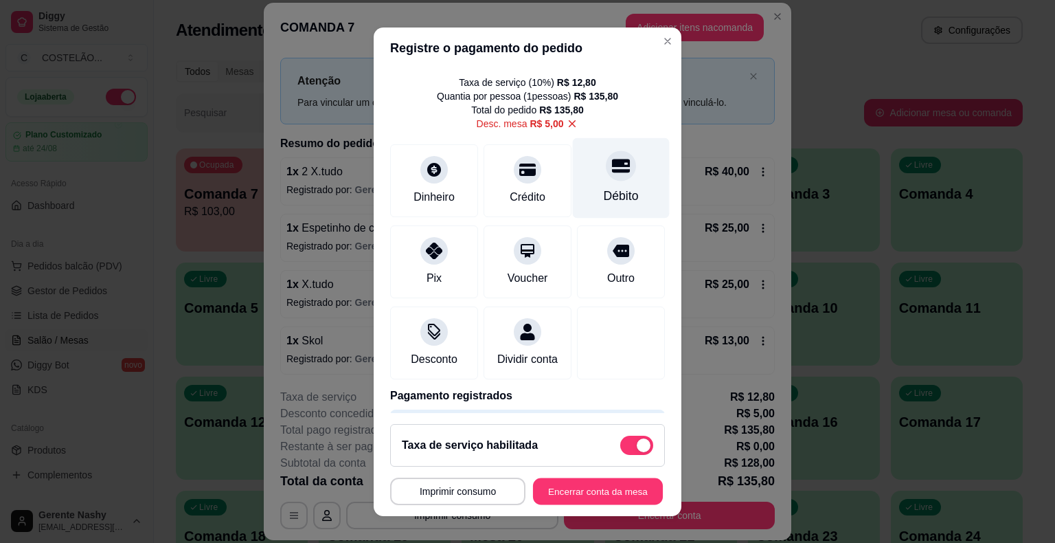
click at [571, 504] on button "Encerrar conta da mesa" at bounding box center [598, 490] width 130 height 27
click at [585, 492] on button "Encerrar conta da mesa" at bounding box center [598, 490] width 130 height 27
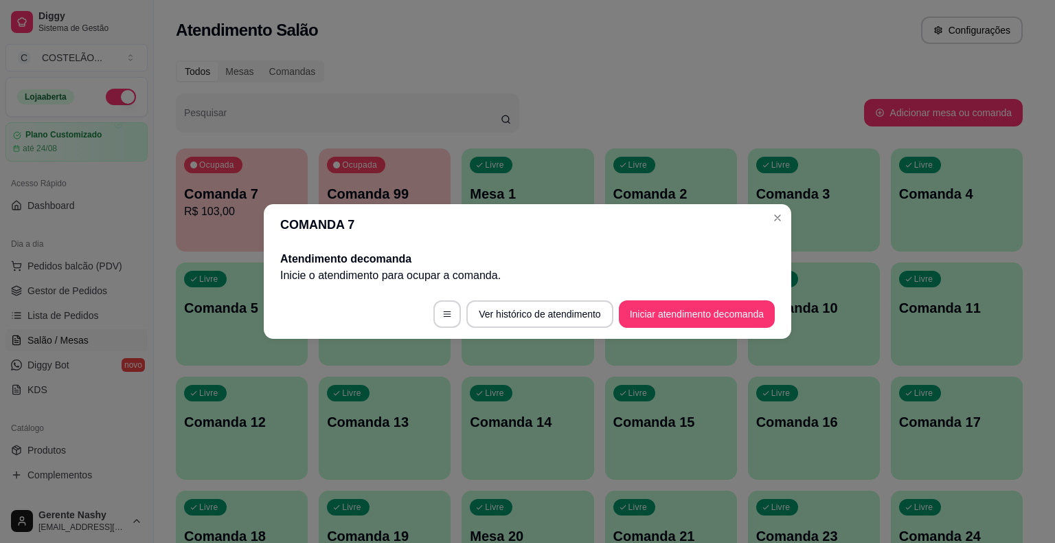
scroll to position [0, 0]
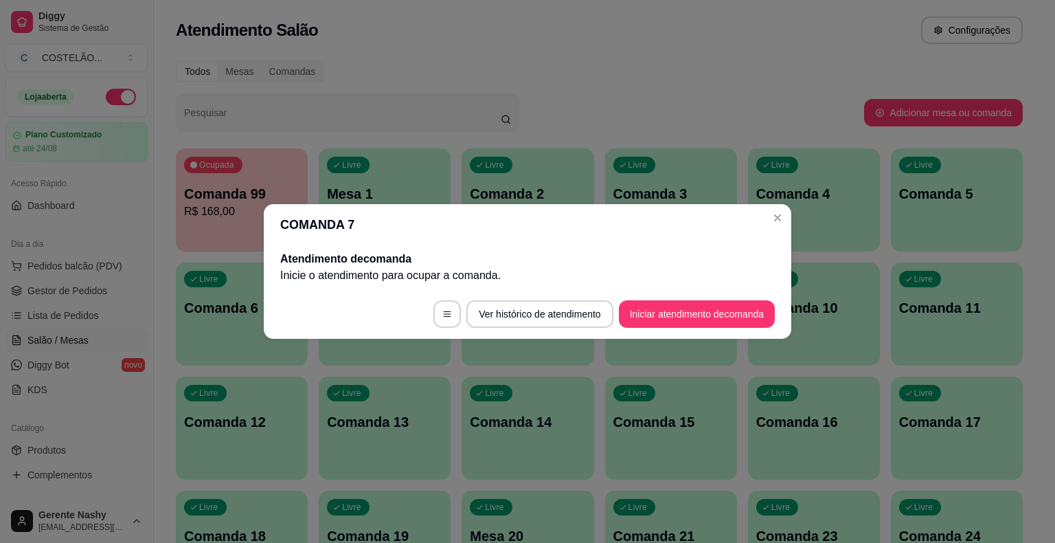
click at [799, 63] on div "Todos Mesas Comandas" at bounding box center [599, 71] width 847 height 22
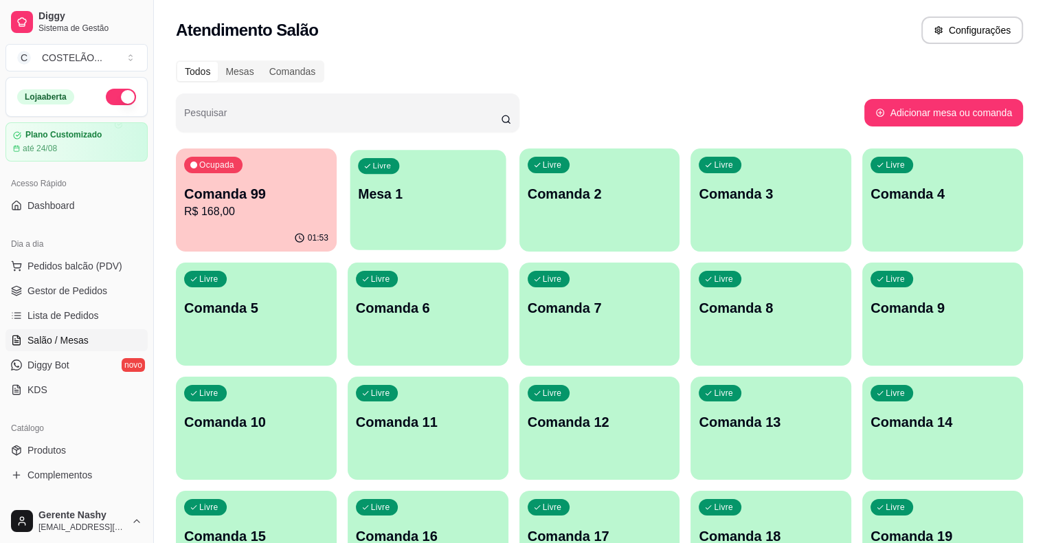
click at [369, 214] on div "Livre Mesa 1" at bounding box center [428, 192] width 156 height 84
click at [569, 225] on div "Livre Comanda 2" at bounding box center [599, 192] width 156 height 84
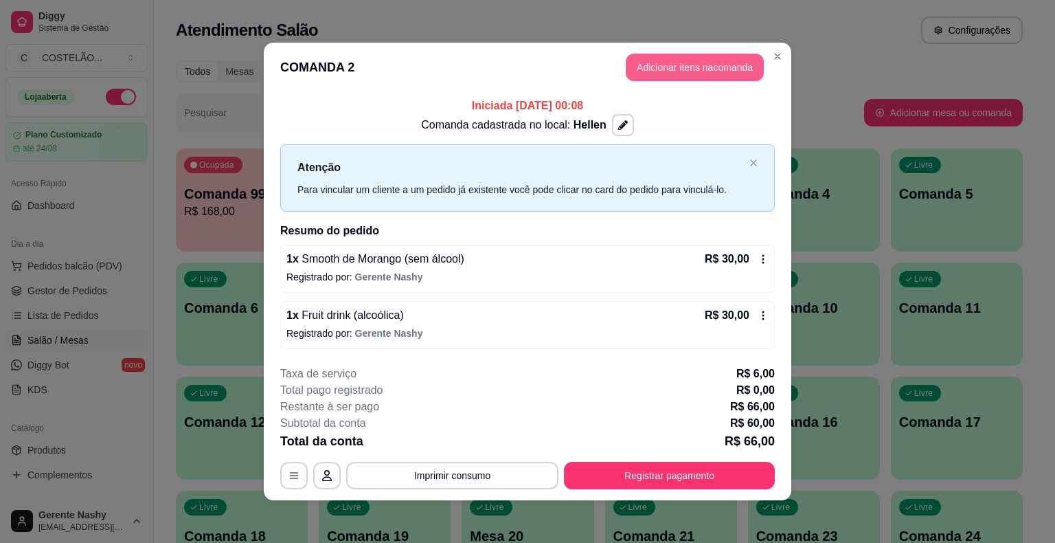
click at [694, 62] on button "Adicionar itens na comanda" at bounding box center [695, 67] width 138 height 27
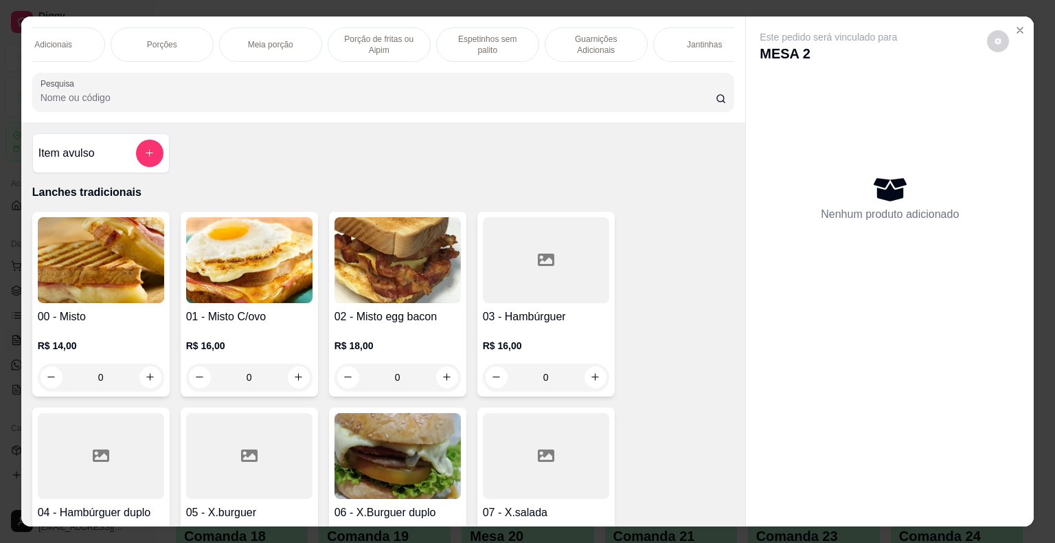
scroll to position [0, 474]
click at [495, 36] on p "Espetinhos sem palito" at bounding box center [478, 45] width 80 height 22
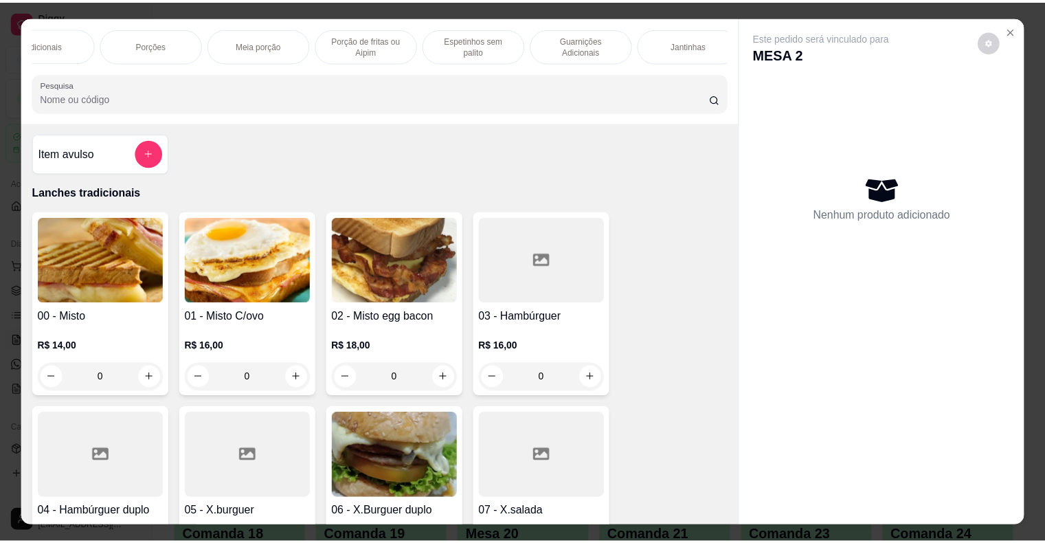
scroll to position [33, 0]
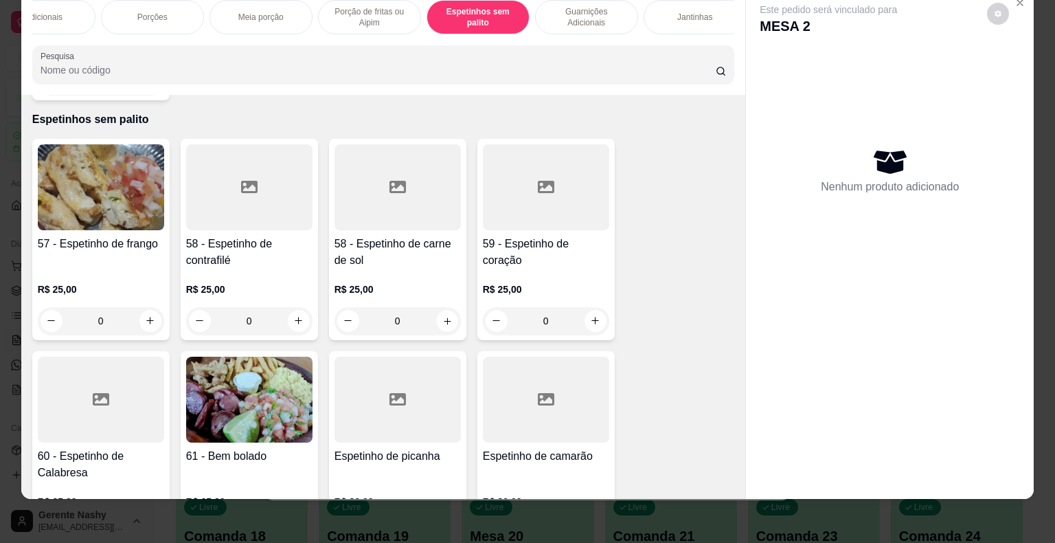
click at [442, 315] on icon "increase-product-quantity" at bounding box center [447, 320] width 10 height 10
type input "1"
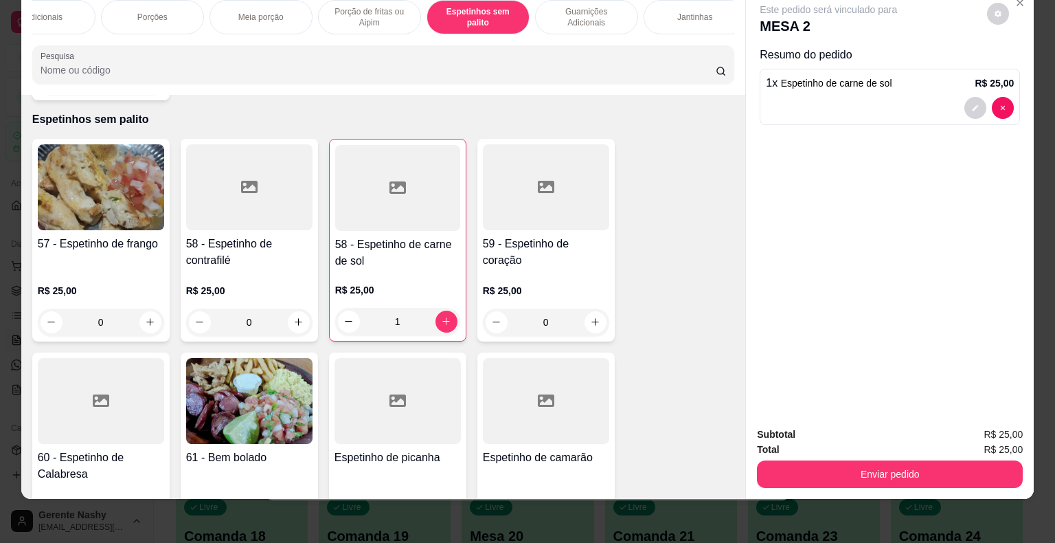
click at [836, 475] on button "Enviar pedido" at bounding box center [890, 473] width 266 height 27
click at [871, 462] on button "Enviar pedido" at bounding box center [890, 474] width 258 height 27
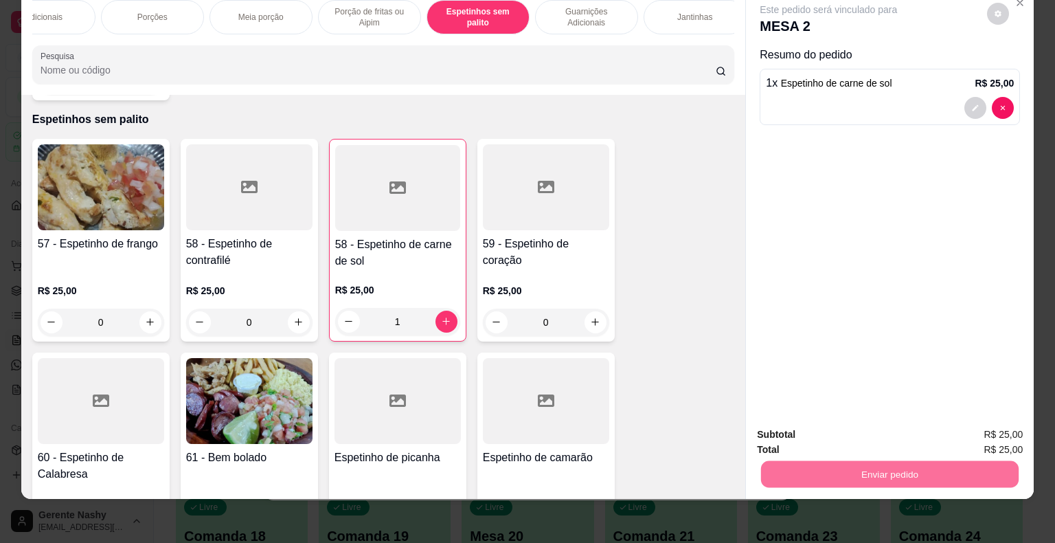
click at [849, 426] on button "Não registrar e enviar pedido" at bounding box center [844, 429] width 139 height 25
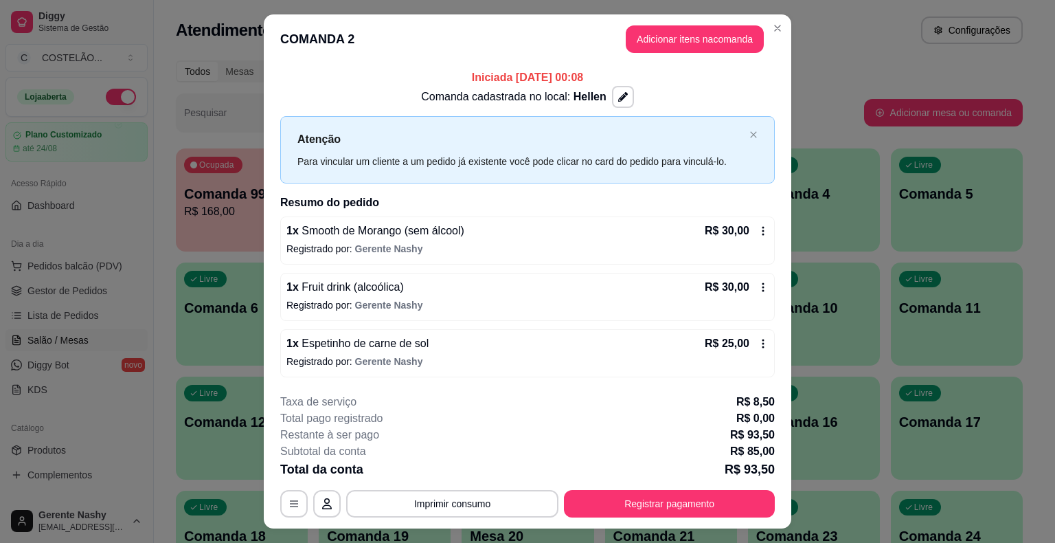
click at [848, 103] on div "Pesquisar" at bounding box center [520, 112] width 688 height 38
